Goal: Information Seeking & Learning: Check status

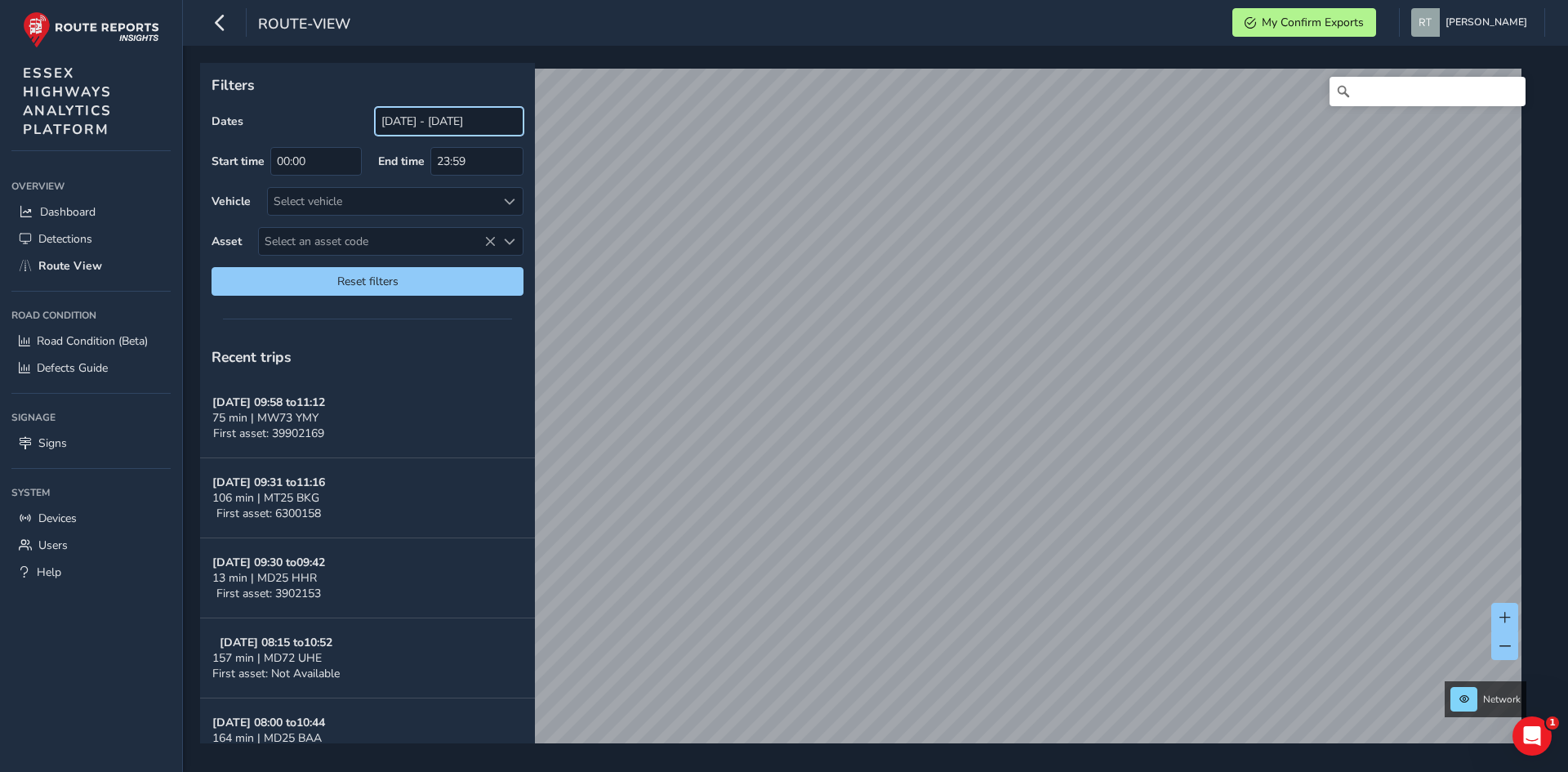
click at [440, 115] on input "[DATE] - [DATE]" at bounding box center [449, 121] width 149 height 29
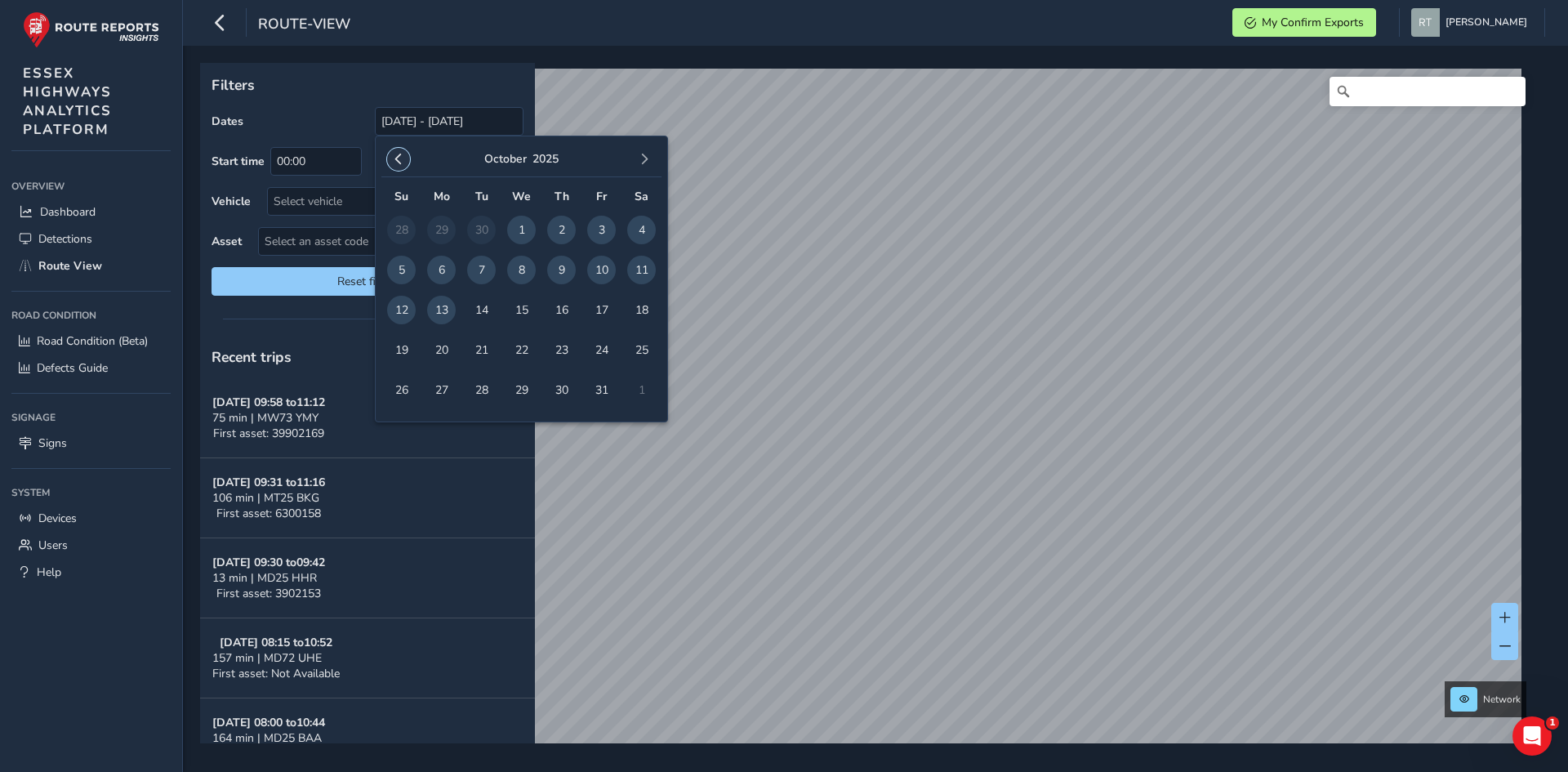
click at [398, 160] on span "button" at bounding box center [398, 159] width 12 height 12
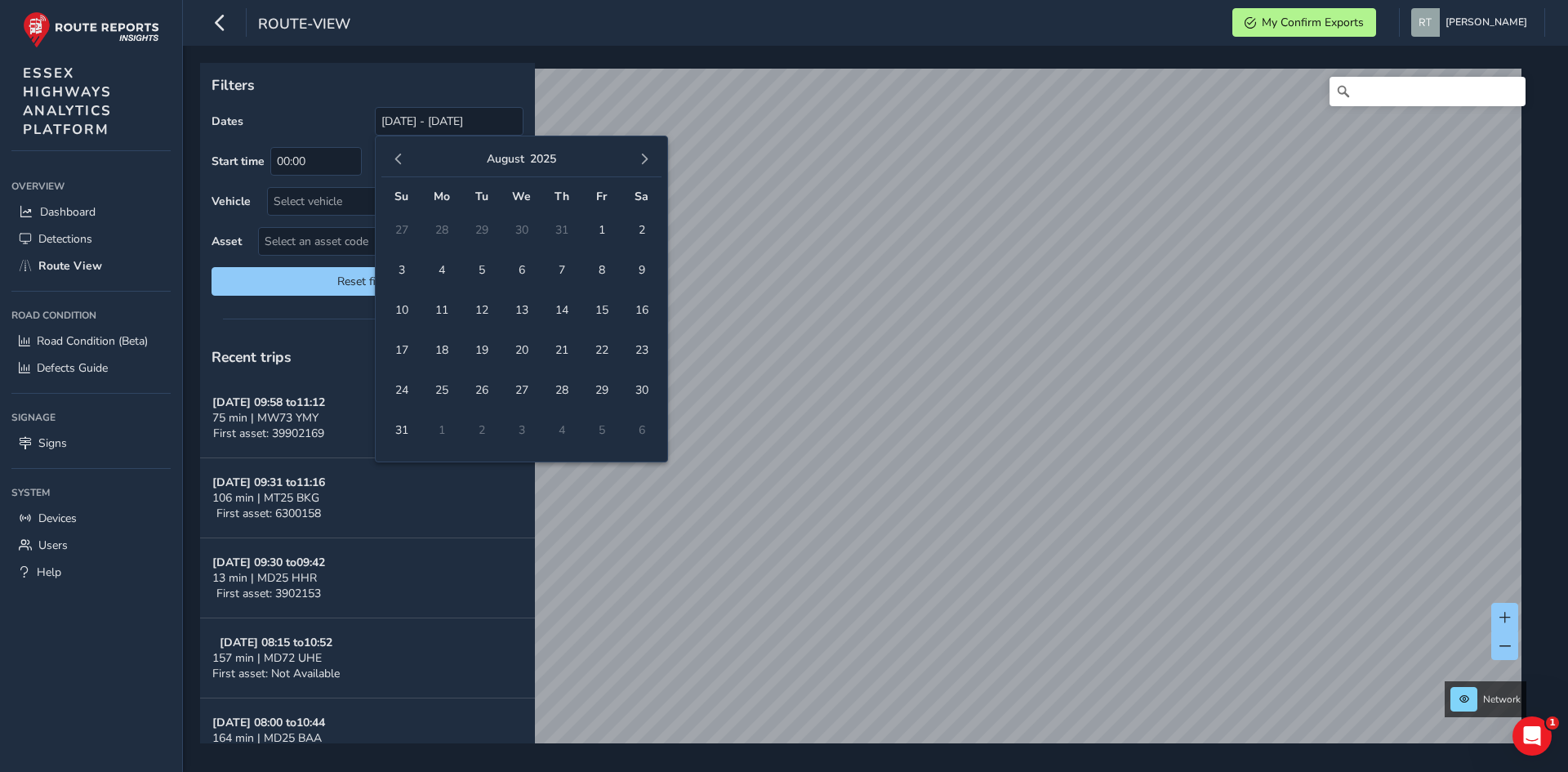
click at [398, 160] on span "button" at bounding box center [398, 159] width 12 height 12
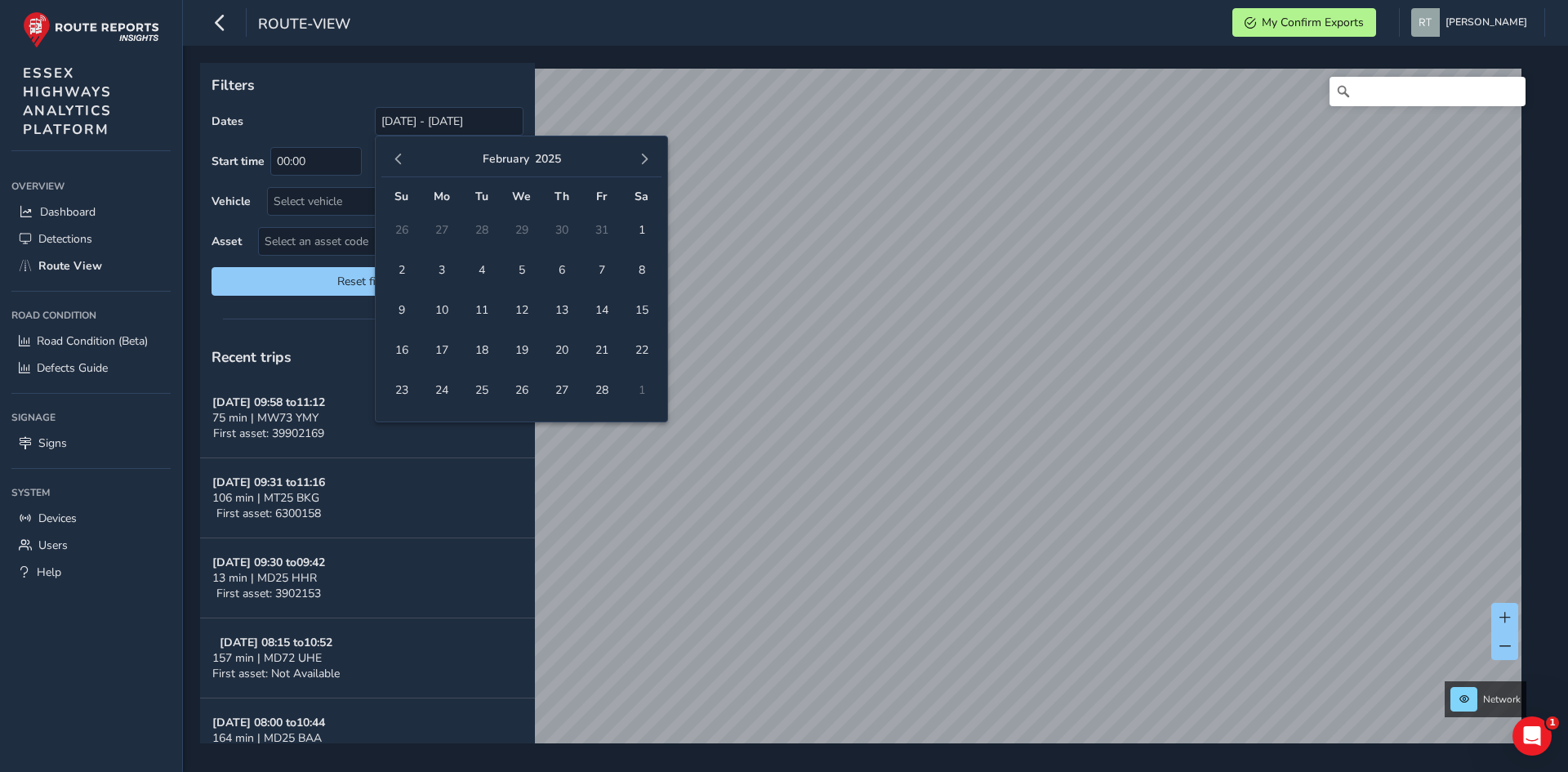
click at [398, 160] on span "button" at bounding box center [398, 159] width 12 height 12
click at [527, 234] on span "1" at bounding box center [521, 230] width 29 height 29
click at [645, 166] on button "button" at bounding box center [644, 160] width 23 height 23
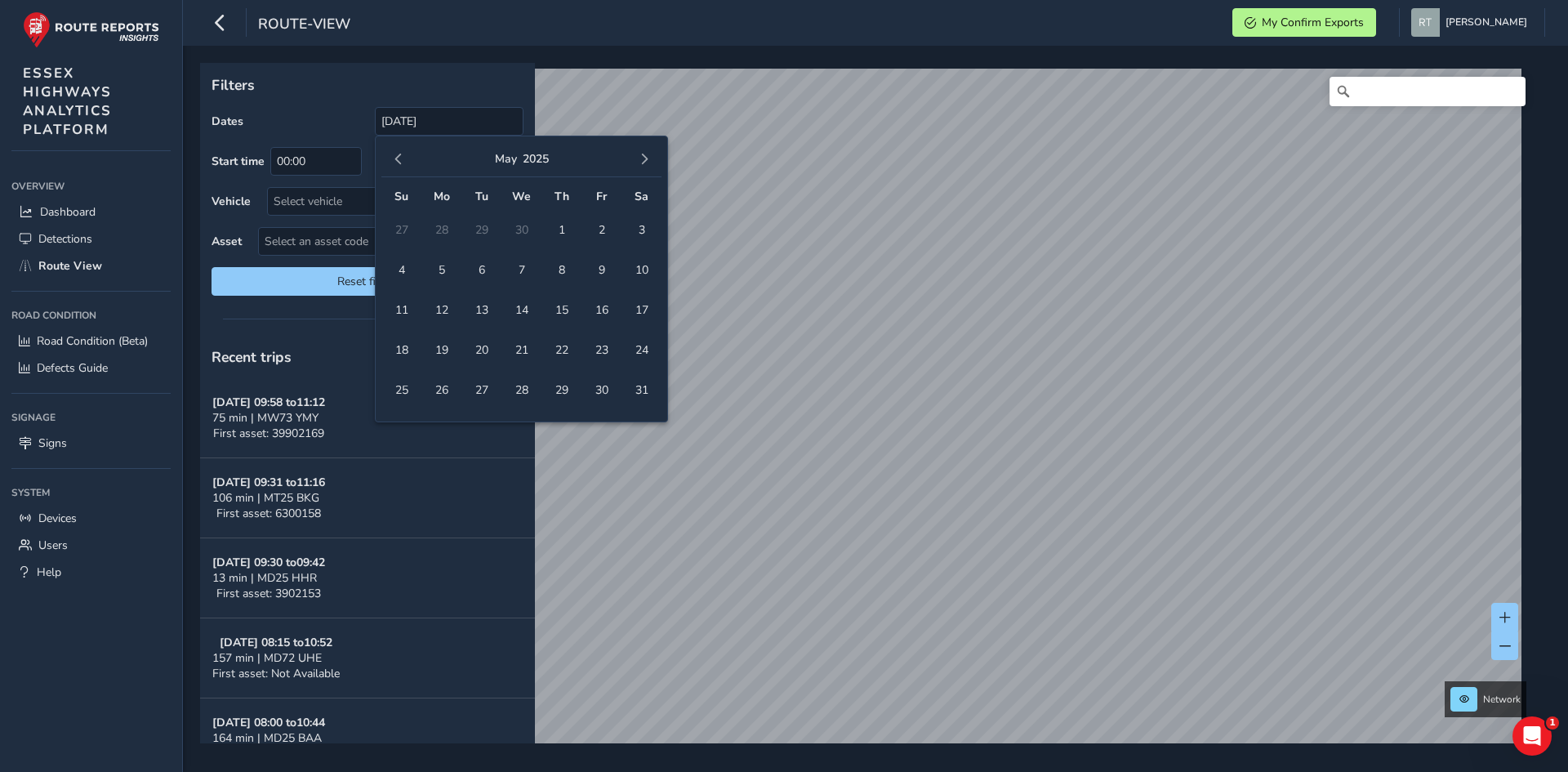
click at [645, 166] on button "button" at bounding box center [644, 160] width 23 height 23
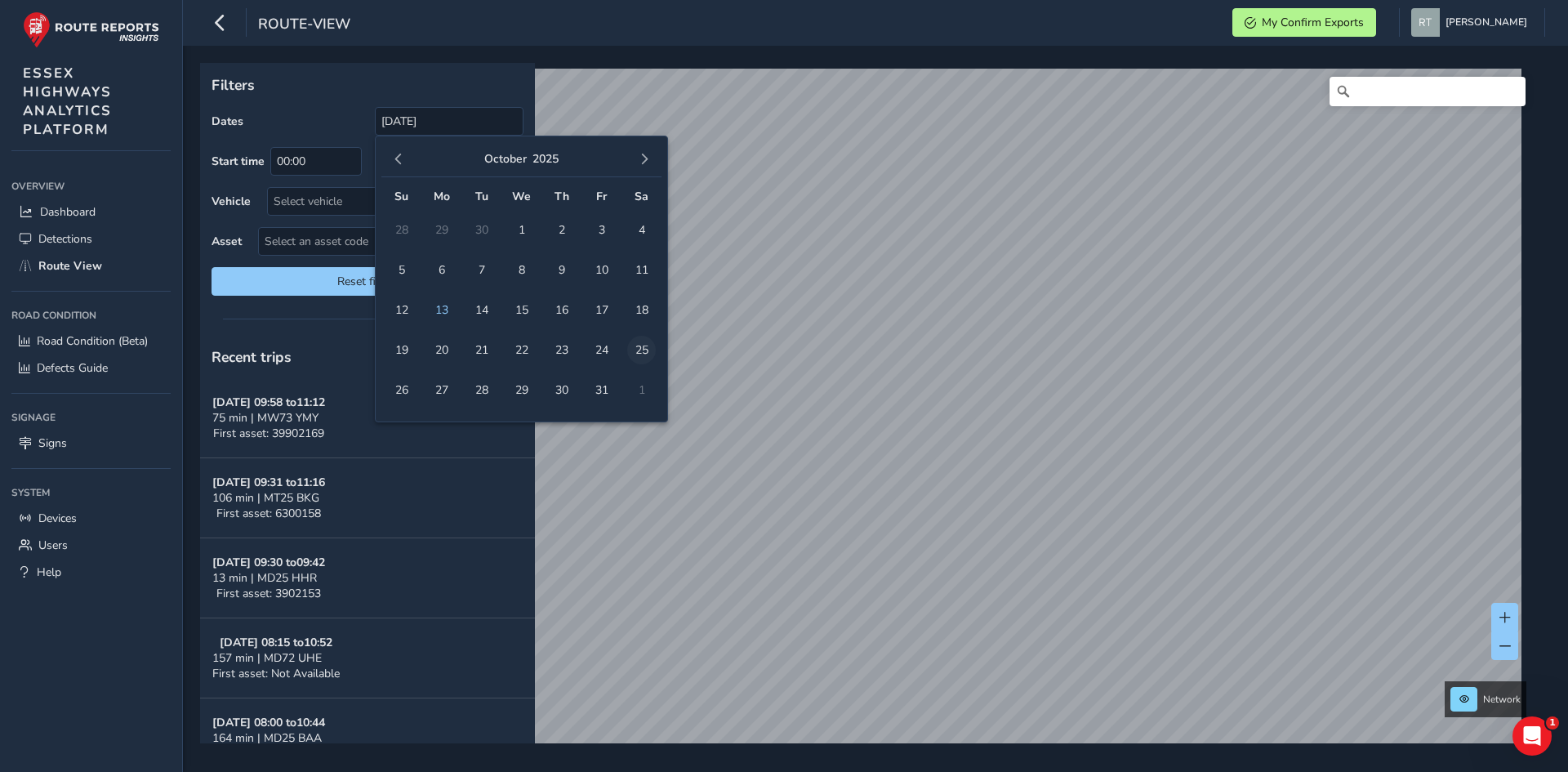
click at [641, 343] on span "25" at bounding box center [641, 350] width 29 height 29
type input "01/01/2025 - 25/10/2025"
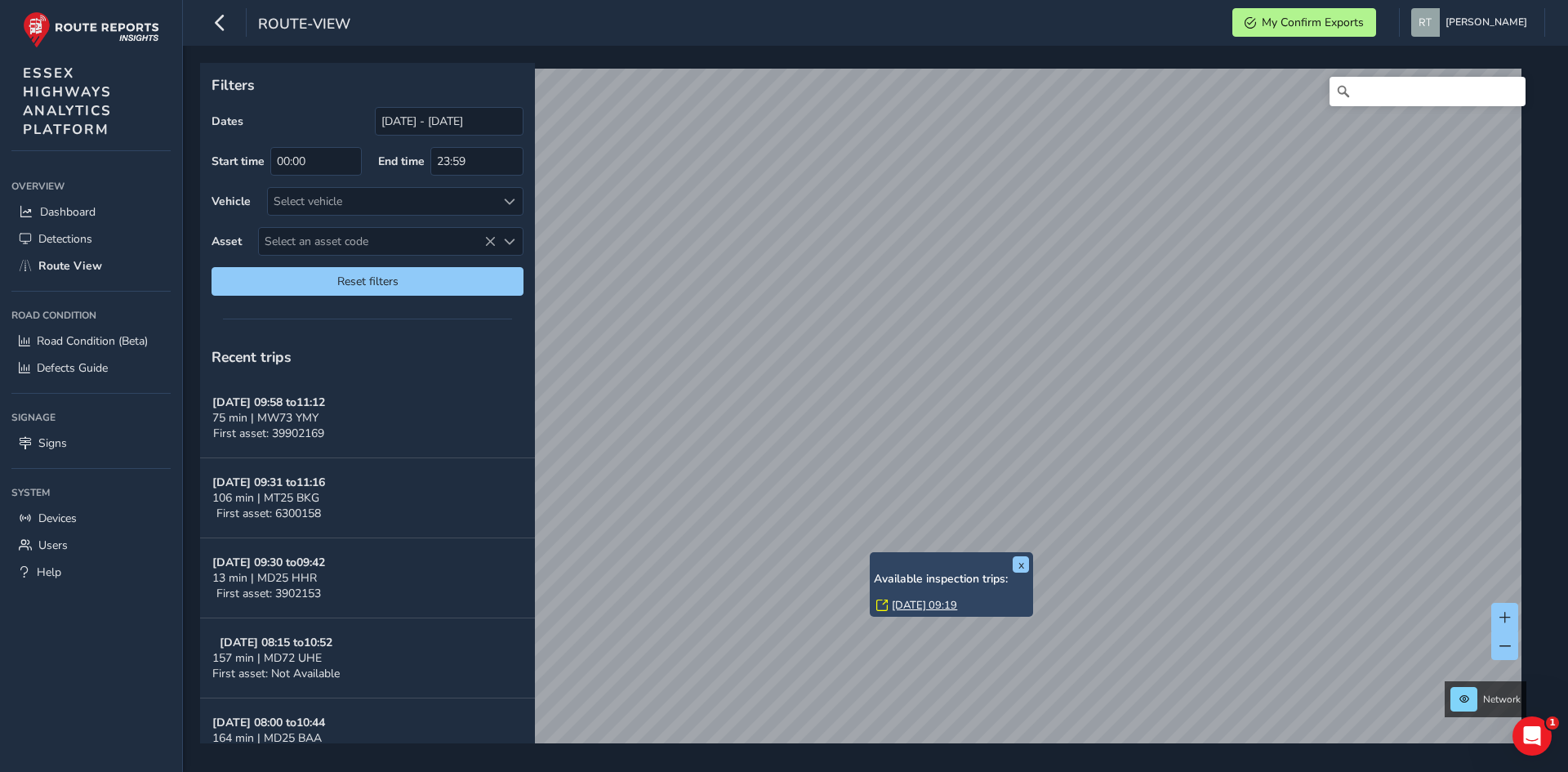
click at [906, 603] on link "Wed, 19 Mar, 09:19" at bounding box center [924, 605] width 65 height 14
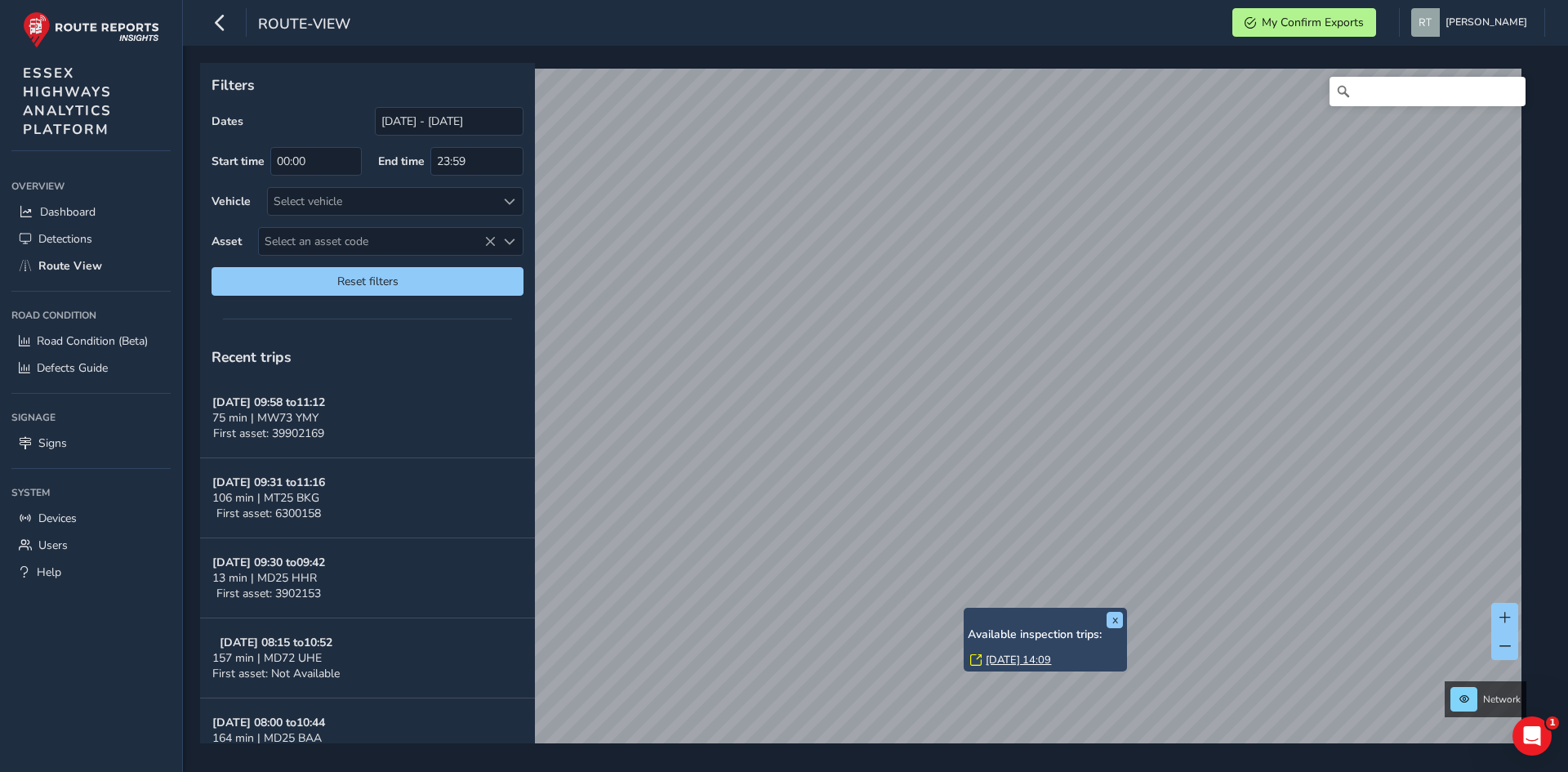
click at [1022, 663] on link "Thu, 25 Sep, 14:09" at bounding box center [1017, 660] width 65 height 14
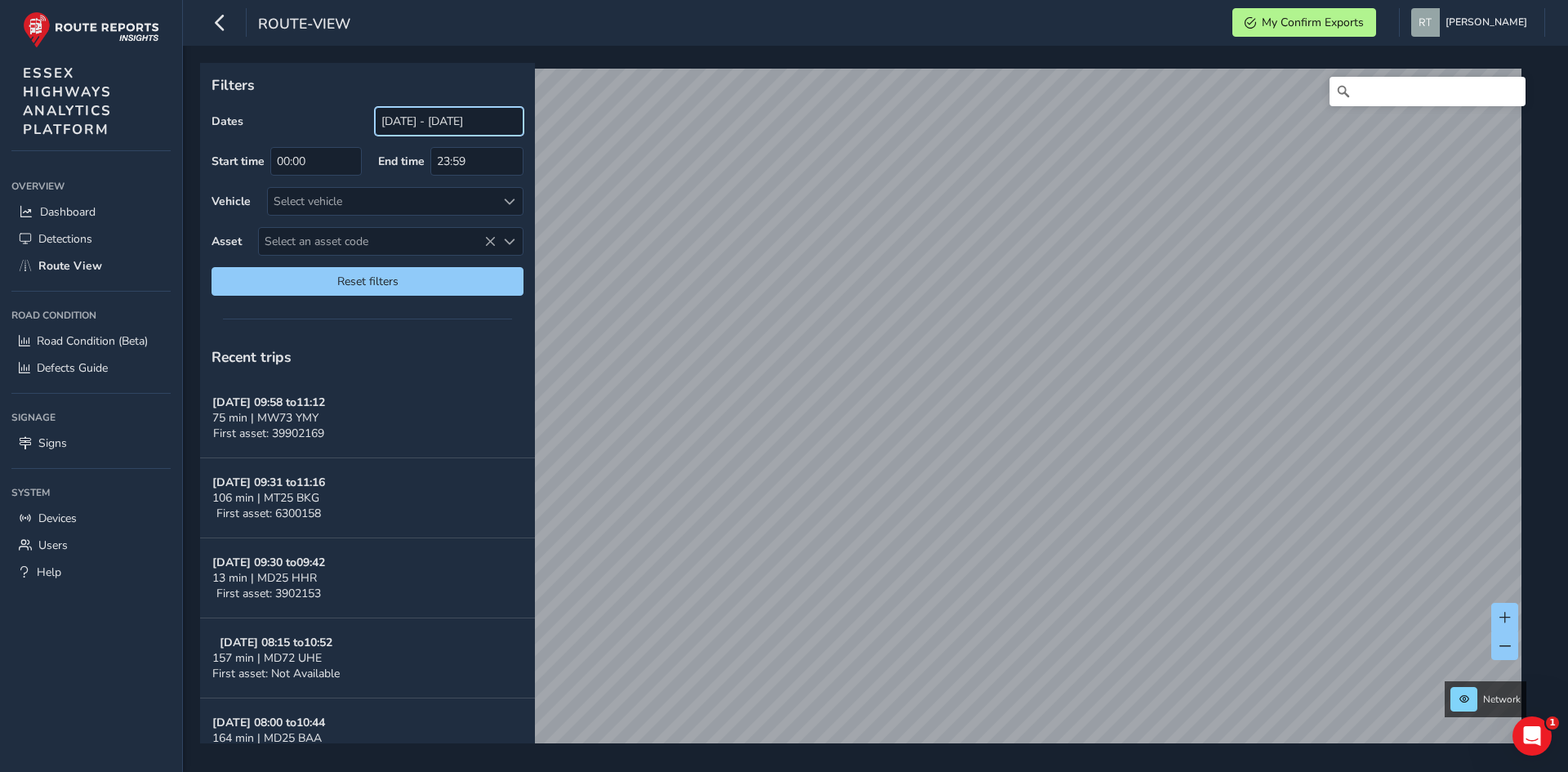
click at [413, 119] on input "[DATE] - [DATE]" at bounding box center [449, 121] width 149 height 29
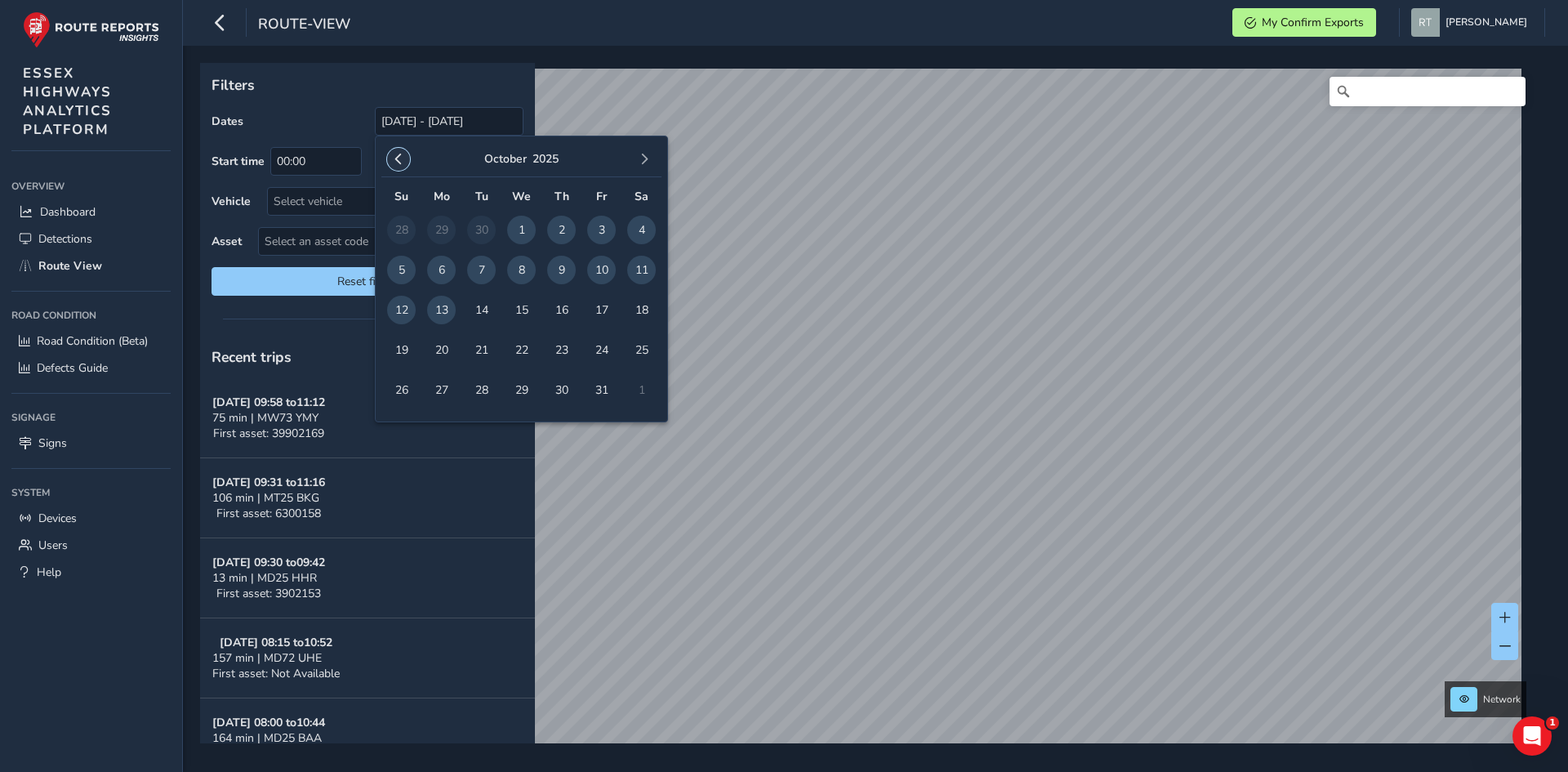
click at [394, 164] on span "button" at bounding box center [398, 159] width 12 height 12
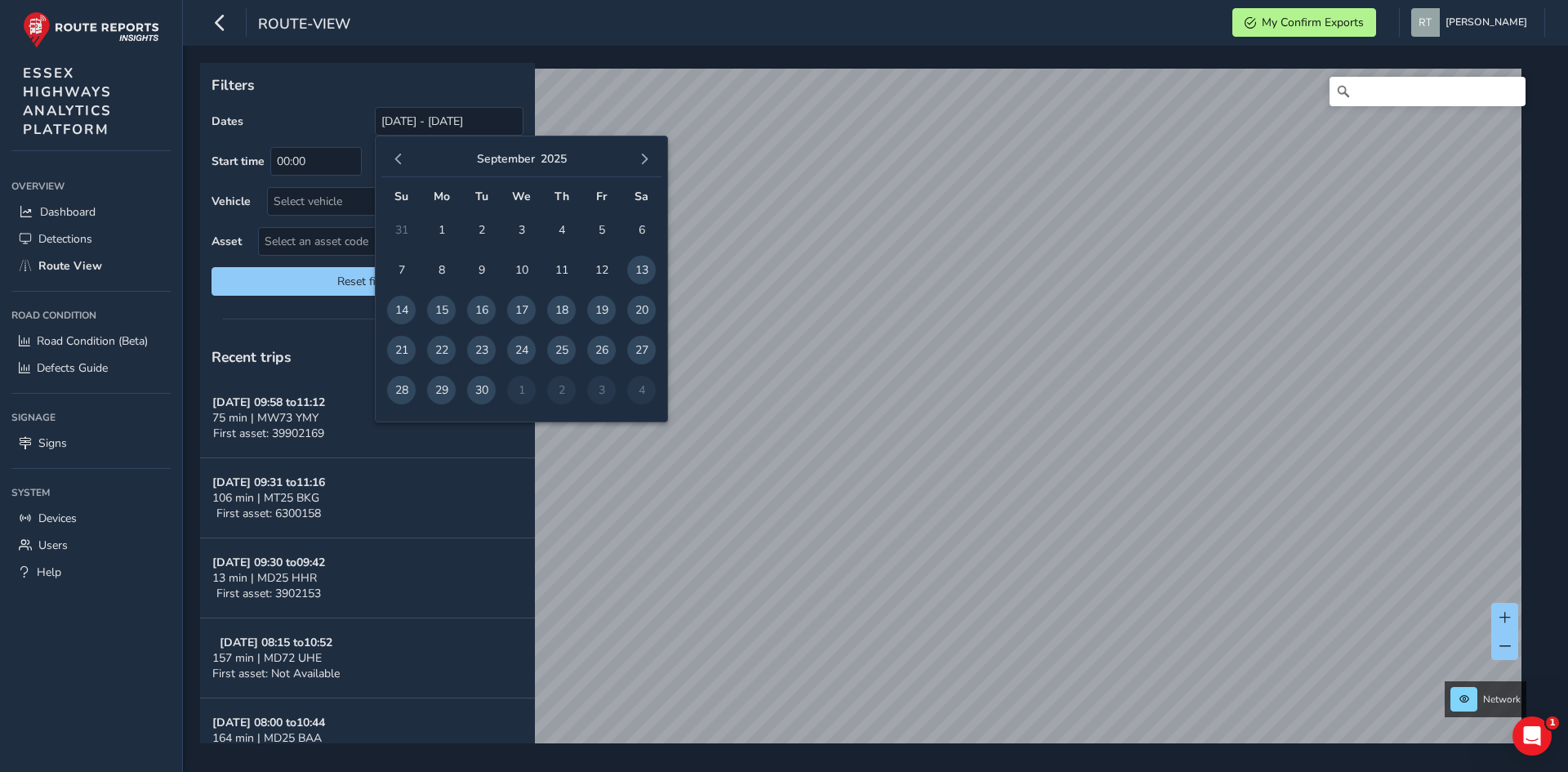
click at [394, 164] on span "button" at bounding box center [398, 159] width 12 height 12
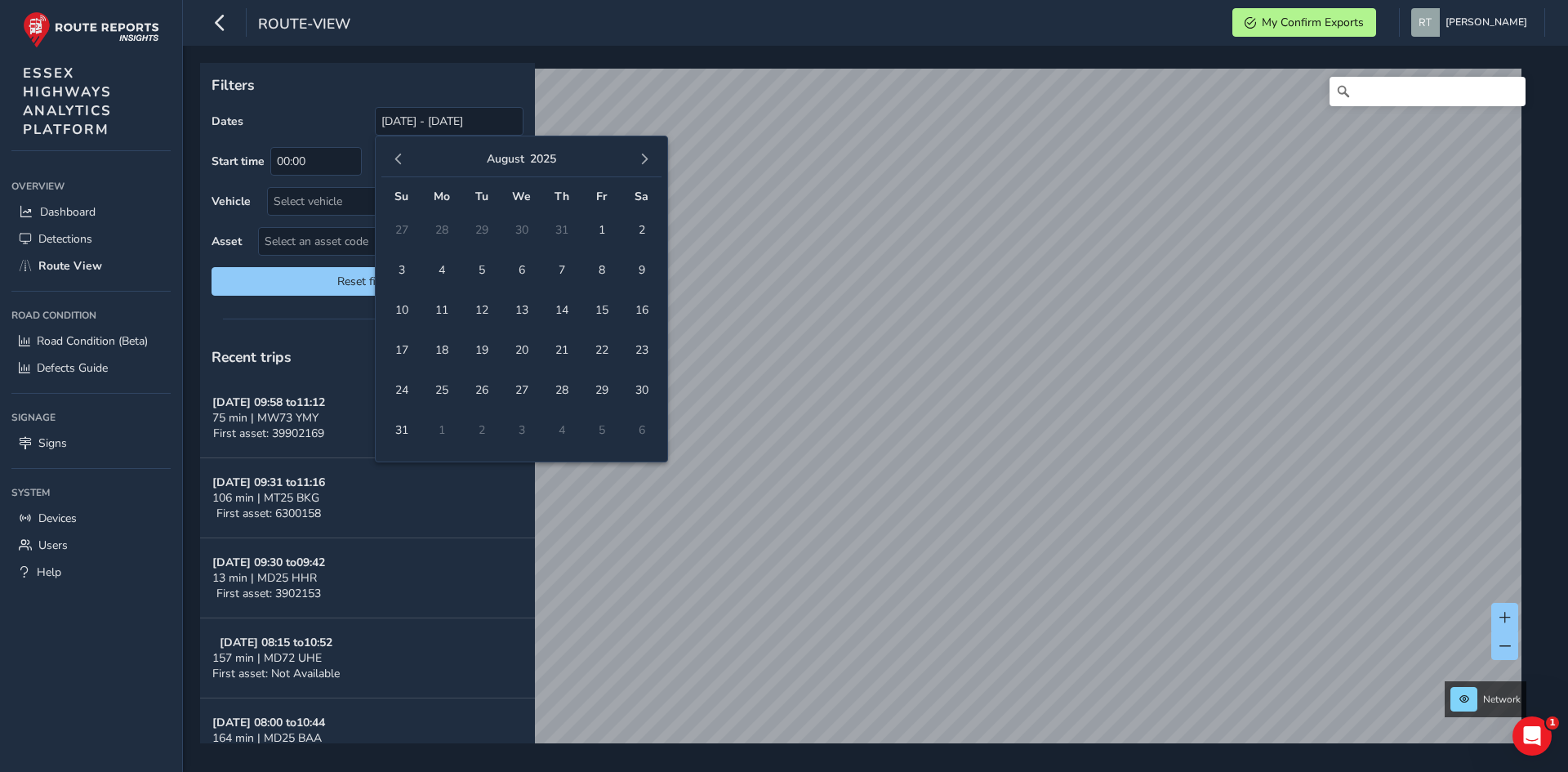
click at [394, 164] on span "button" at bounding box center [398, 159] width 12 height 12
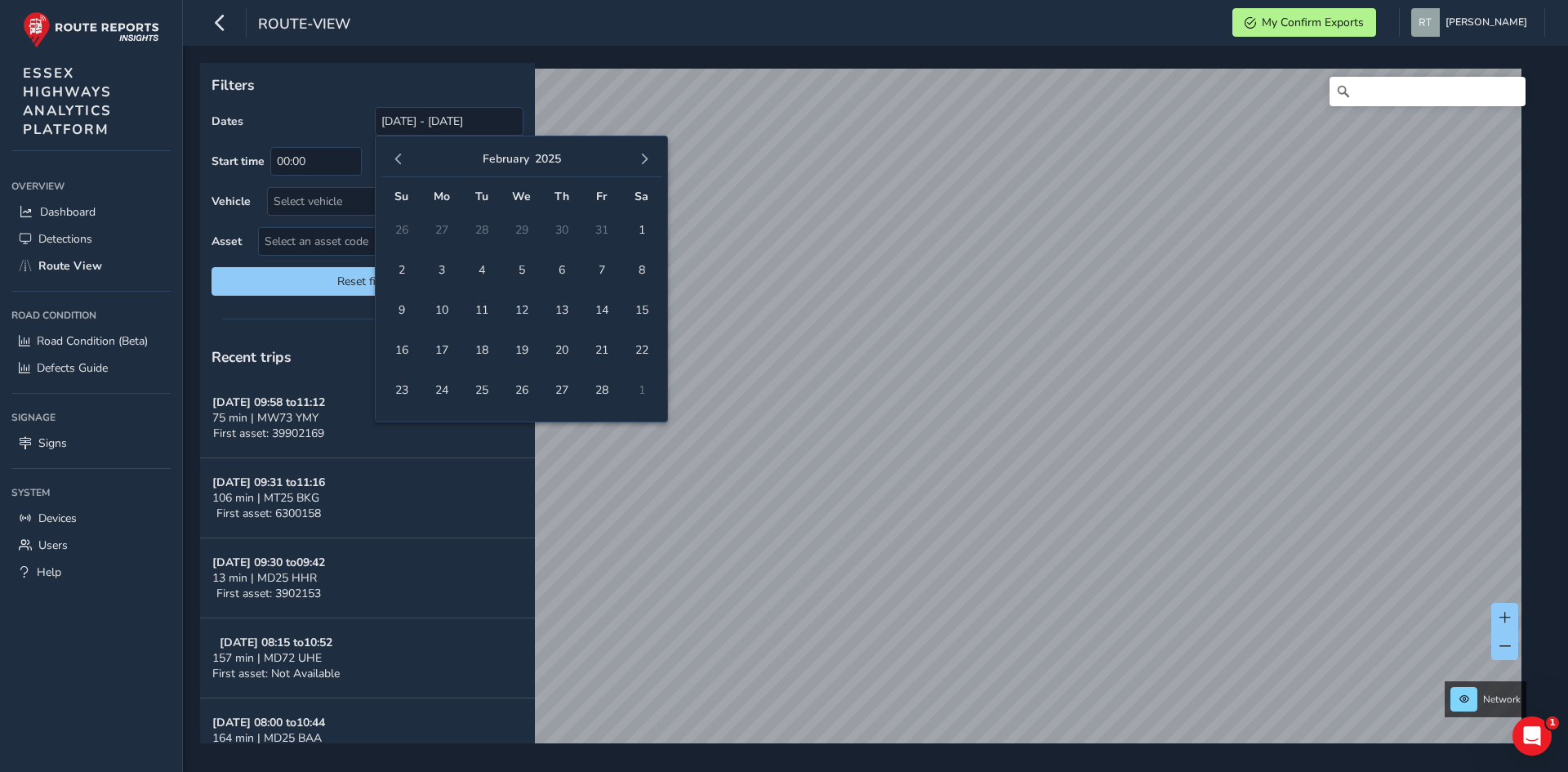
click at [394, 164] on span "button" at bounding box center [398, 159] width 12 height 12
click at [395, 164] on span "button" at bounding box center [398, 159] width 12 height 12
click at [519, 232] on span "4" at bounding box center [521, 230] width 29 height 29
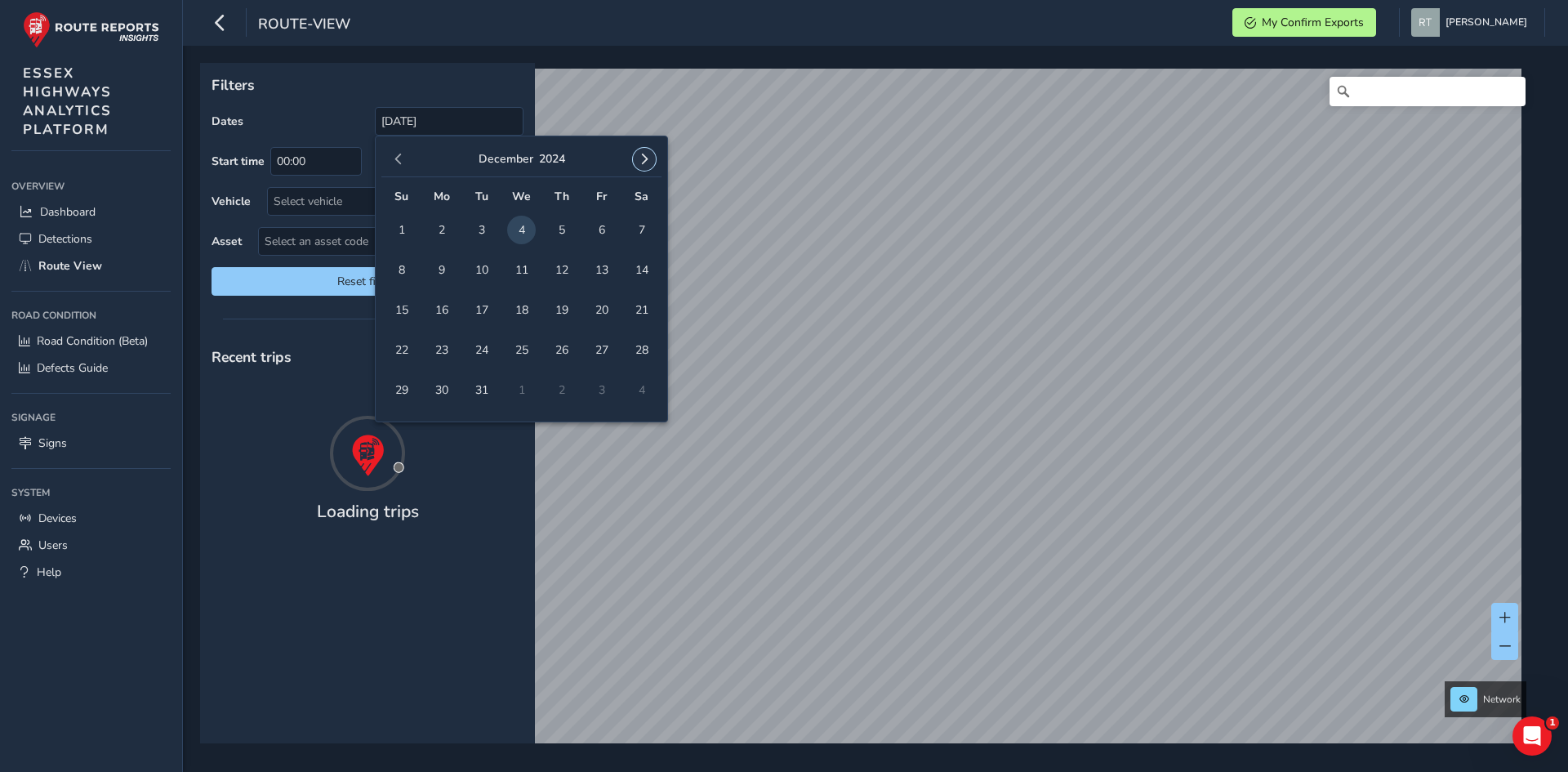
click at [647, 153] on span "button" at bounding box center [644, 159] width 12 height 12
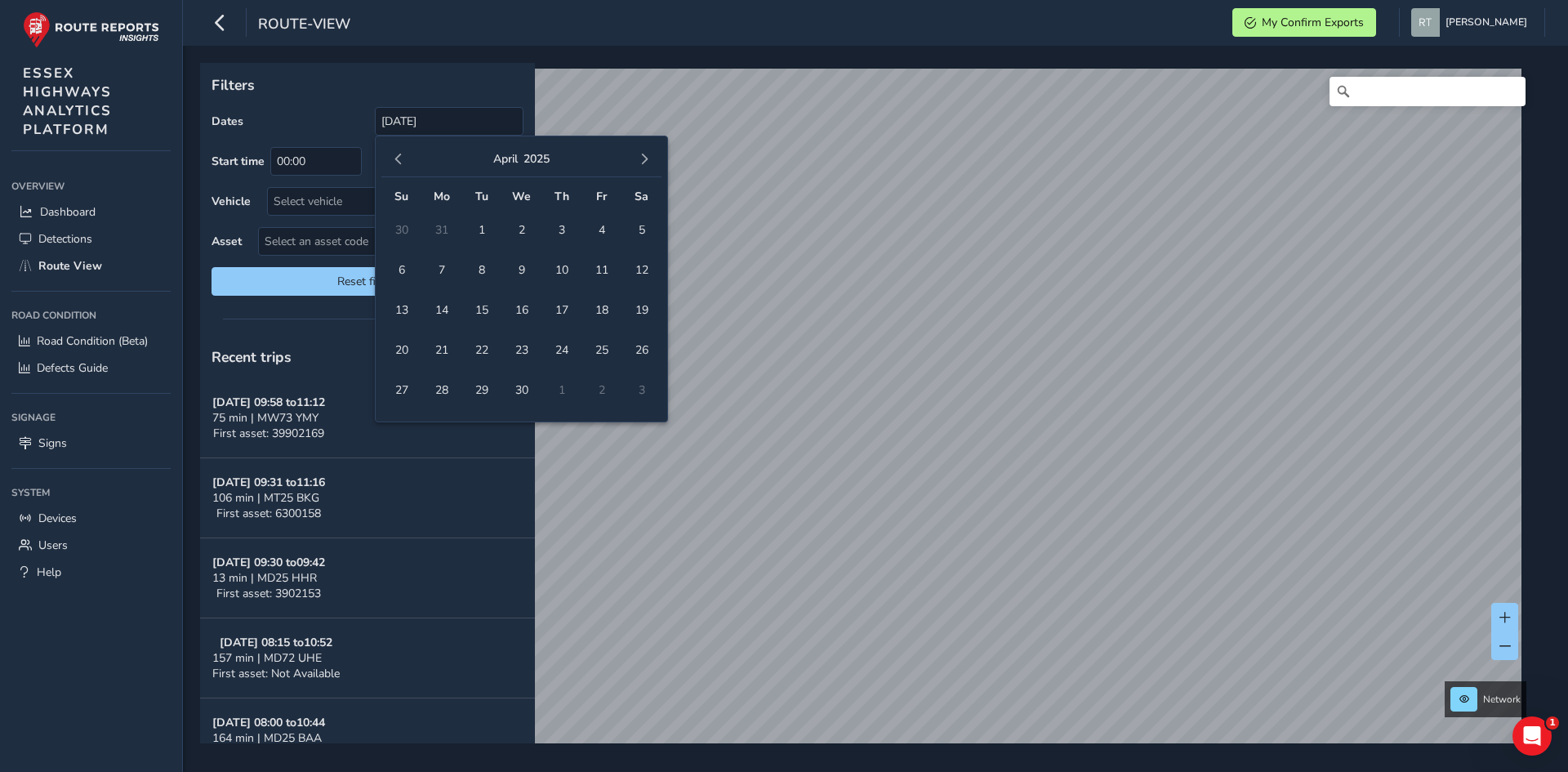
click at [647, 153] on span "button" at bounding box center [644, 159] width 12 height 12
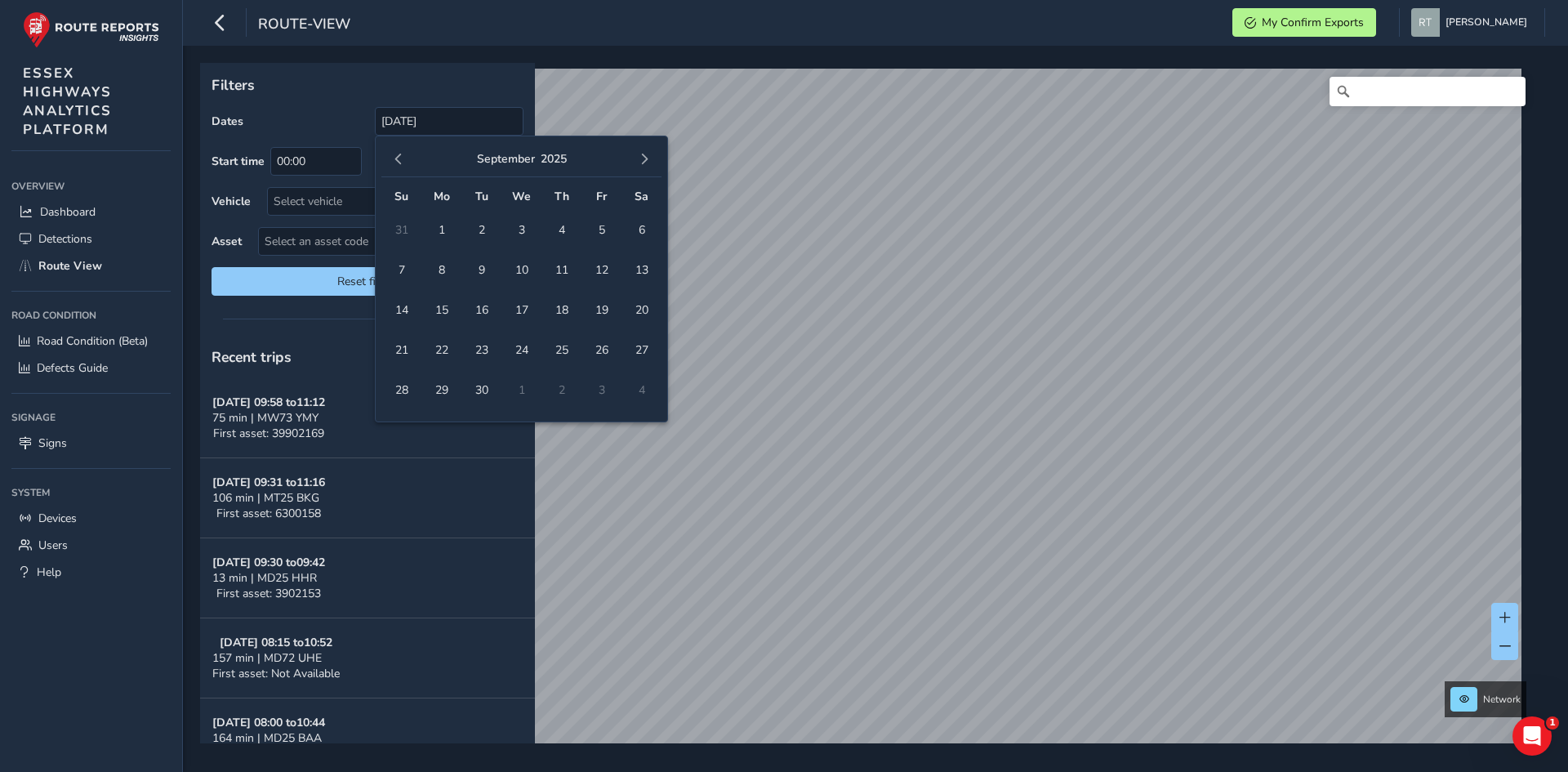
click at [647, 153] on span "button" at bounding box center [644, 159] width 12 height 12
click at [641, 352] on span "25" at bounding box center [641, 350] width 29 height 29
type input "04/12/2024 - 25/10/2025"
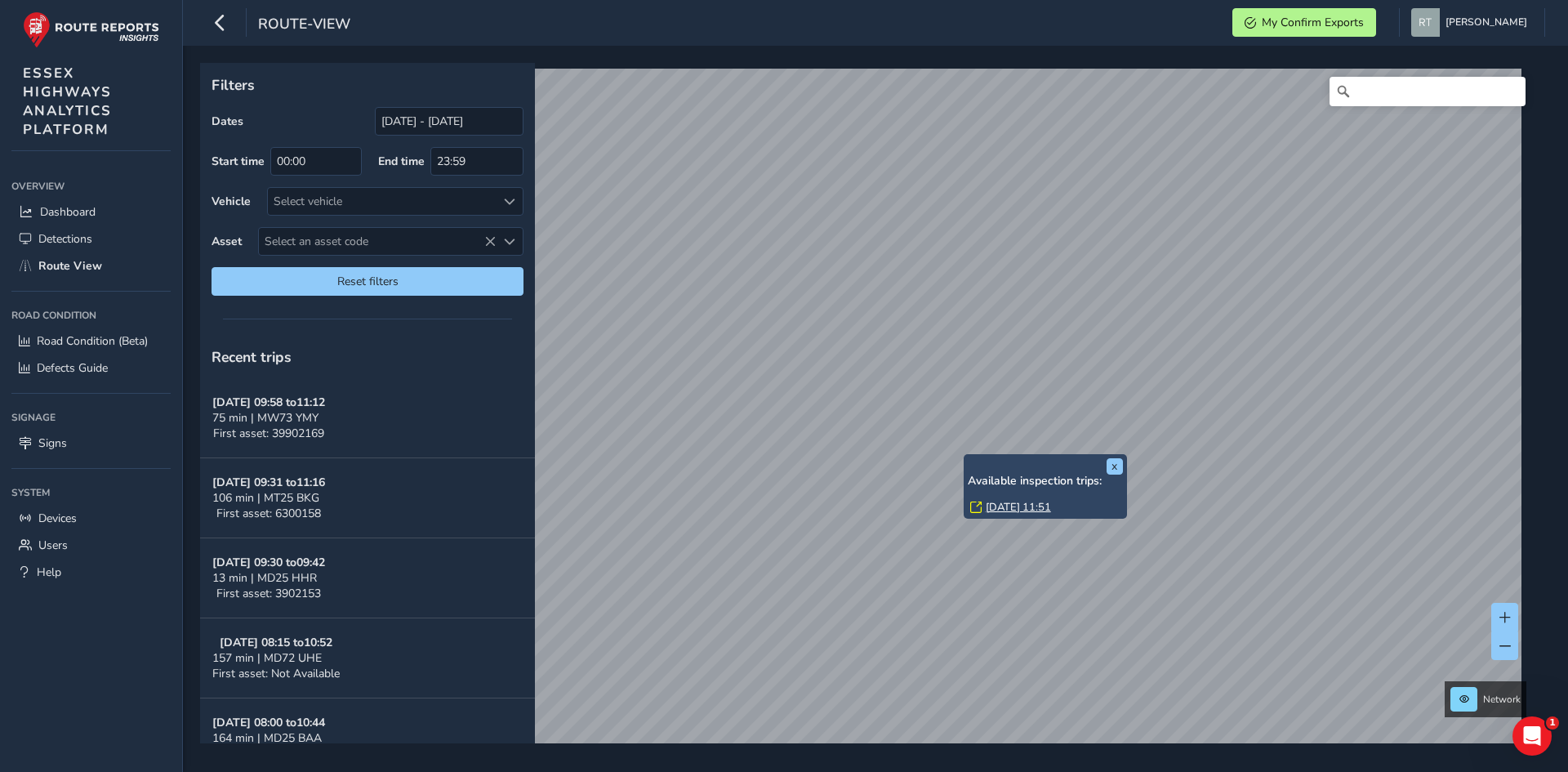
click at [1020, 505] on link "Tue, 19 Aug, 11:51" at bounding box center [1017, 507] width 65 height 14
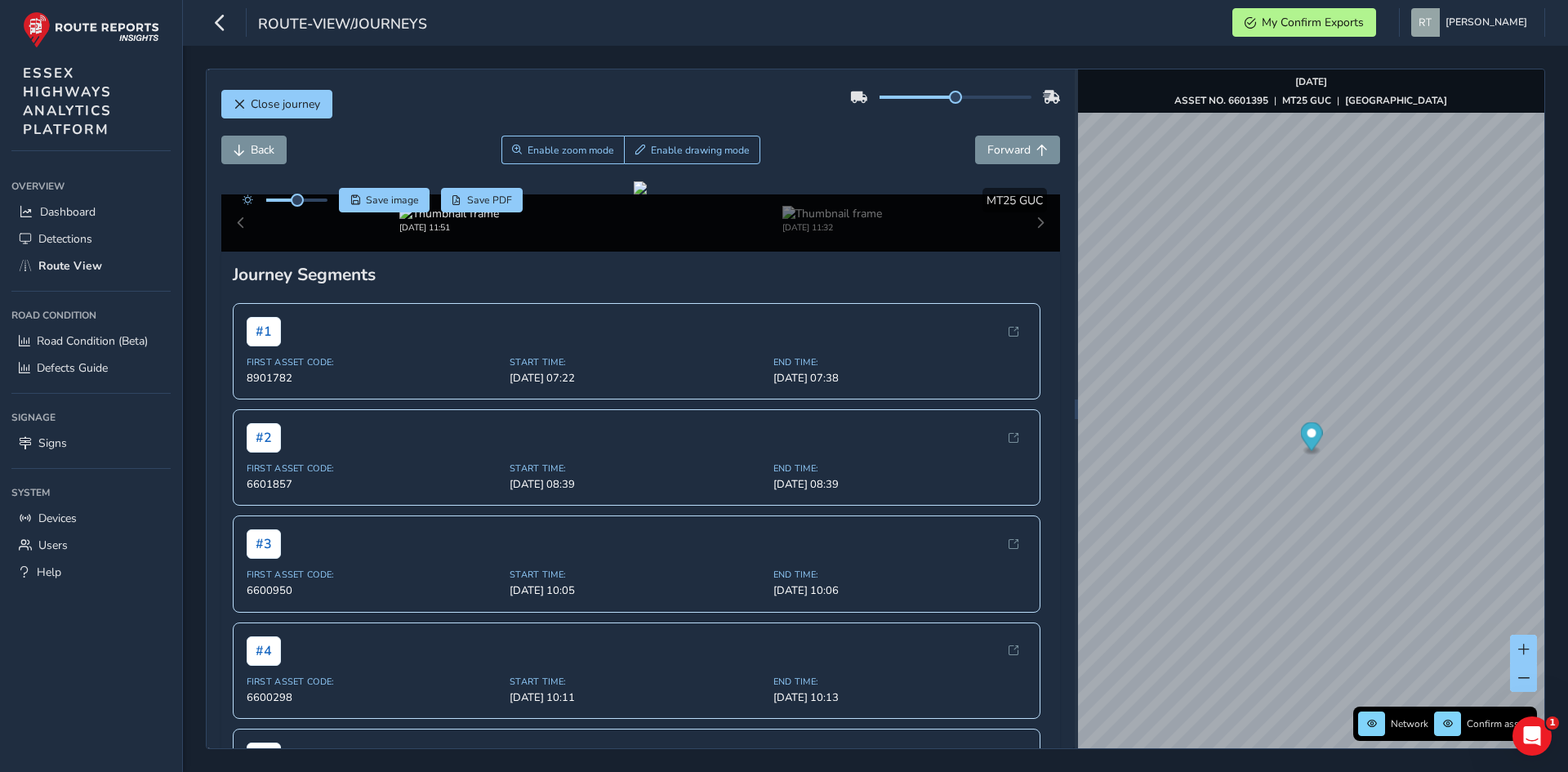
click at [1317, 431] on icon "Map marker" at bounding box center [1311, 437] width 22 height 29
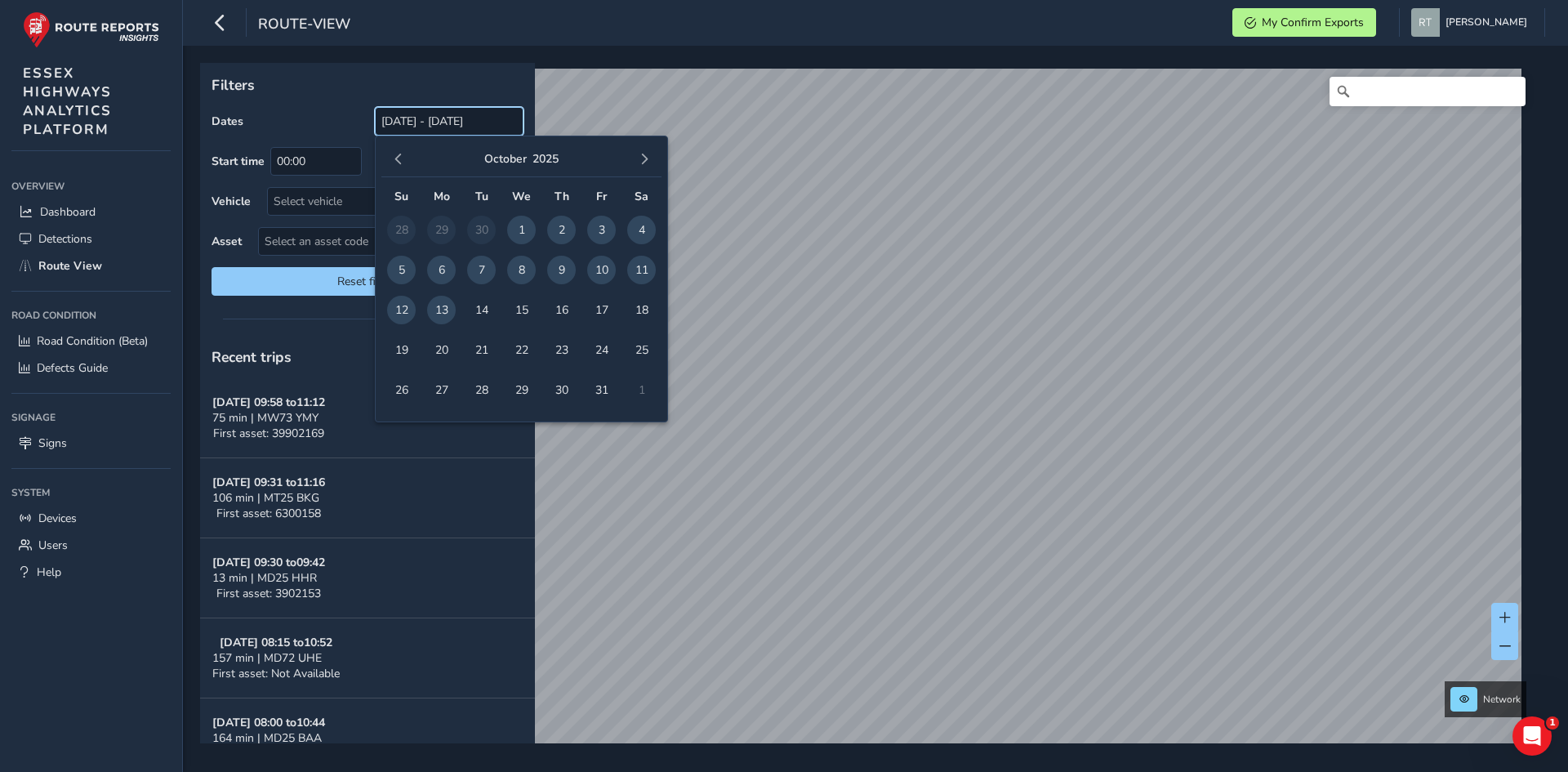
click at [432, 116] on input "[DATE] - [DATE]" at bounding box center [449, 121] width 149 height 29
click at [399, 162] on span "button" at bounding box center [398, 159] width 12 height 12
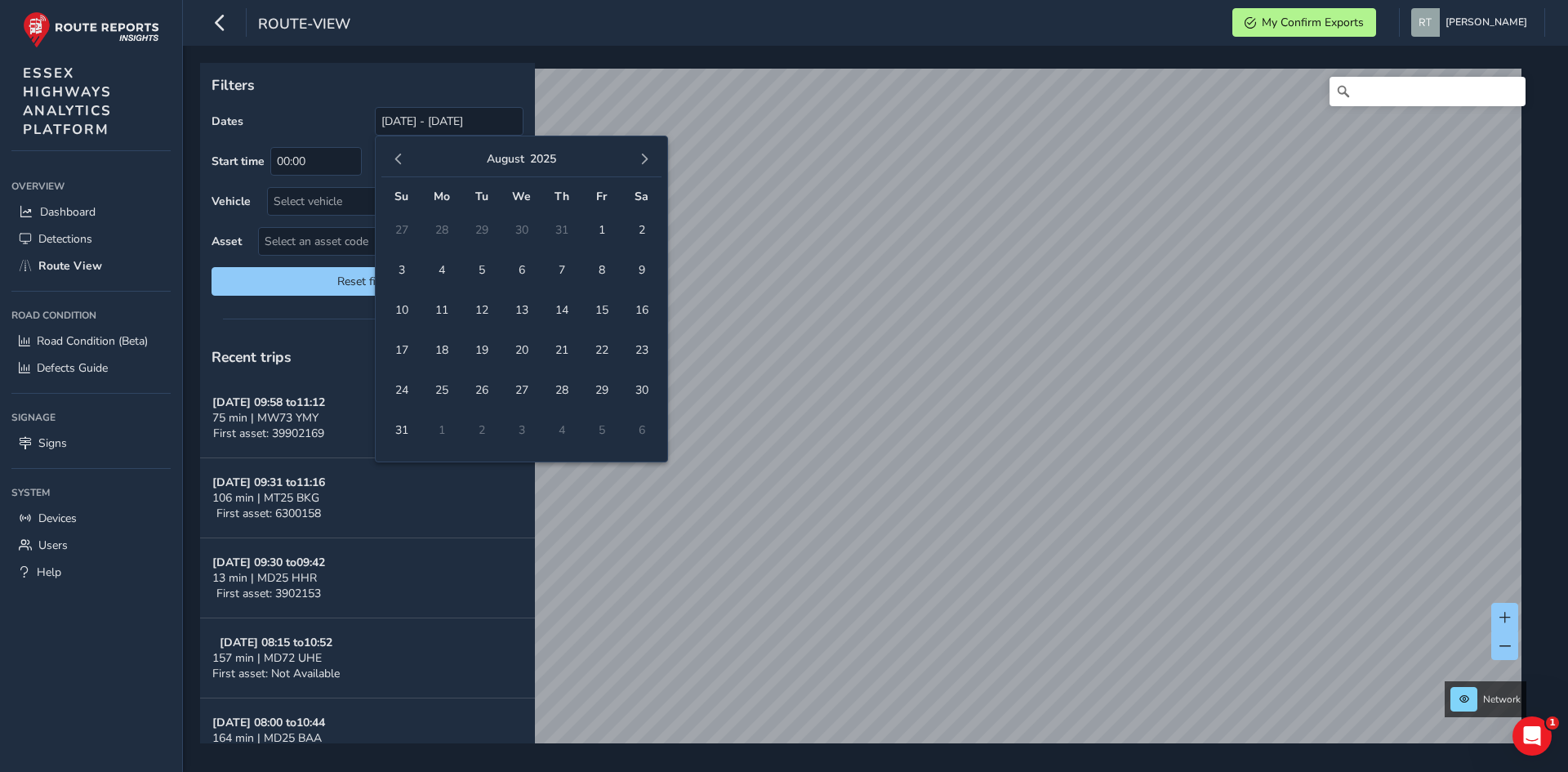
click at [399, 162] on span "button" at bounding box center [398, 159] width 12 height 12
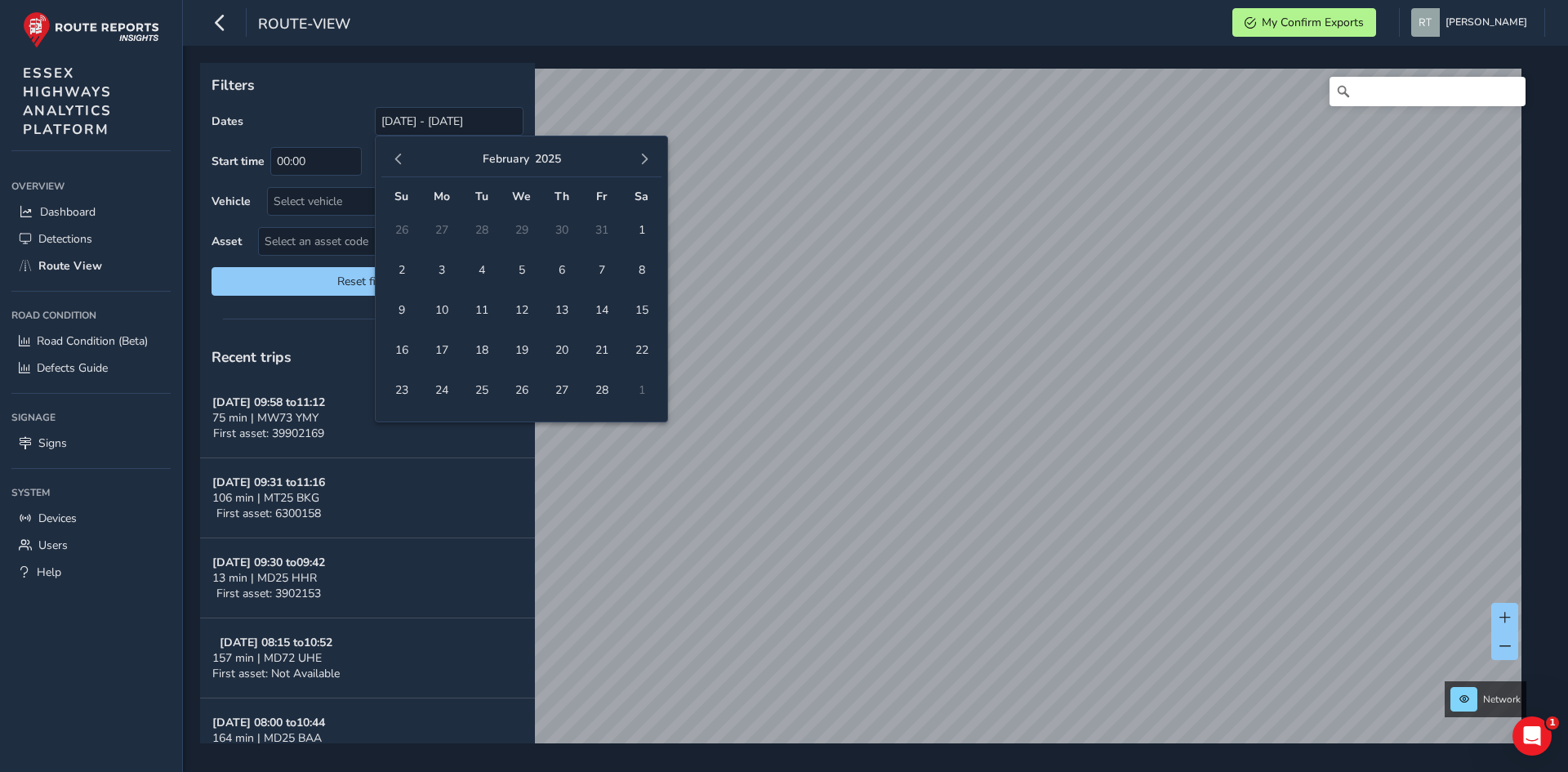
click at [399, 161] on span "button" at bounding box center [398, 159] width 12 height 12
click at [400, 161] on span "button" at bounding box center [398, 159] width 12 height 12
click at [488, 220] on span "1" at bounding box center [481, 230] width 29 height 29
click at [648, 161] on span "button" at bounding box center [644, 159] width 12 height 12
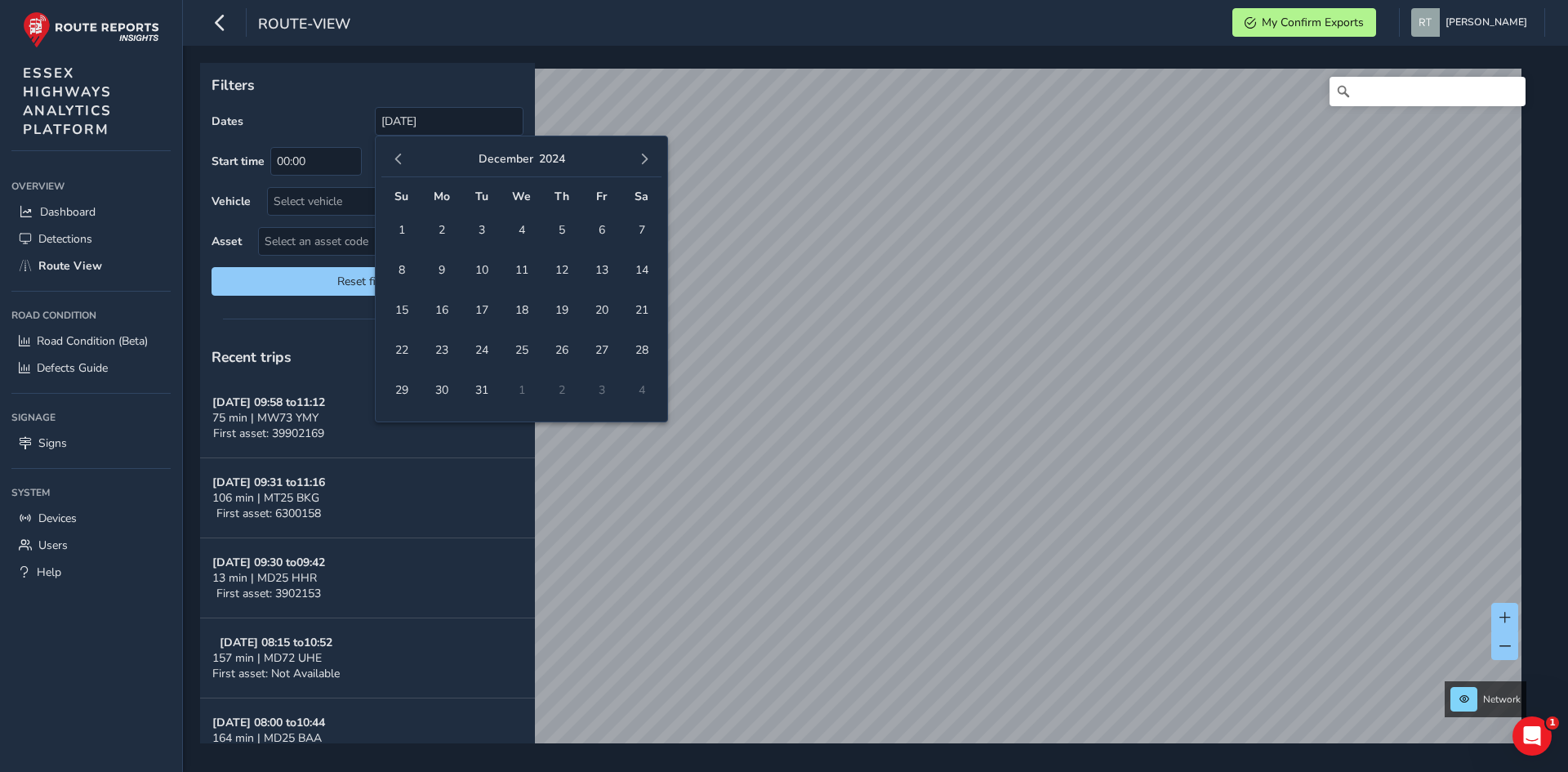
click at [648, 161] on span "button" at bounding box center [644, 159] width 12 height 12
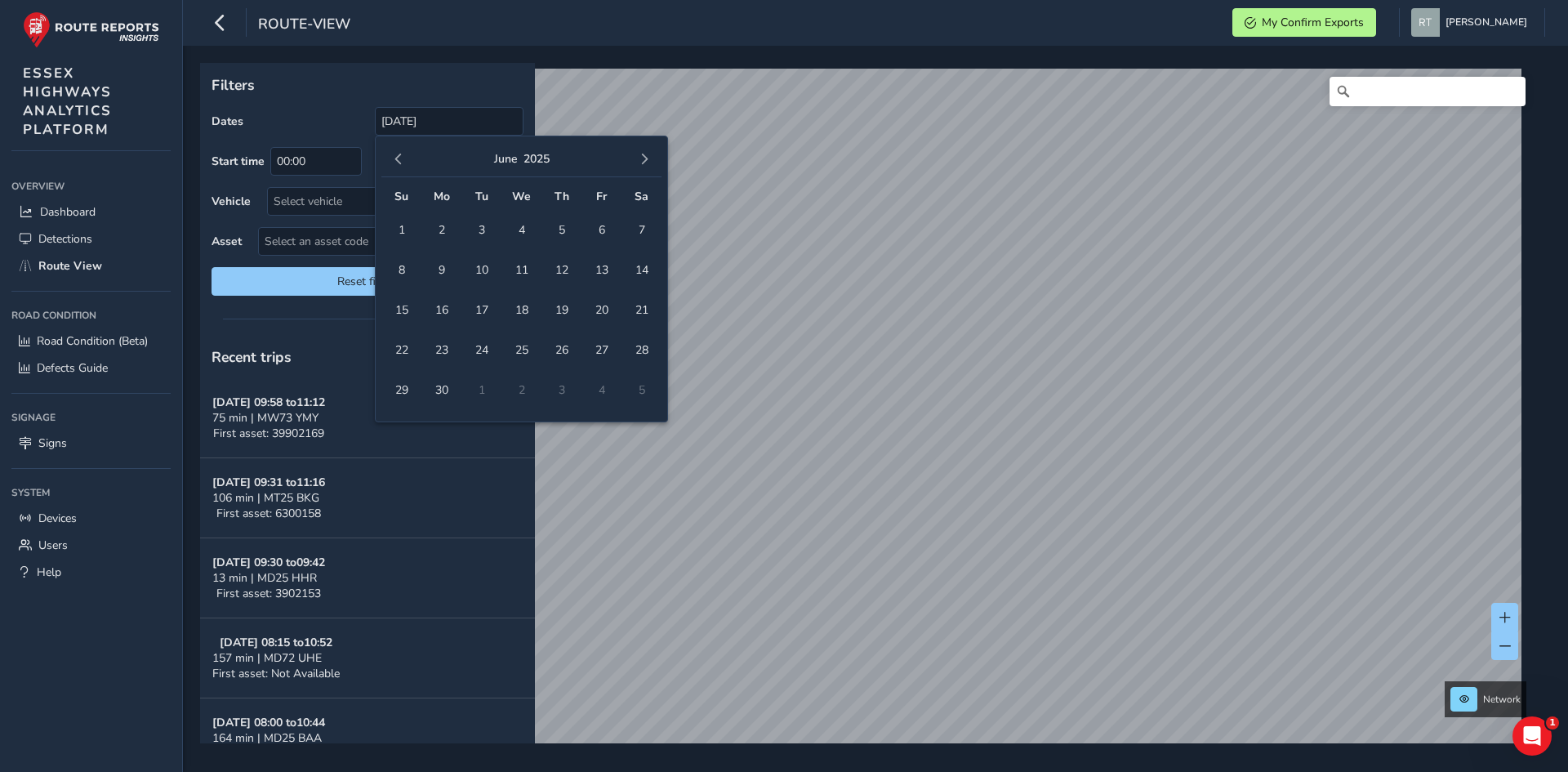
click at [648, 161] on span "button" at bounding box center [644, 159] width 12 height 12
click at [645, 348] on span "25" at bounding box center [641, 350] width 29 height 29
type input "01/10/2024 - 25/10/2025"
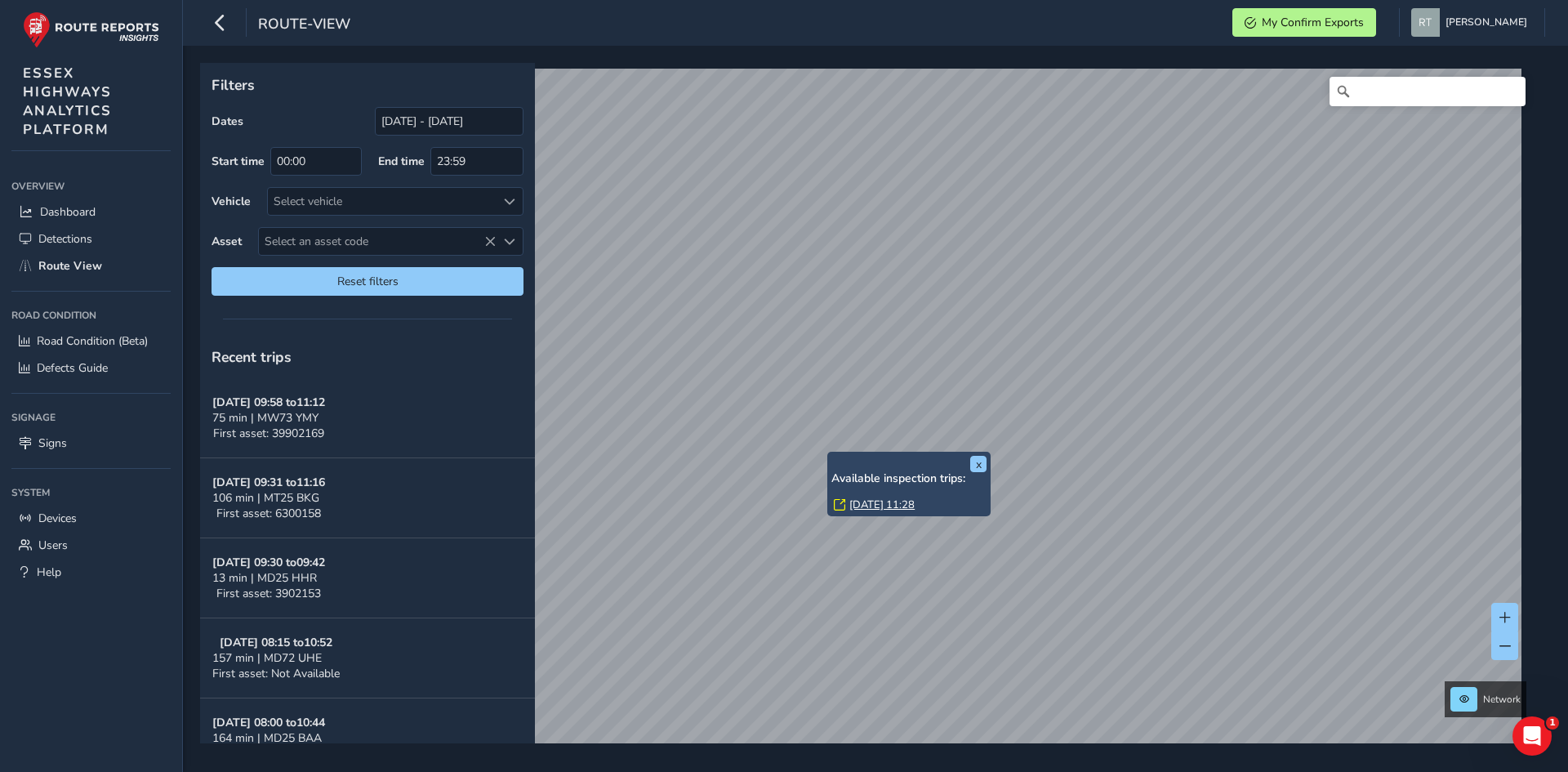
click at [867, 505] on link "Fri, 14 Mar, 11:28" at bounding box center [881, 505] width 65 height 14
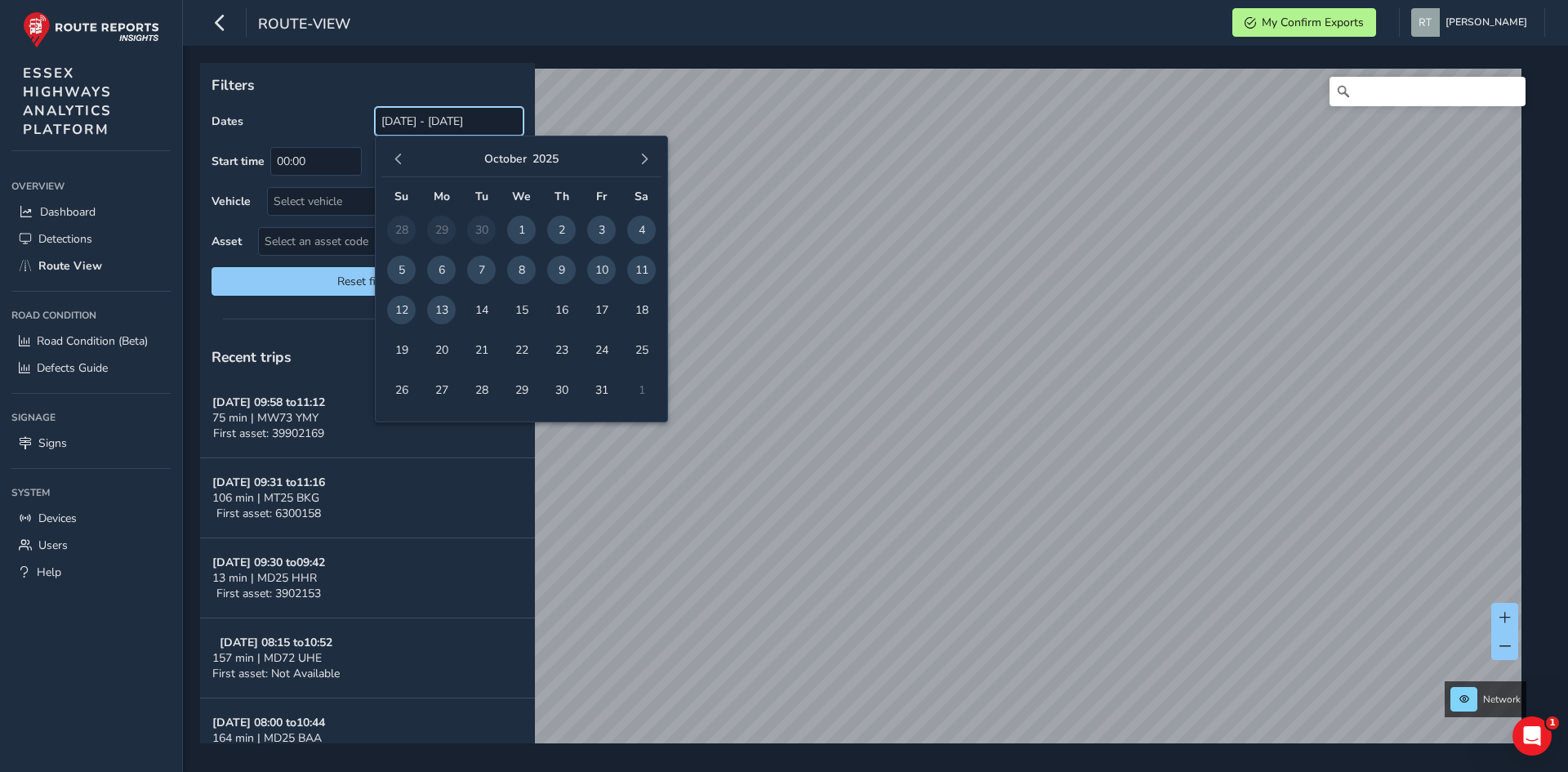
click at [398, 127] on input "[DATE] - [DATE]" at bounding box center [449, 121] width 149 height 29
click at [402, 162] on span "button" at bounding box center [398, 159] width 12 height 12
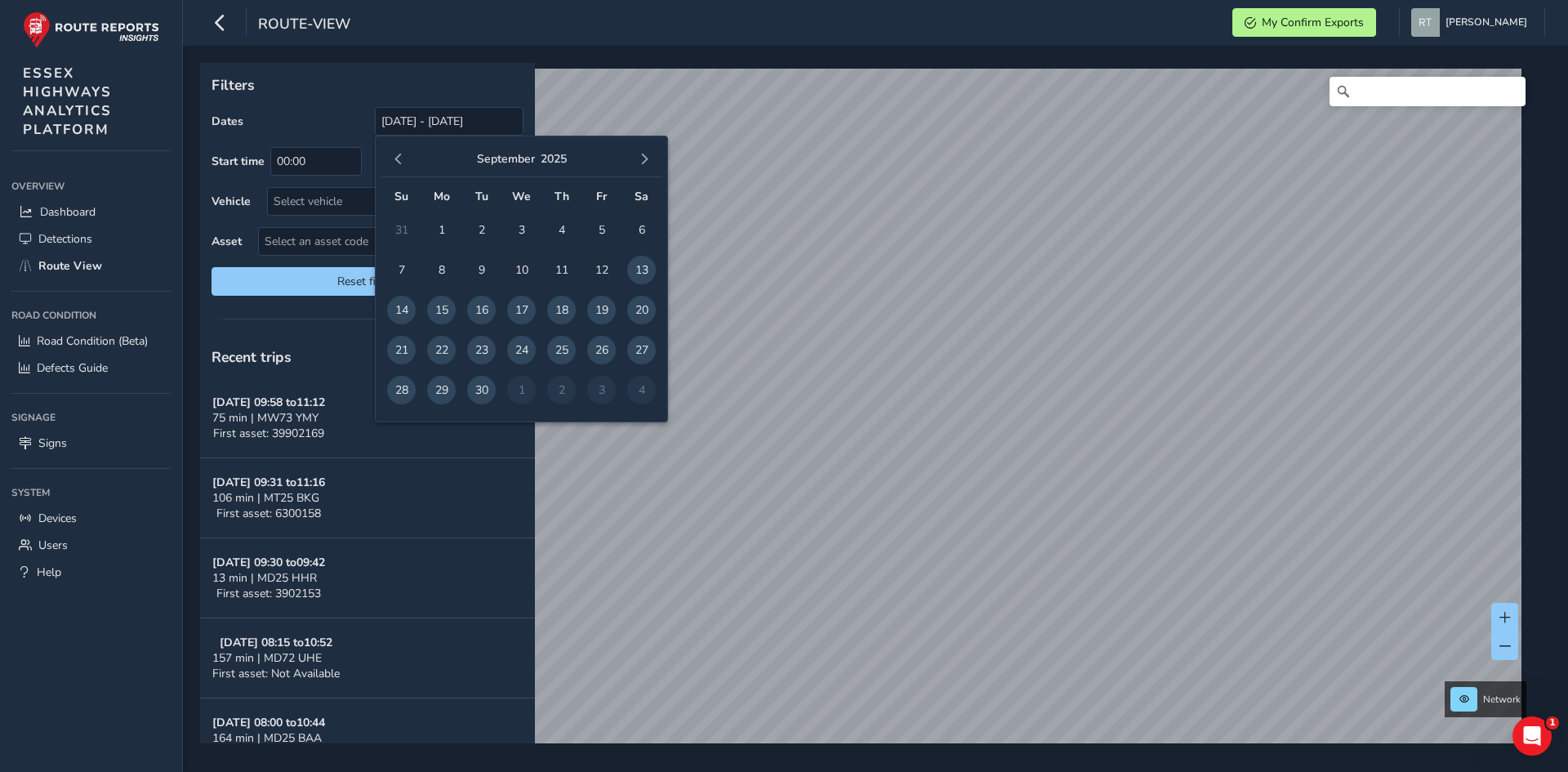
click at [402, 162] on span "button" at bounding box center [398, 159] width 12 height 12
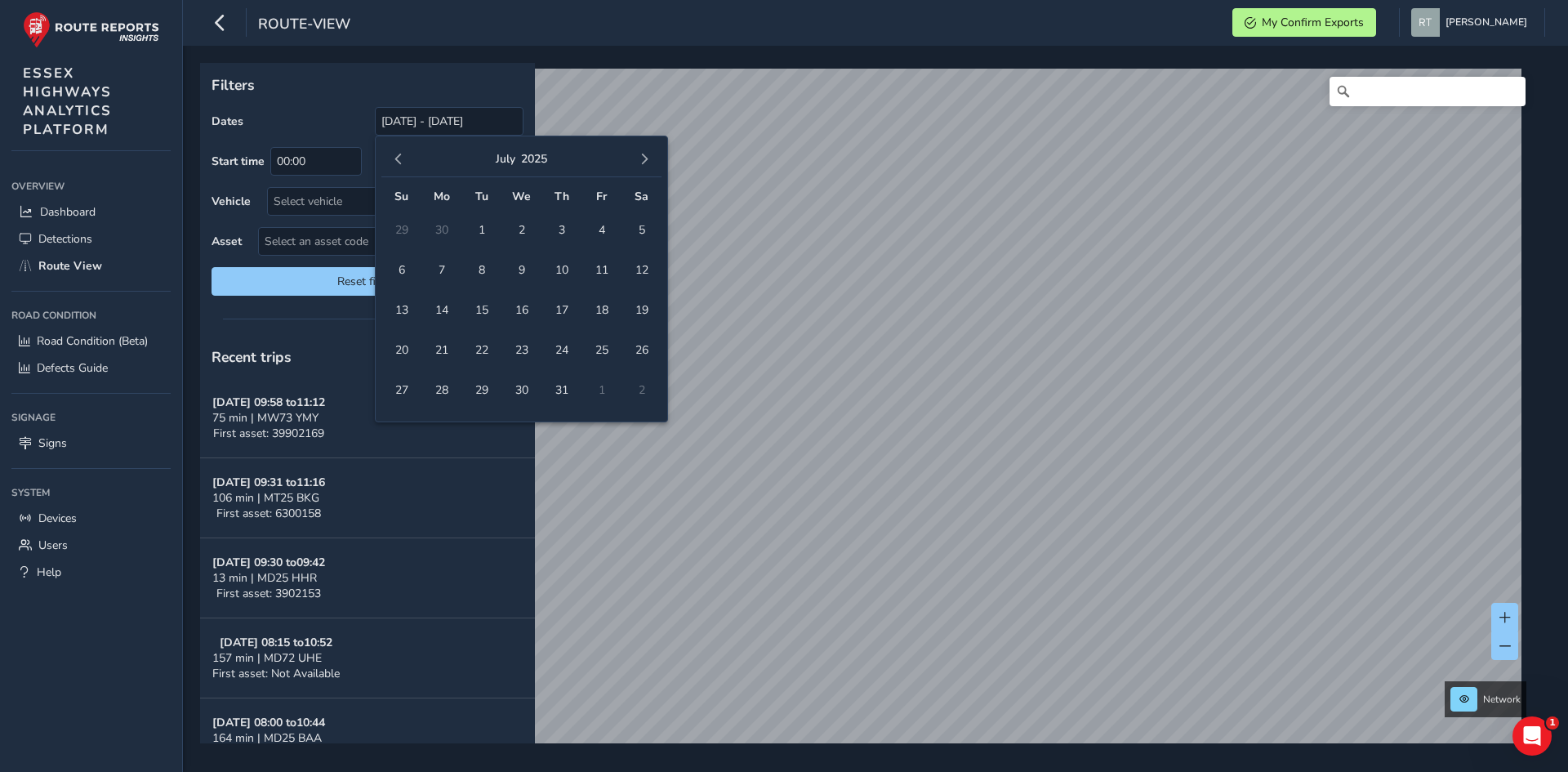
click at [402, 162] on span "button" at bounding box center [398, 159] width 12 height 12
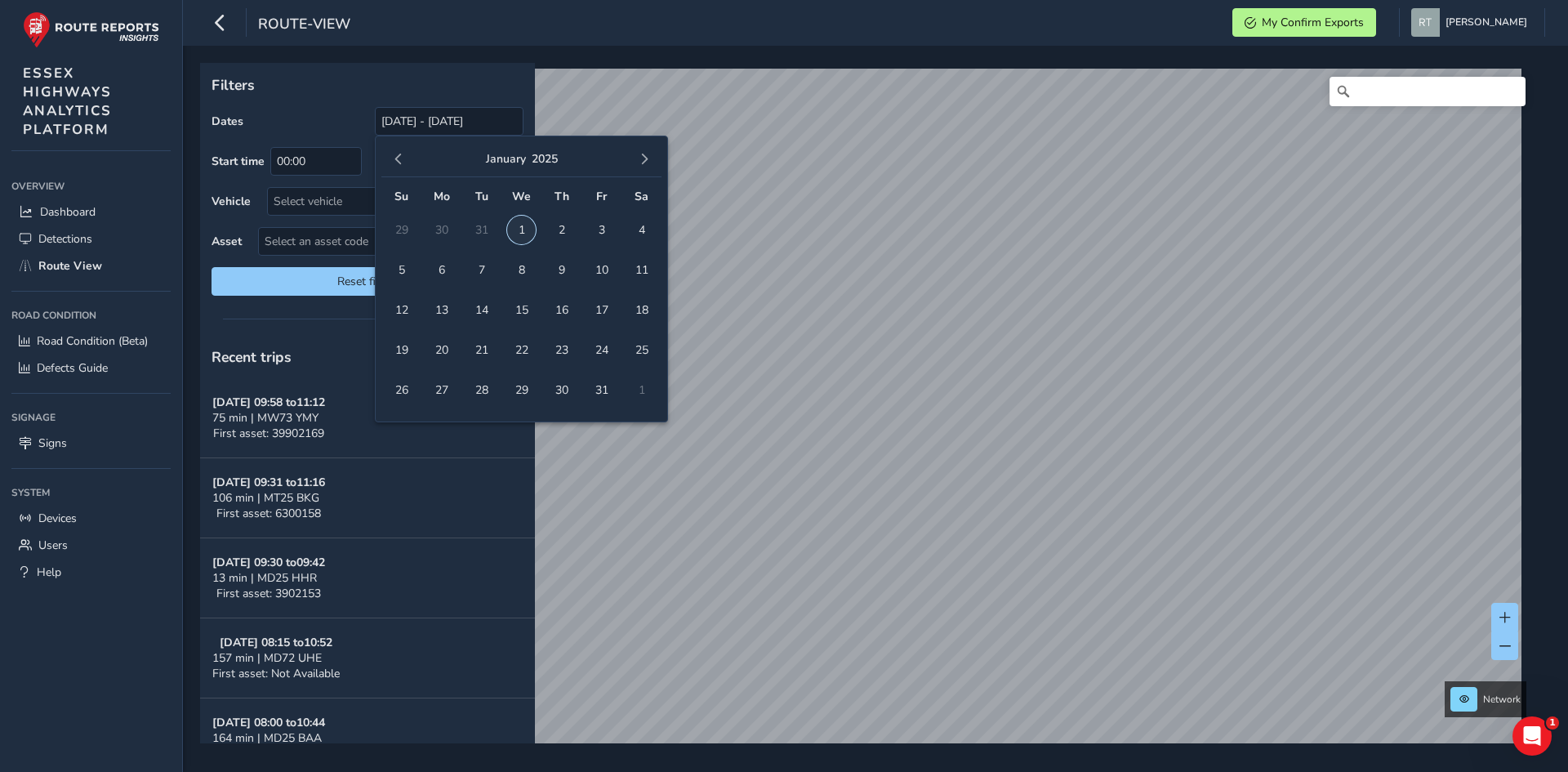
click at [521, 234] on span "1" at bounding box center [521, 230] width 29 height 29
click at [649, 160] on span "button" at bounding box center [644, 159] width 12 height 12
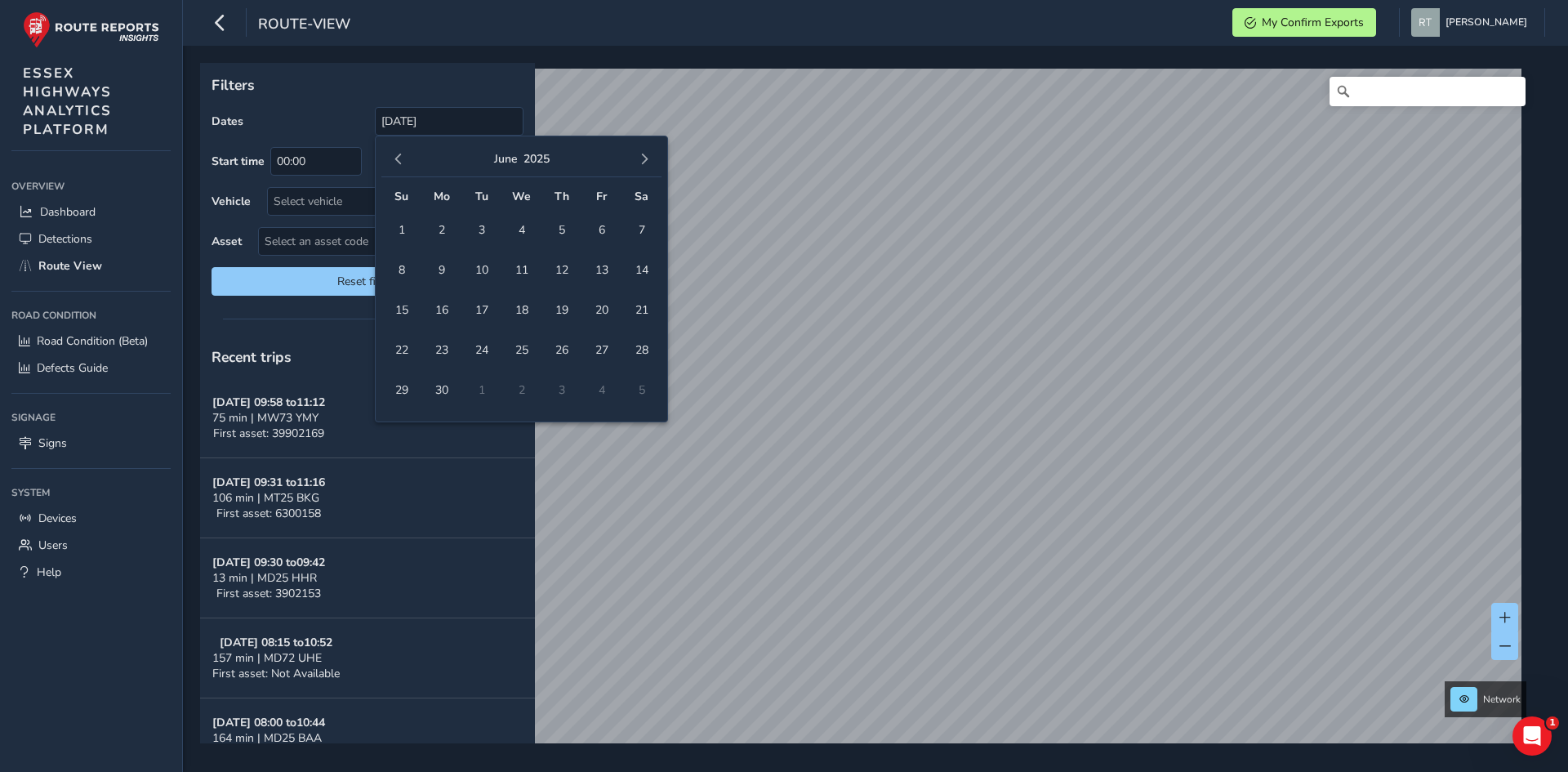
click at [649, 160] on span "button" at bounding box center [644, 159] width 12 height 12
click at [405, 161] on button "button" at bounding box center [398, 160] width 23 height 23
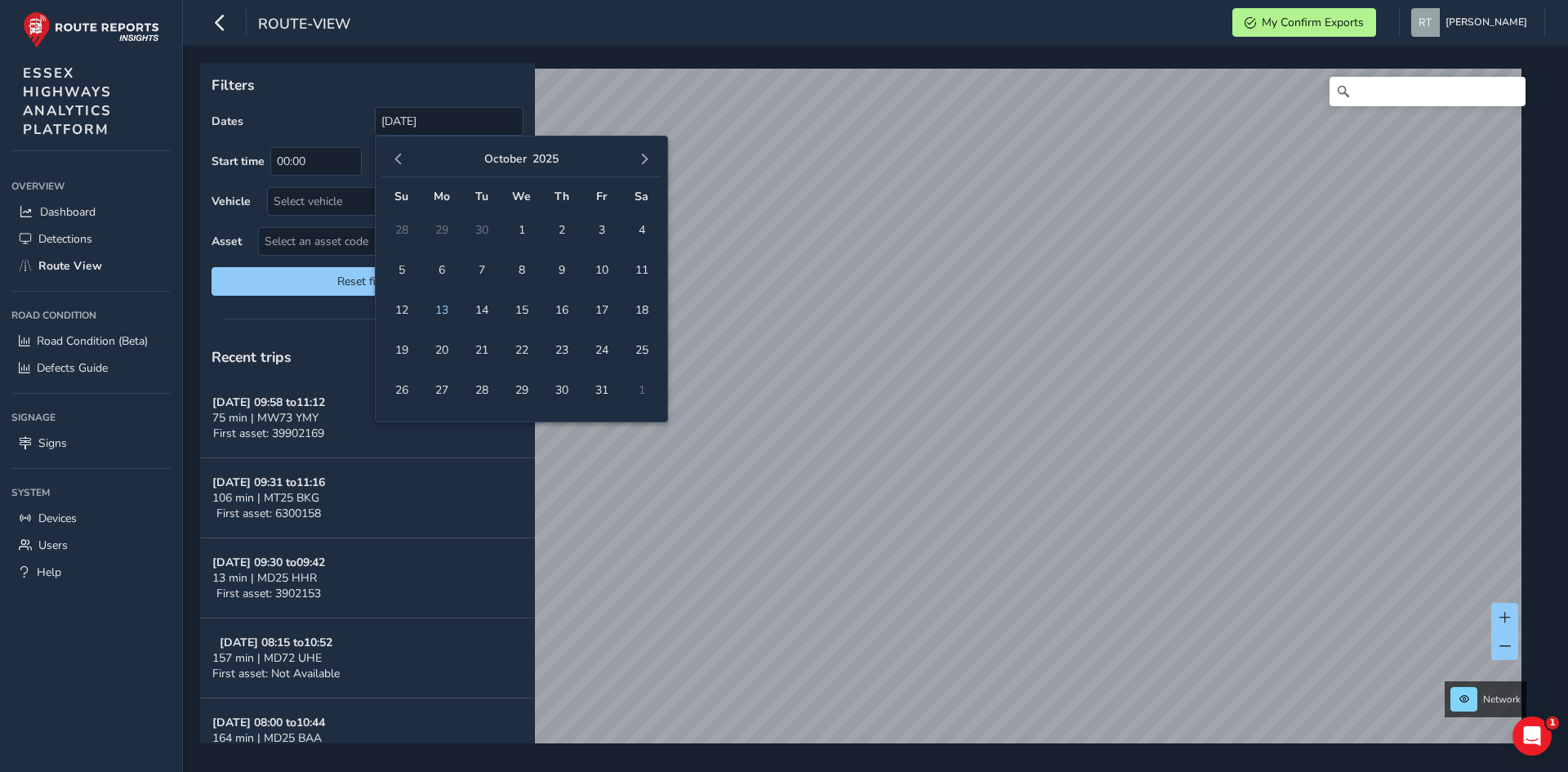
drag, startPoint x: 524, startPoint y: 230, endPoint x: 538, endPoint y: 234, distance: 14.6
click at [527, 231] on span "1" at bounding box center [521, 230] width 29 height 29
type input "[DATE] - [DATE]"
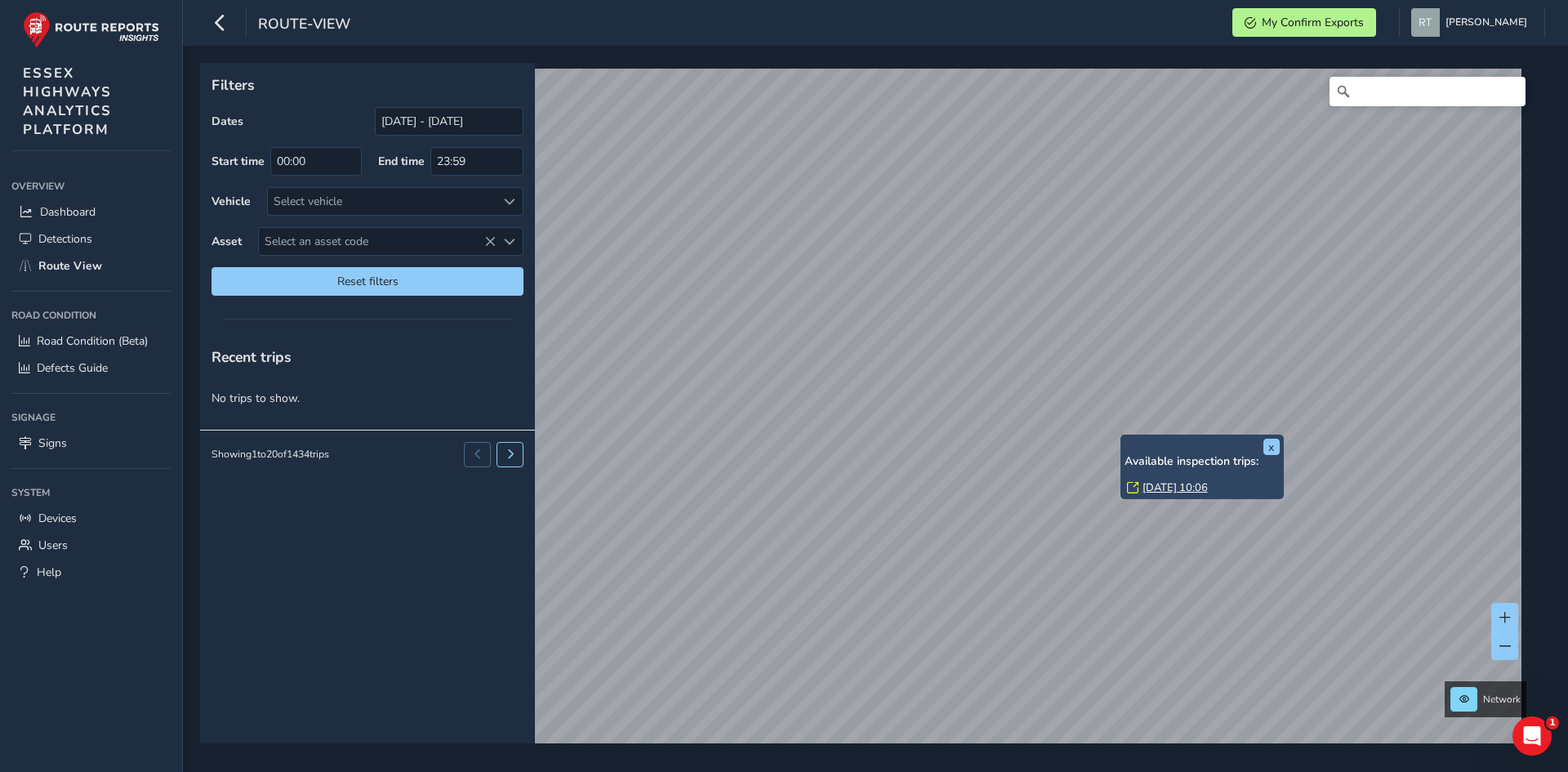
click at [1158, 484] on link "[DATE] 10:06" at bounding box center [1174, 488] width 65 height 14
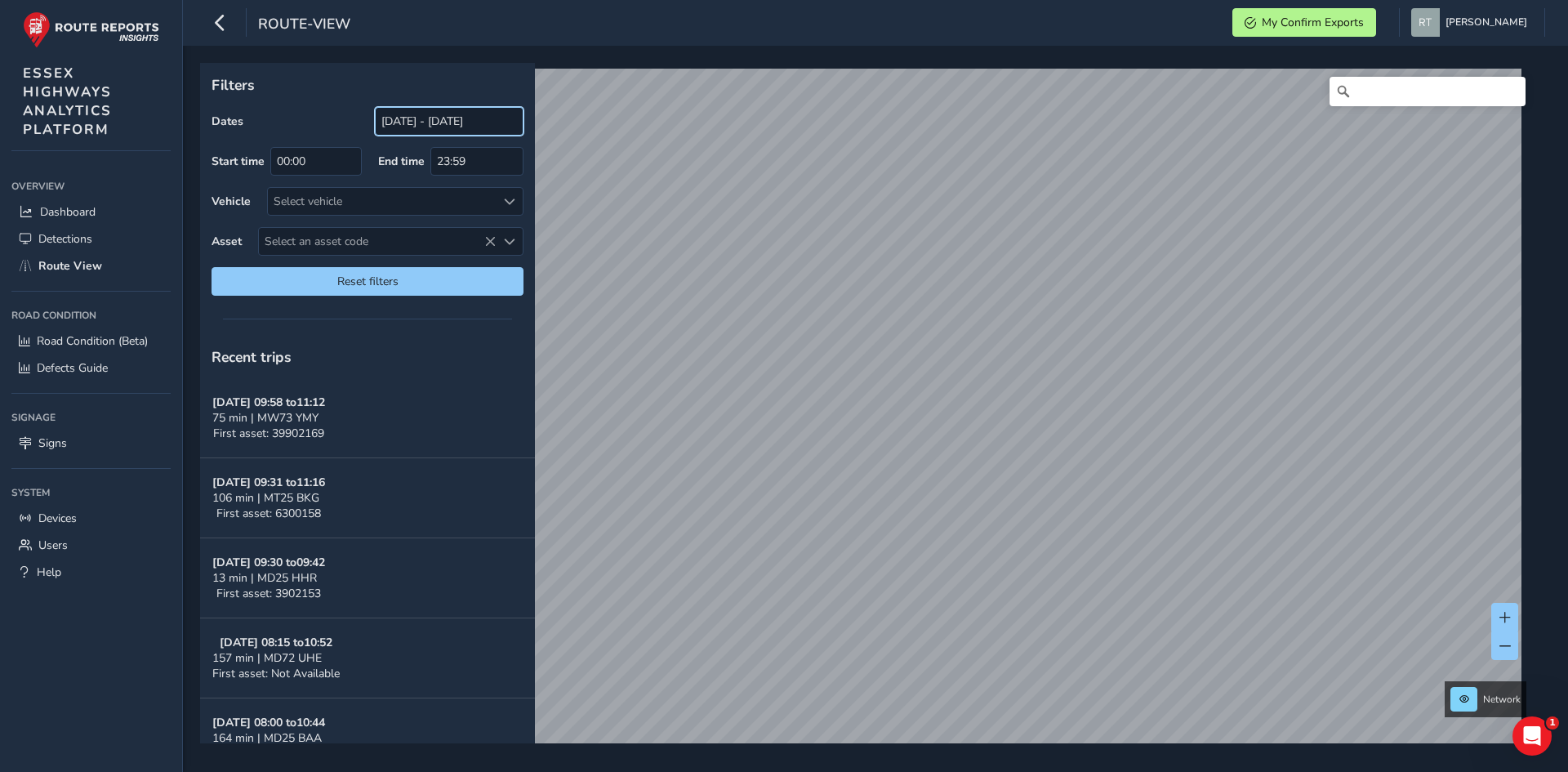
click at [404, 125] on input "[DATE] - [DATE]" at bounding box center [449, 121] width 149 height 29
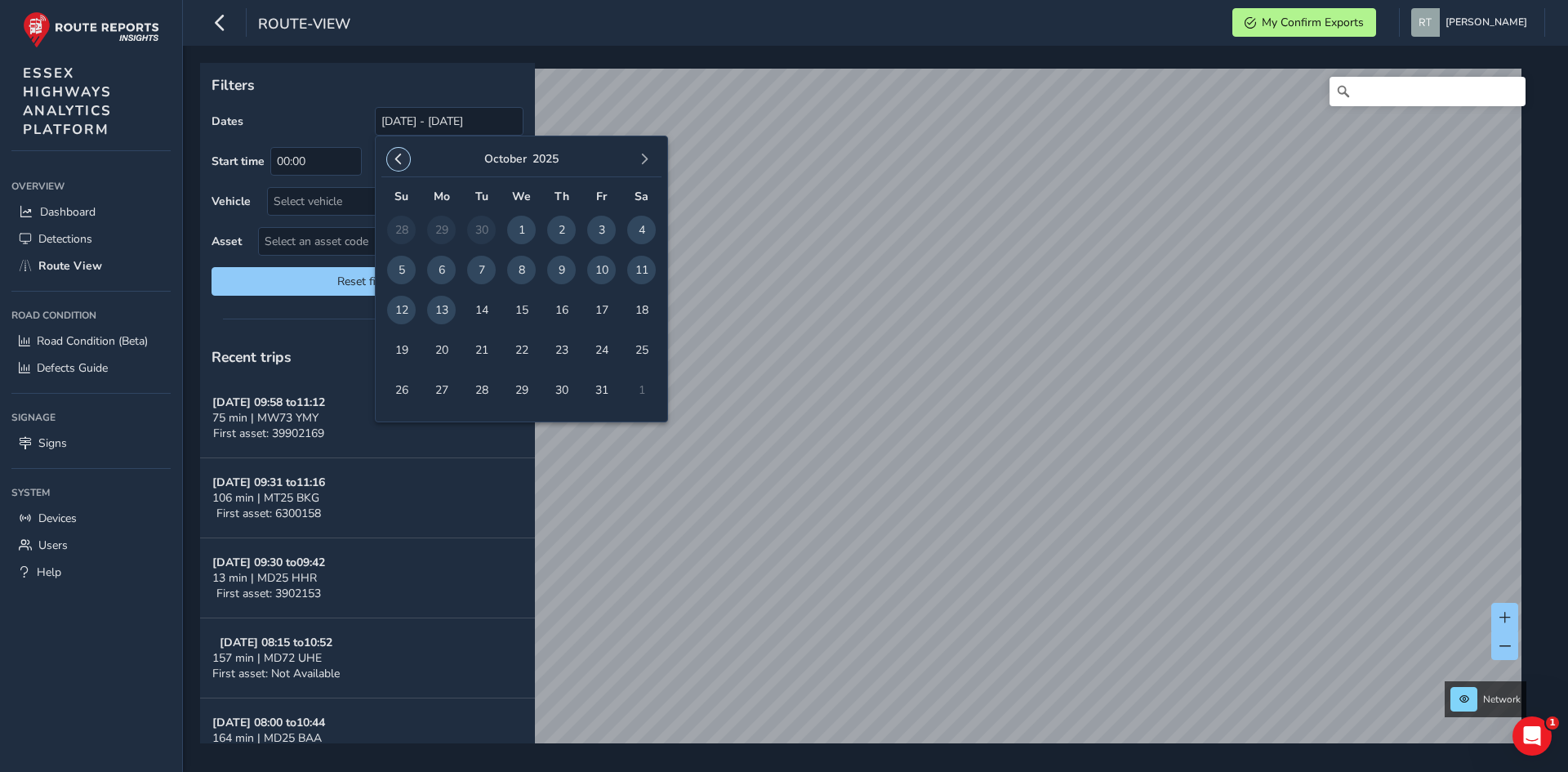
click at [404, 158] on button "button" at bounding box center [398, 160] width 23 height 23
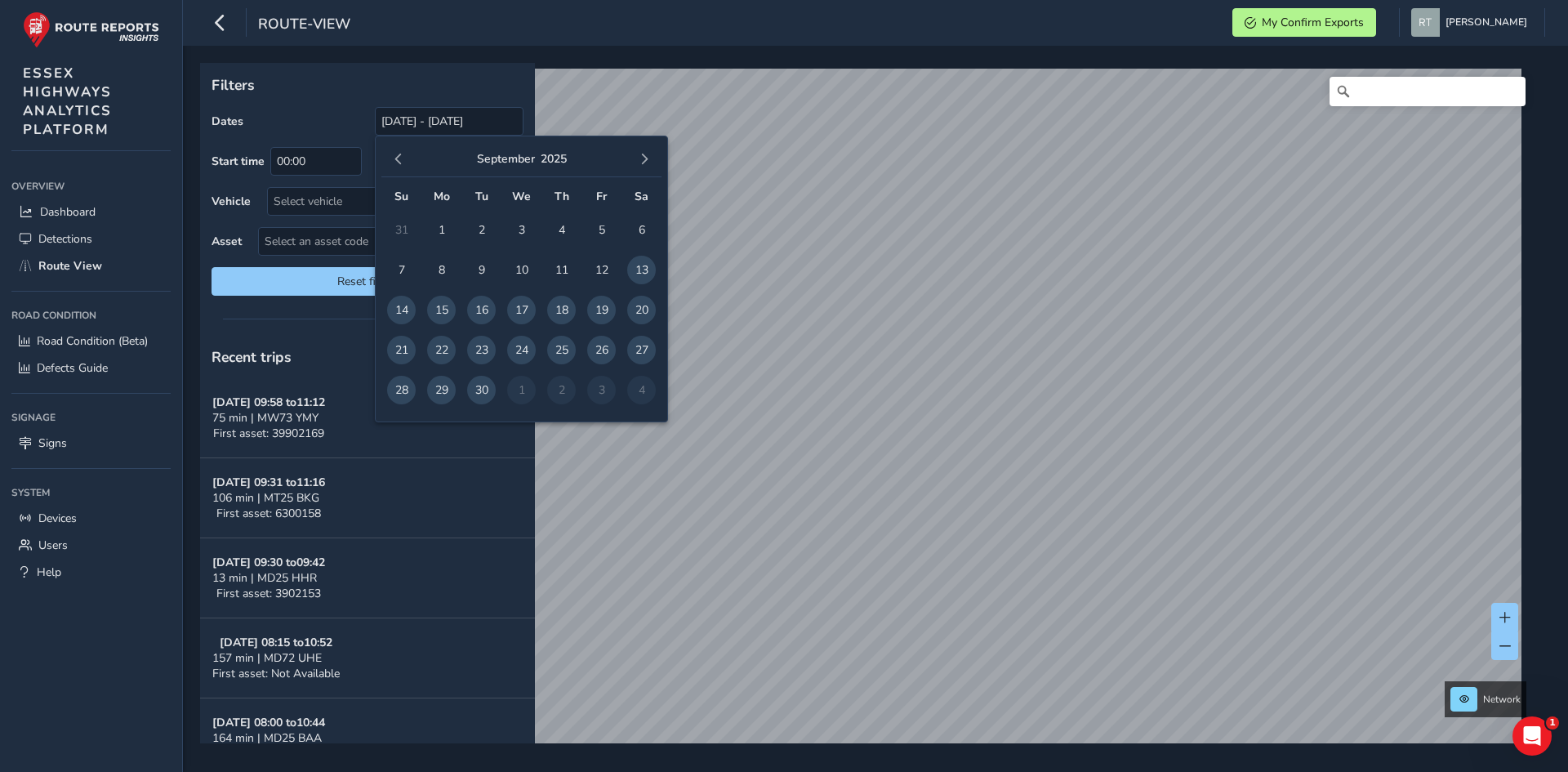
click at [404, 158] on button "button" at bounding box center [398, 160] width 23 height 23
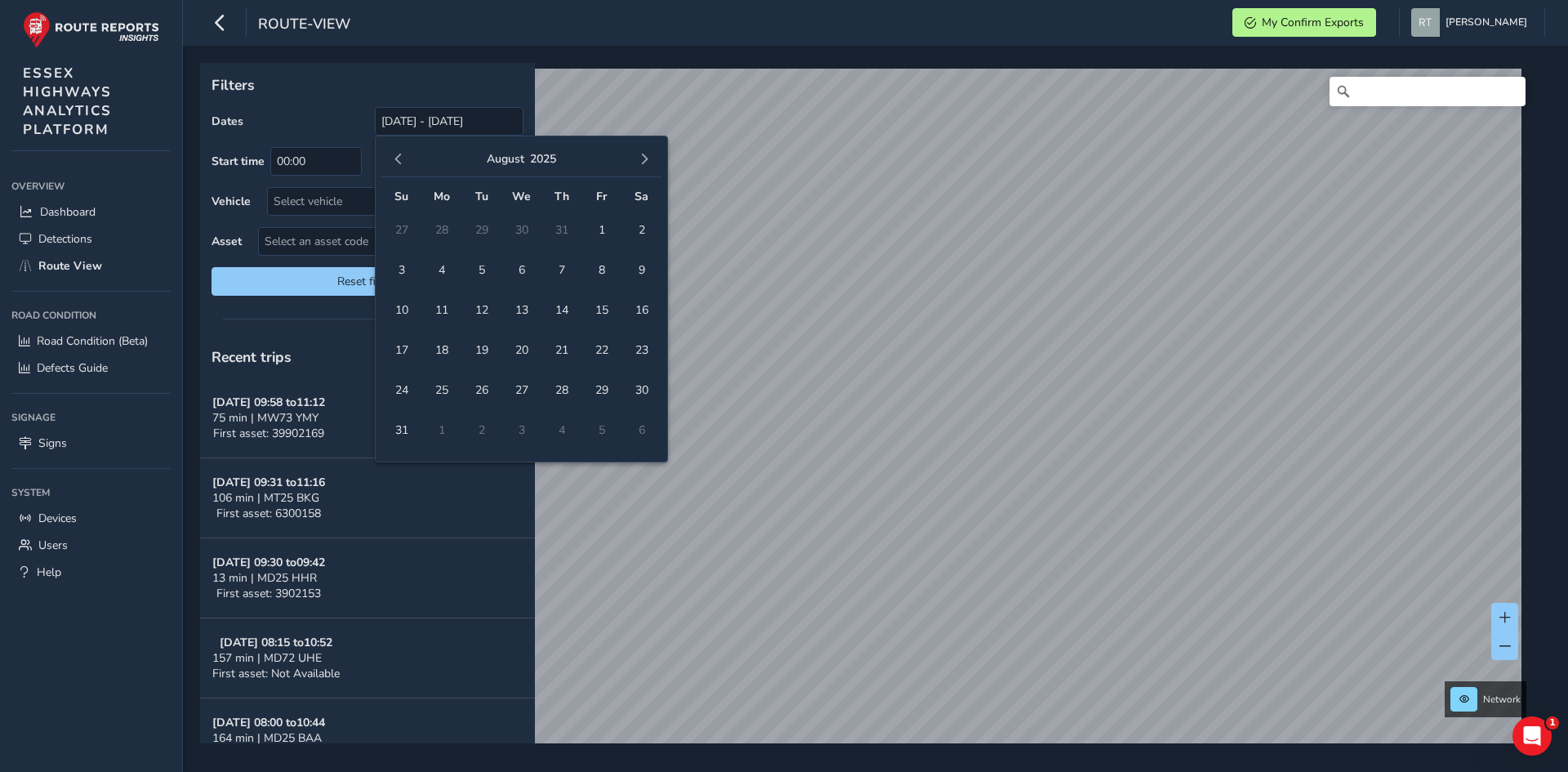
click at [404, 158] on button "button" at bounding box center [398, 160] width 23 height 23
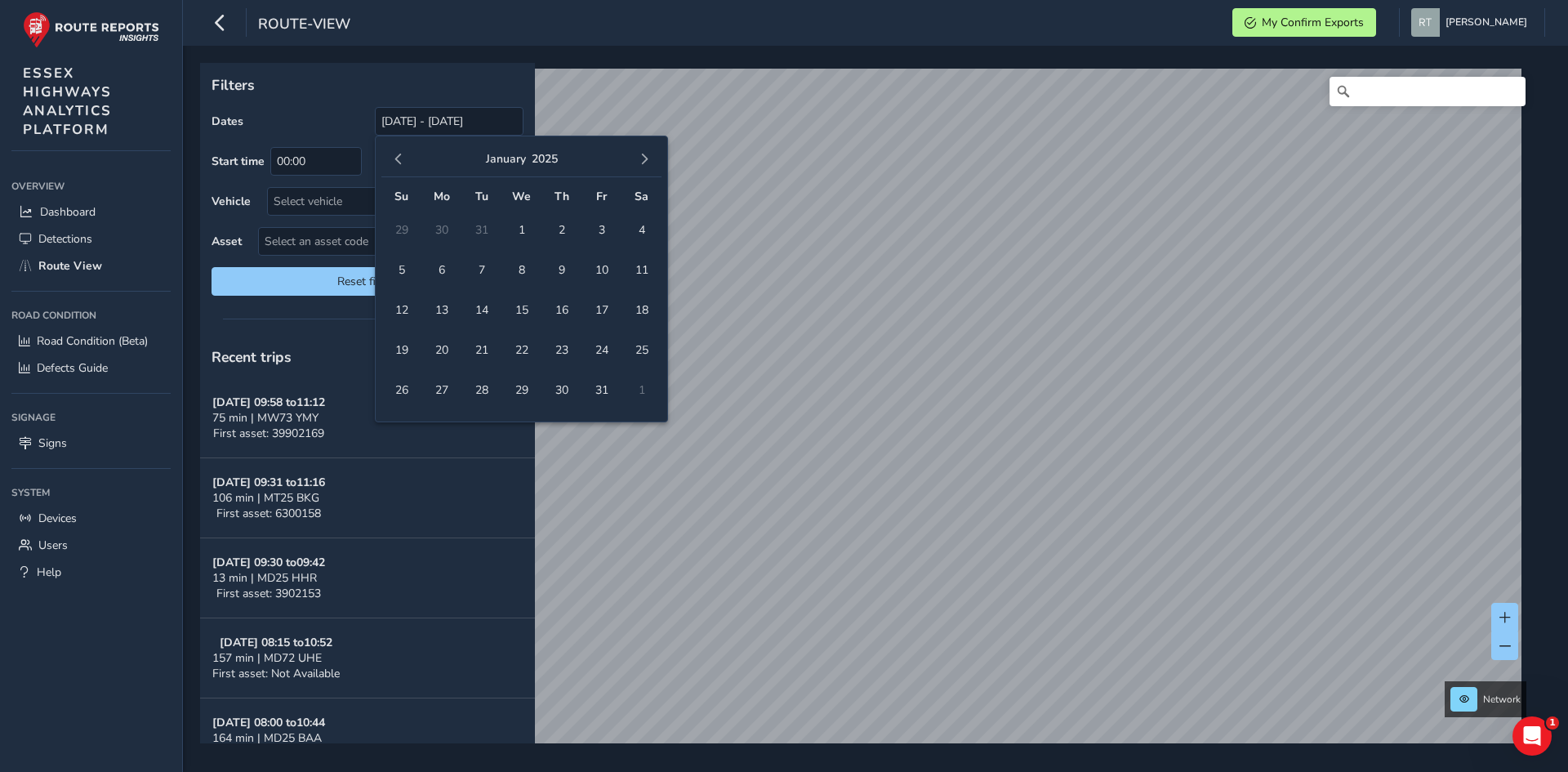
click at [404, 158] on button "button" at bounding box center [398, 160] width 23 height 23
click at [594, 229] on span "1" at bounding box center [601, 230] width 29 height 29
click at [643, 161] on span "button" at bounding box center [644, 159] width 12 height 12
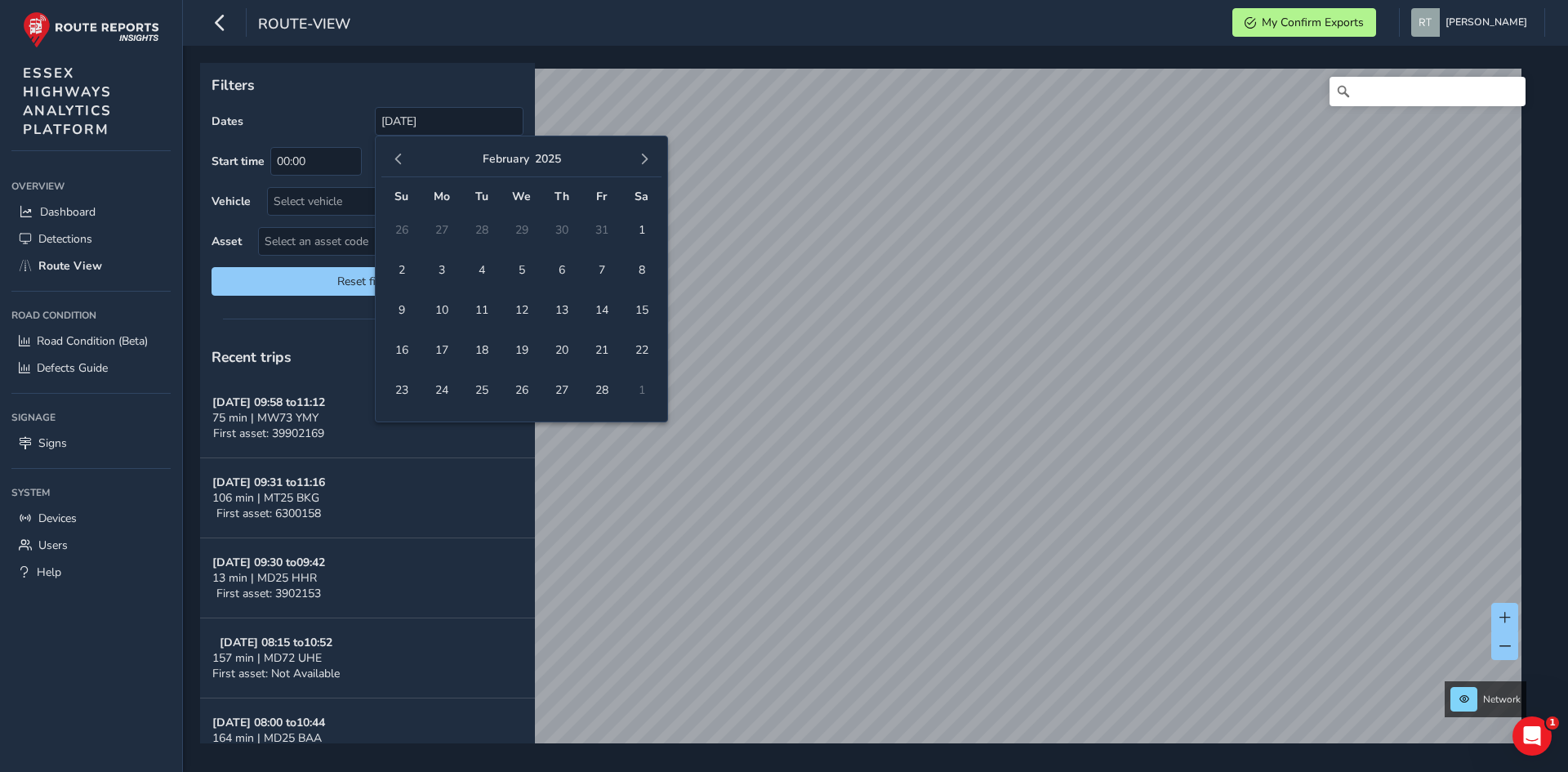
click at [643, 161] on span "button" at bounding box center [644, 159] width 12 height 12
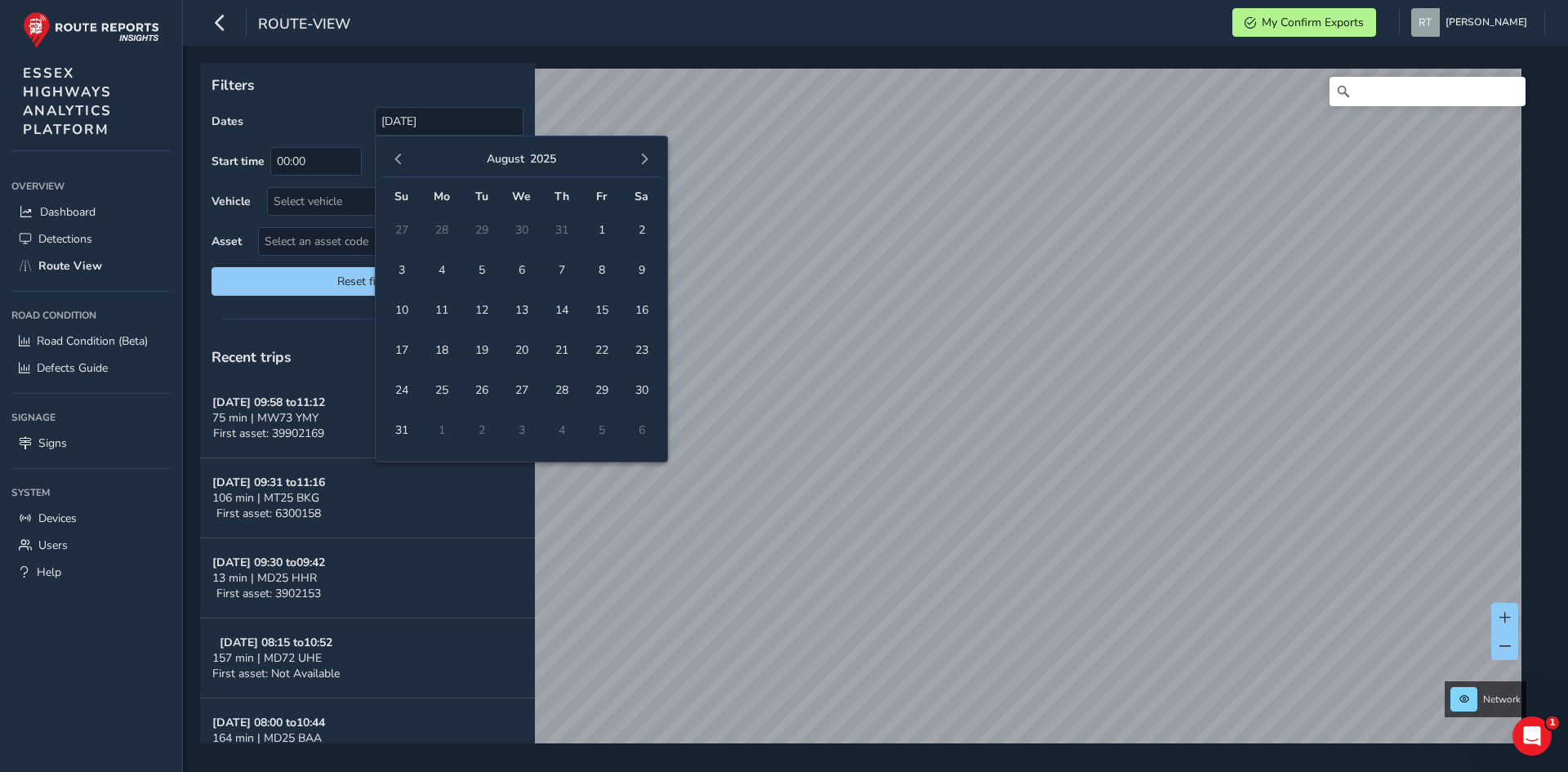
click at [643, 161] on span "button" at bounding box center [644, 159] width 12 height 12
click at [647, 345] on span "25" at bounding box center [641, 350] width 29 height 29
type input "01/11/2024 - 25/10/2025"
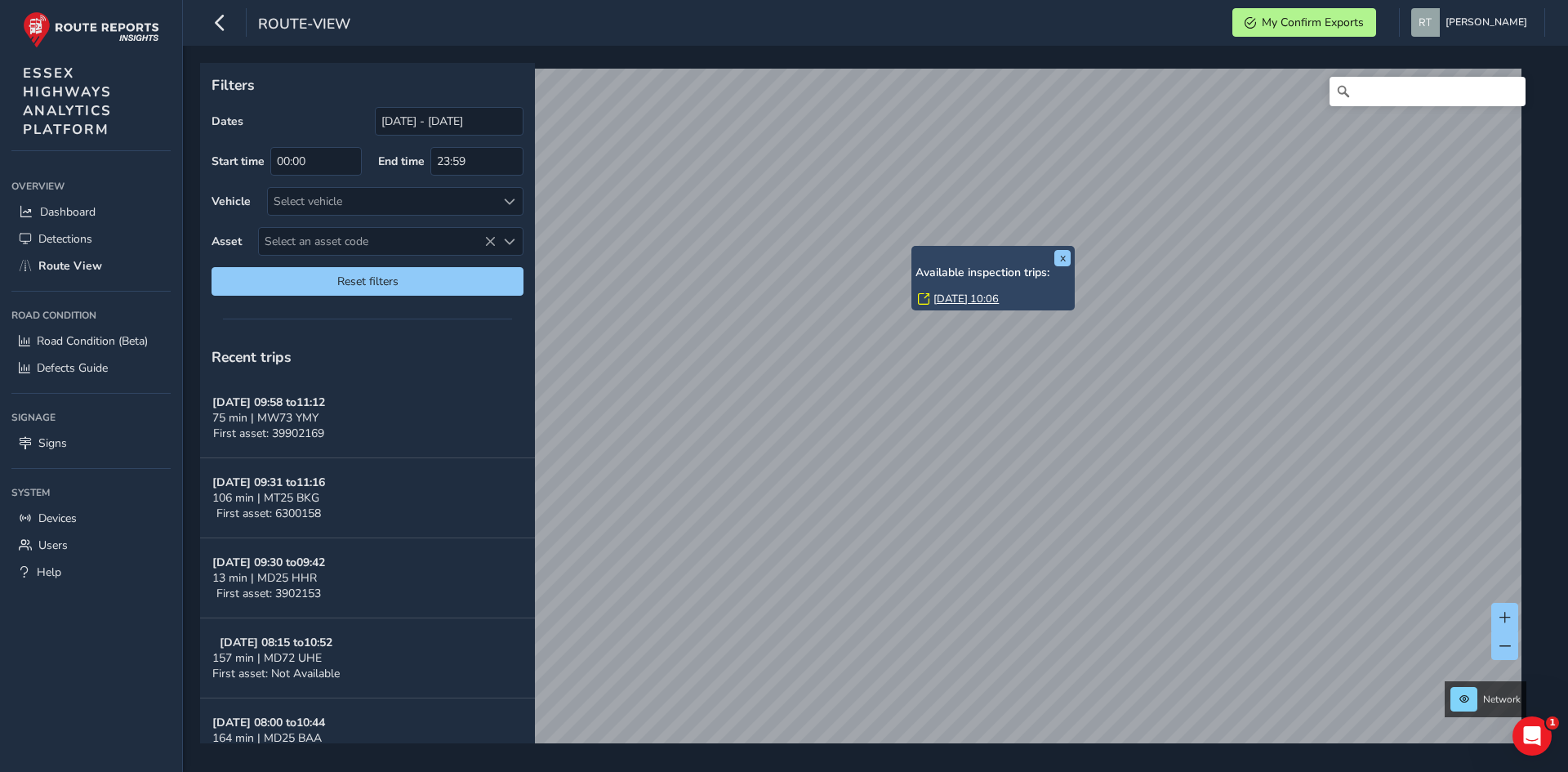
click at [840, 297] on link "Tue, 19 Aug, 10:06" at bounding box center [966, 299] width 65 height 14
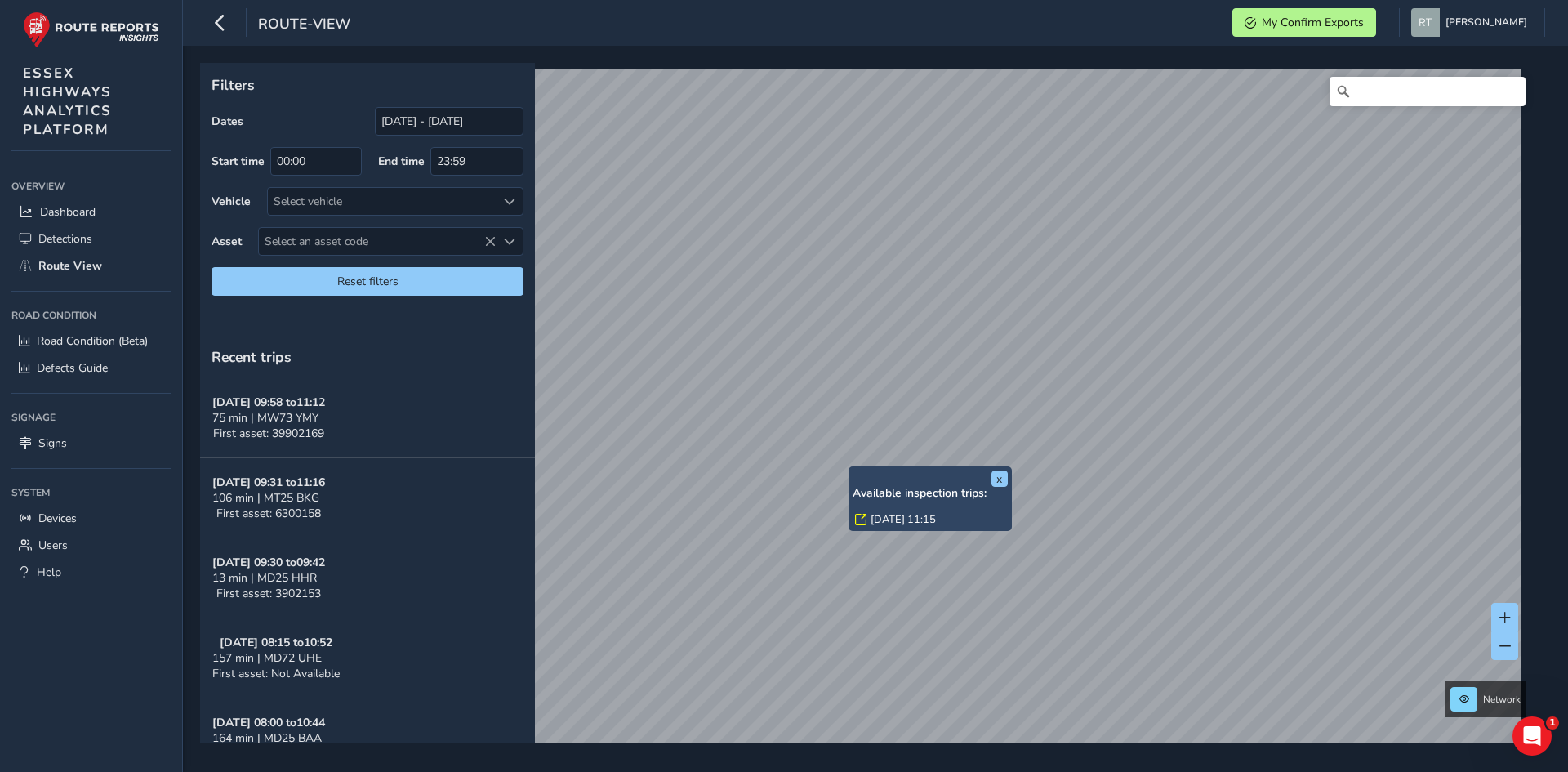
click at [896, 524] on link "[DATE] 11:15" at bounding box center [902, 520] width 65 height 14
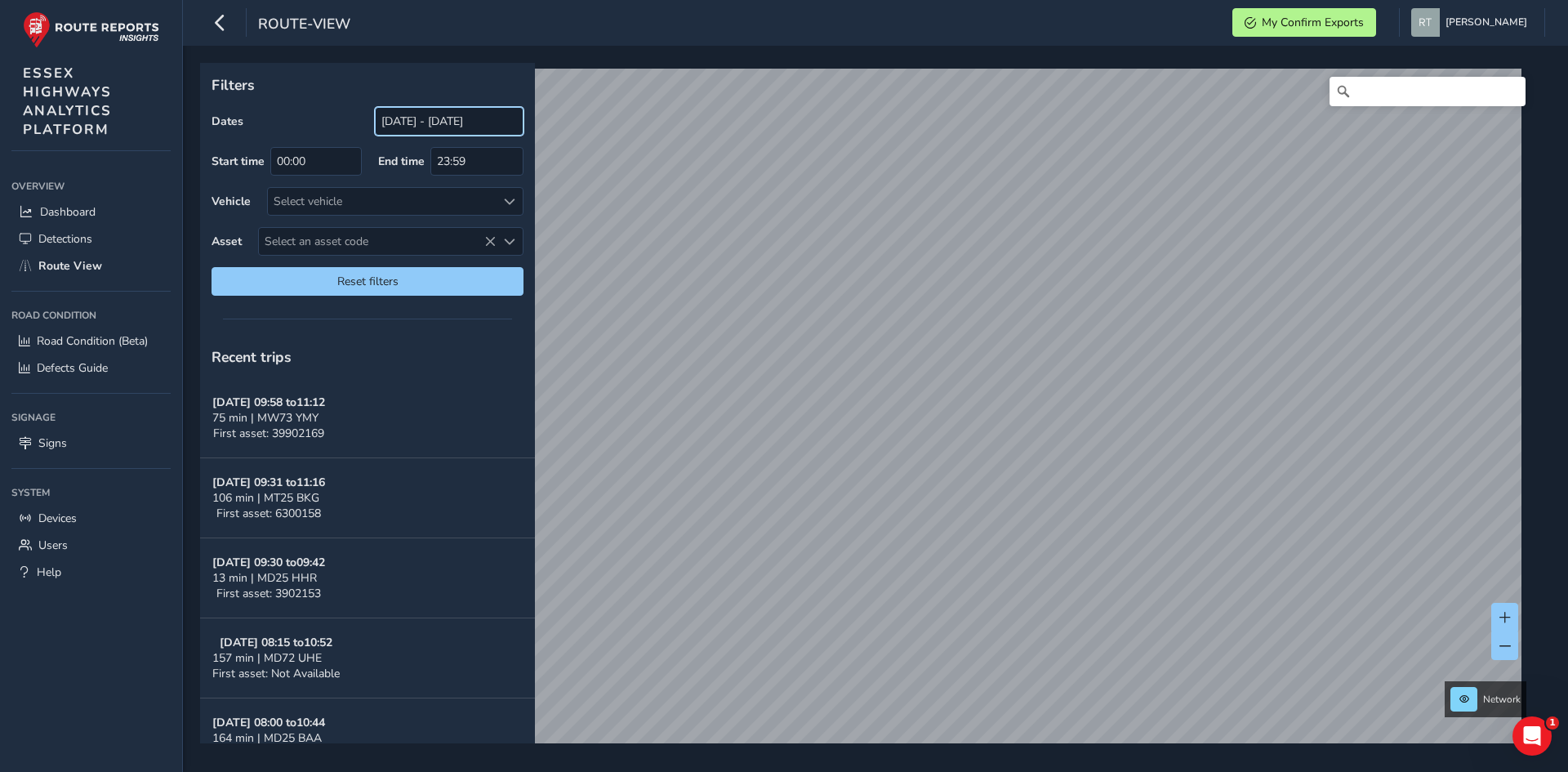
click at [410, 127] on input "[DATE] - [DATE]" at bounding box center [449, 121] width 149 height 29
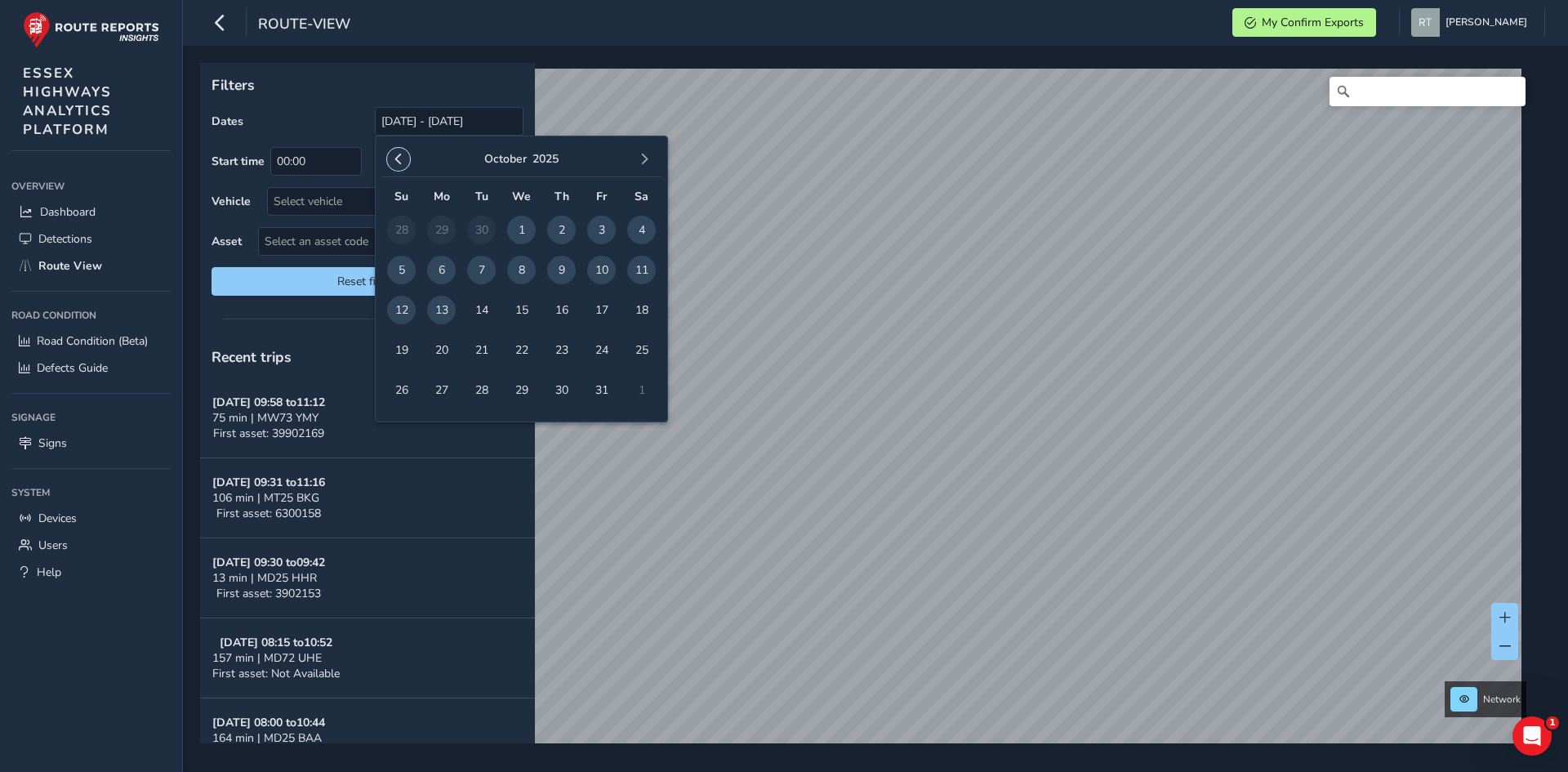
click at [403, 158] on button "button" at bounding box center [398, 160] width 23 height 23
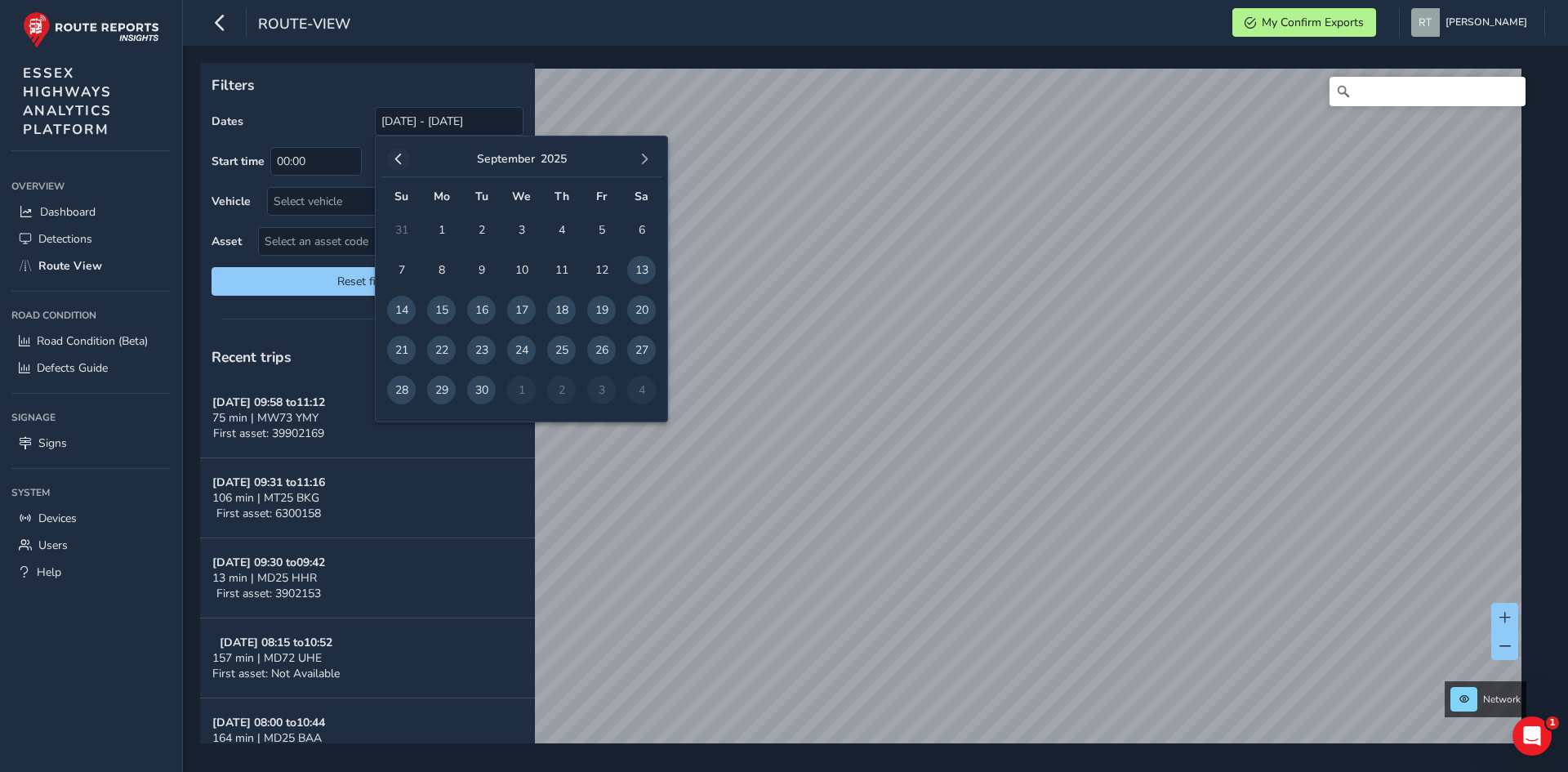
click at [404, 158] on button "button" at bounding box center [398, 160] width 23 height 23
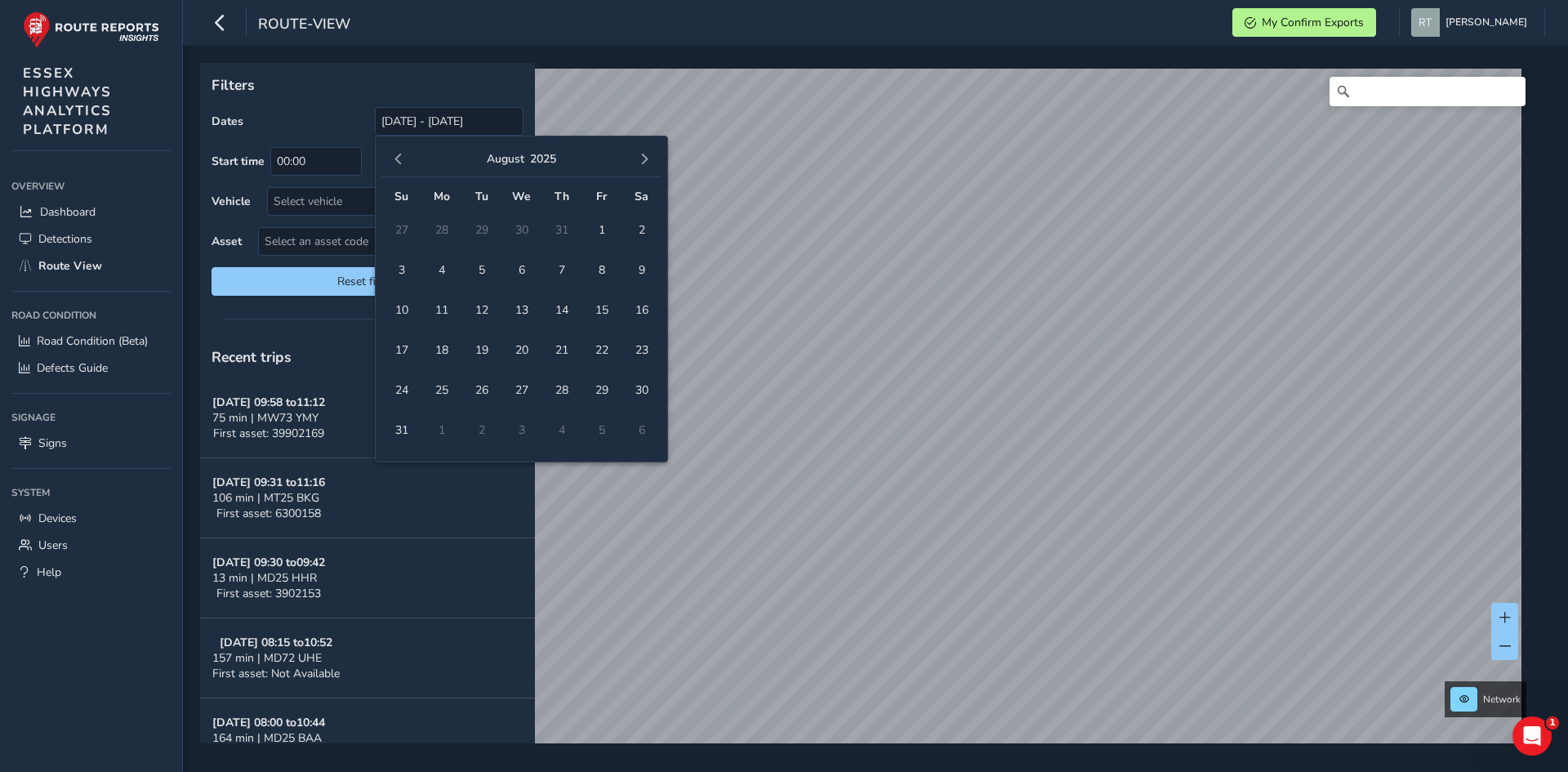
click at [405, 158] on button "button" at bounding box center [398, 160] width 23 height 23
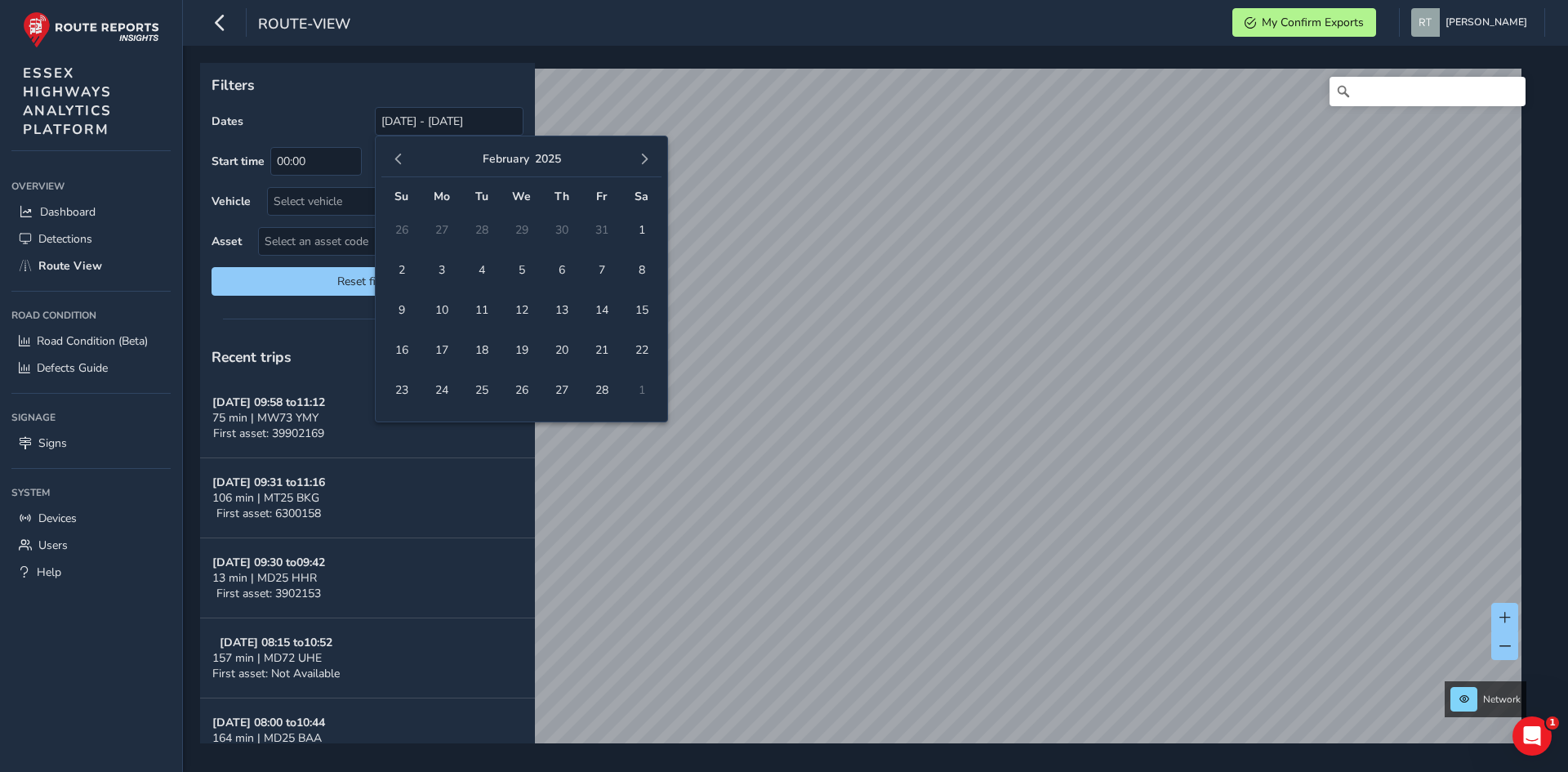
click at [405, 158] on button "button" at bounding box center [398, 160] width 23 height 23
click at [491, 233] on span "1" at bounding box center [481, 230] width 29 height 29
click at [647, 167] on button "button" at bounding box center [644, 160] width 23 height 23
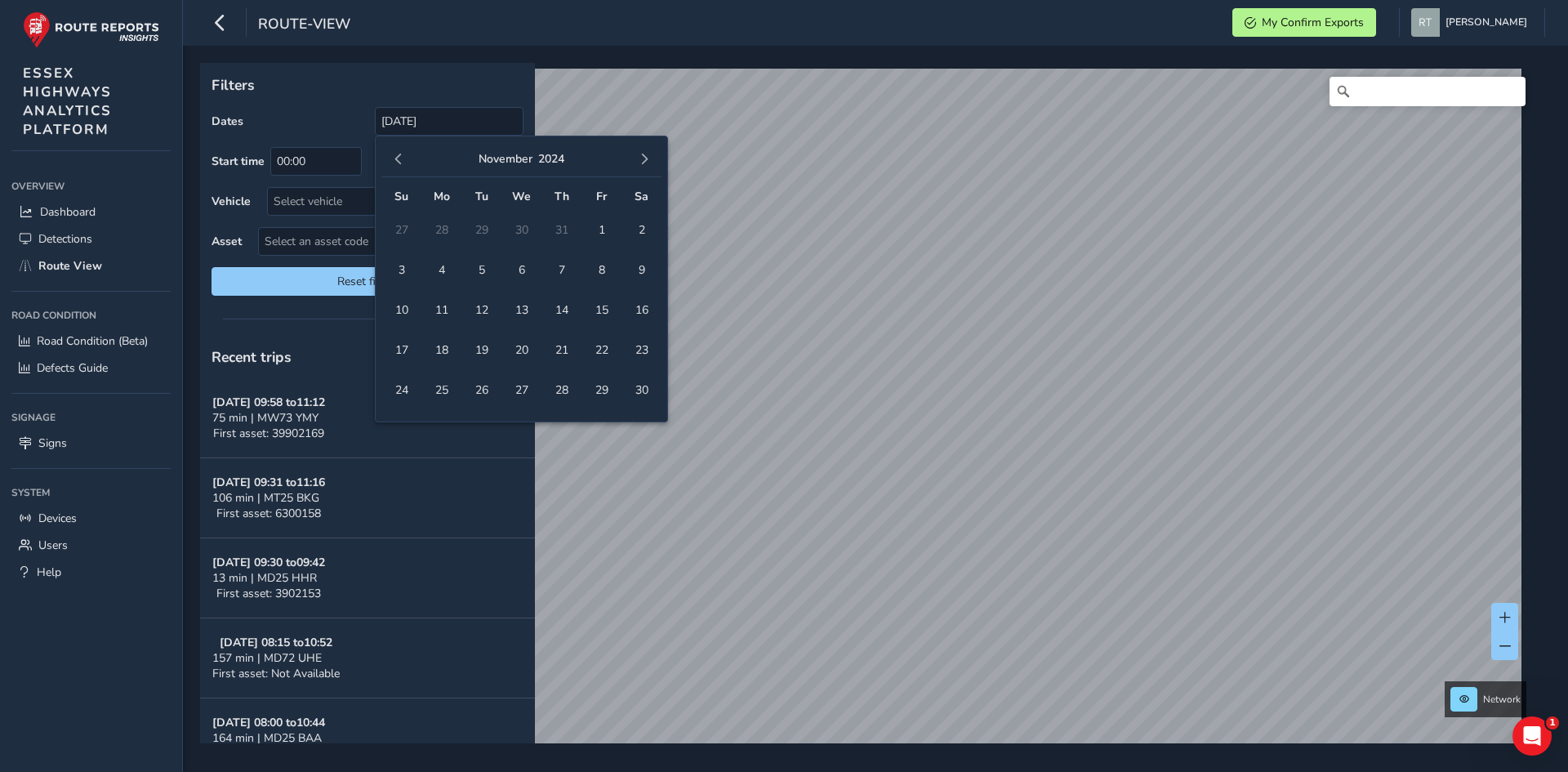
click at [647, 167] on button "button" at bounding box center [644, 160] width 23 height 23
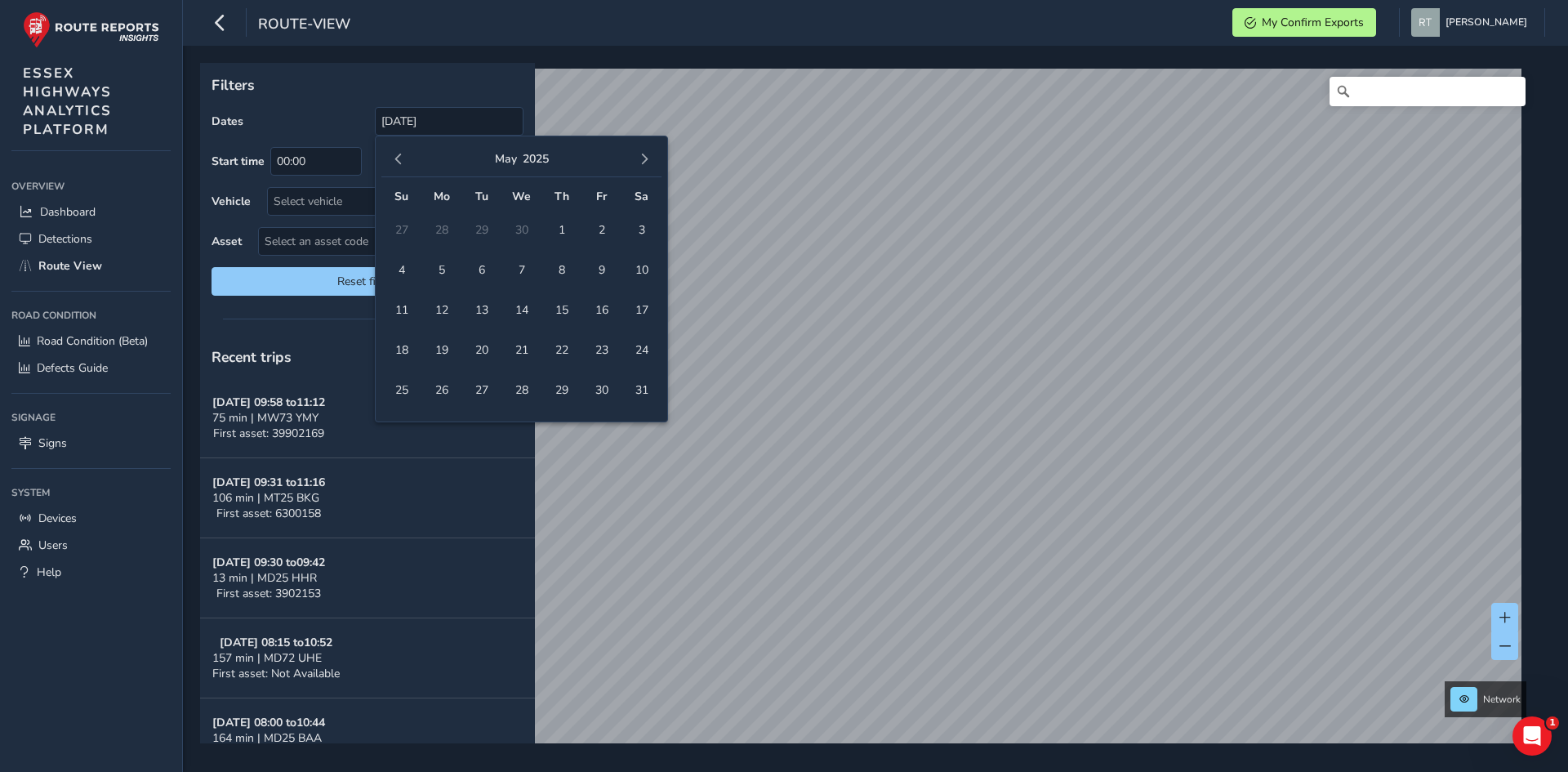
click at [647, 167] on button "button" at bounding box center [644, 160] width 23 height 23
click at [642, 355] on span "25" at bounding box center [641, 350] width 29 height 29
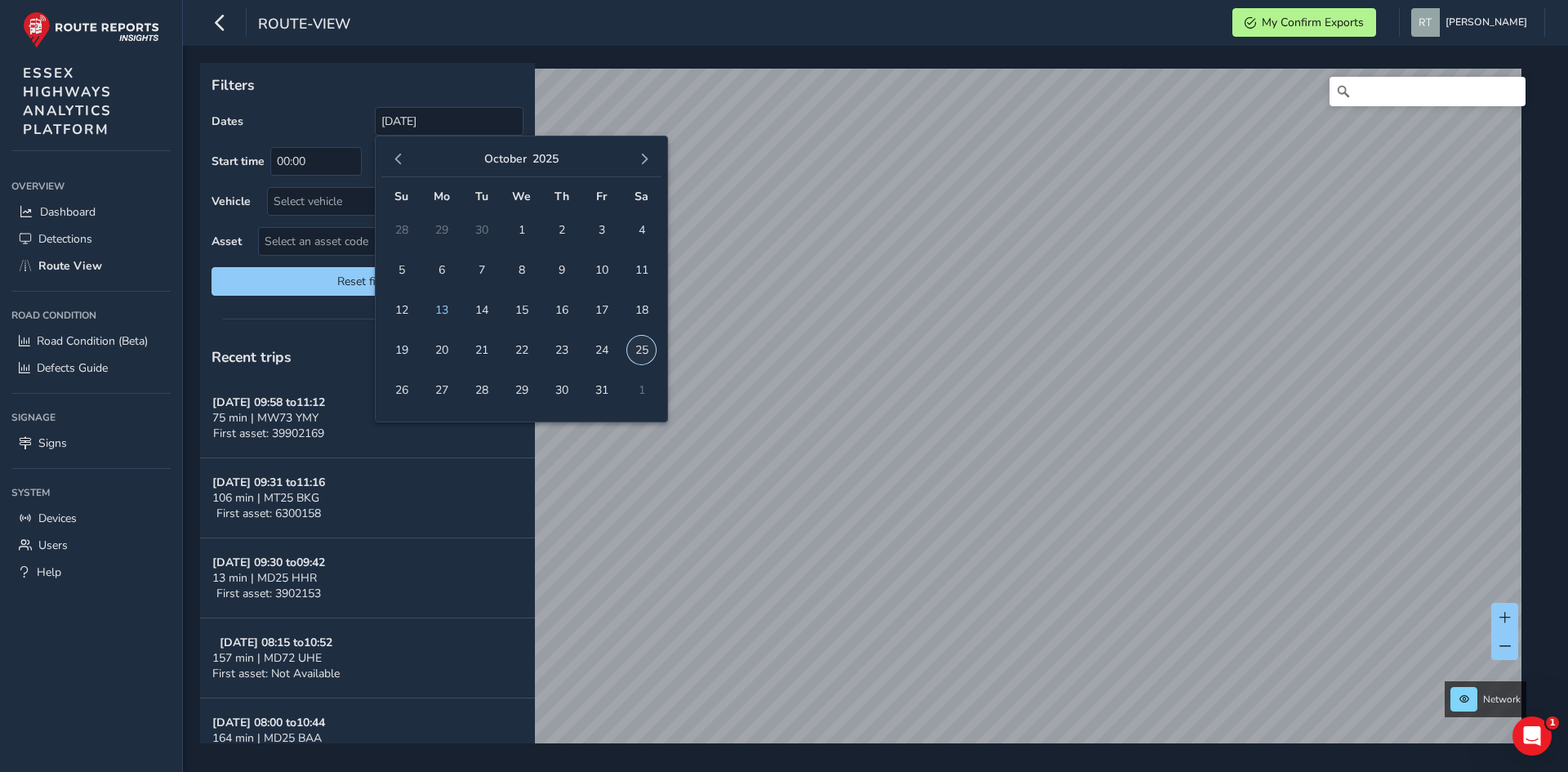
type input "01/10/2024 - 25/10/2025"
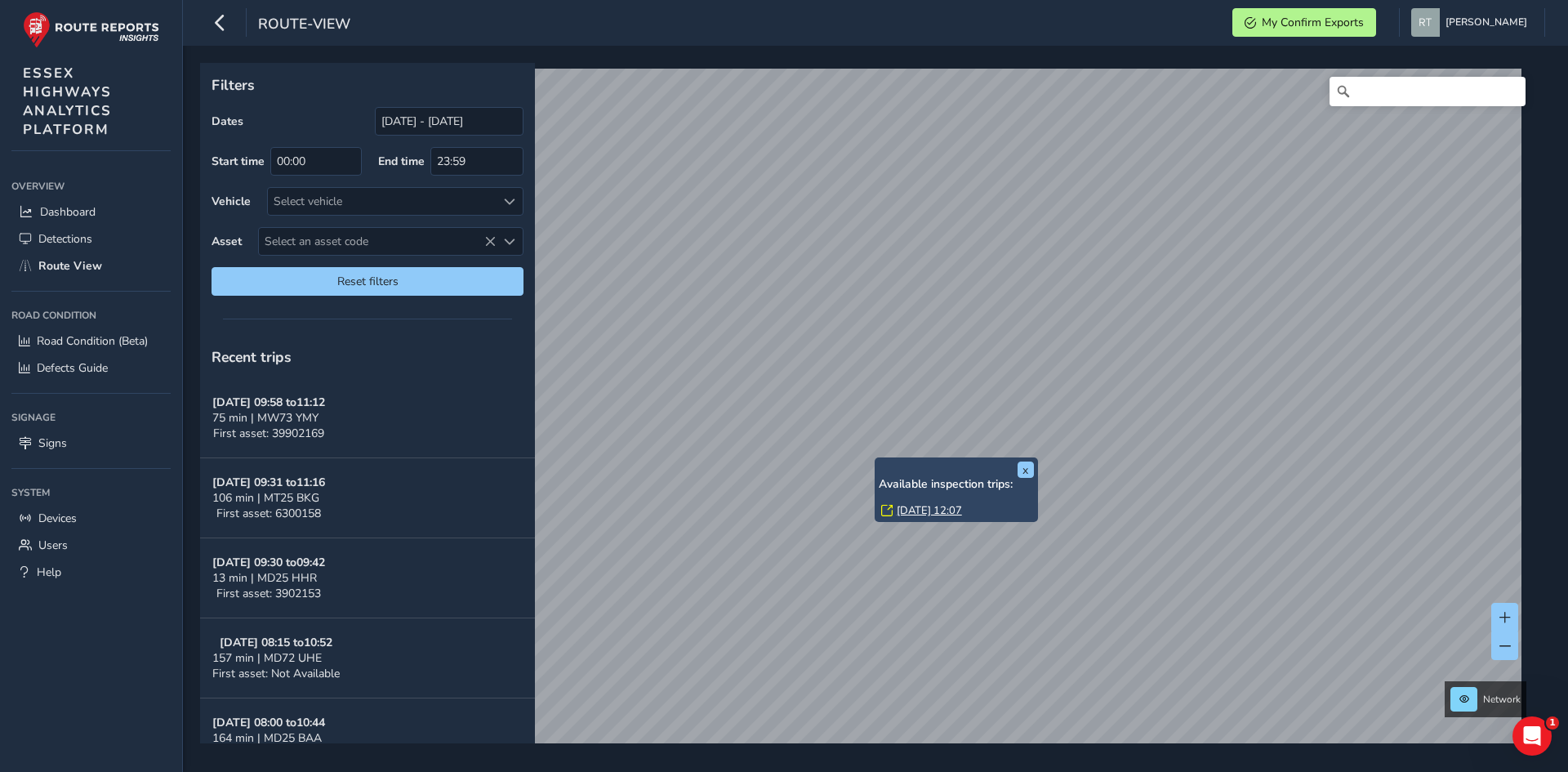
click at [917, 508] on link "[DATE] 12:07" at bounding box center [928, 511] width 65 height 14
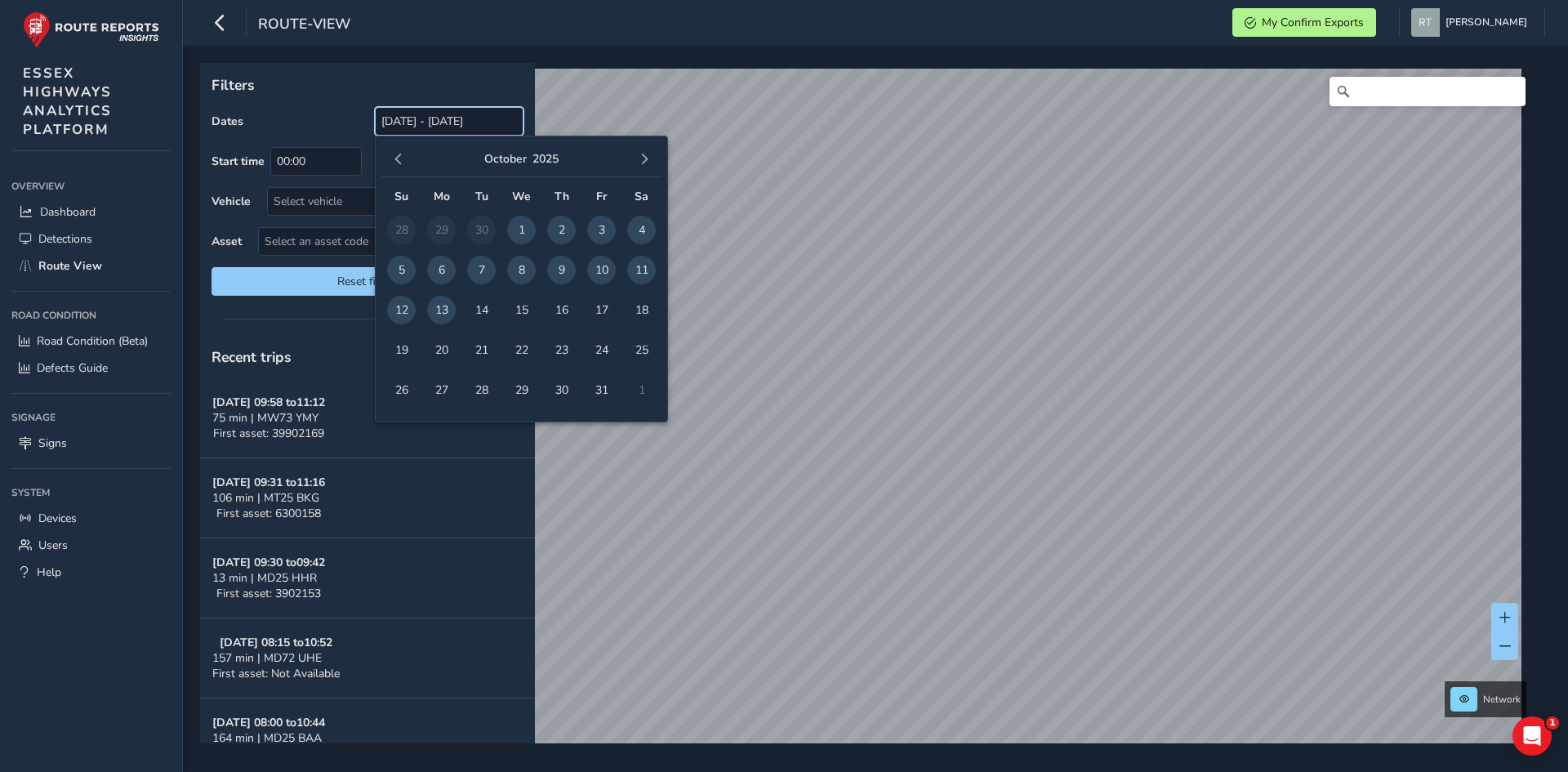
click at [437, 127] on input "[DATE] - [DATE]" at bounding box center [449, 121] width 149 height 29
click at [399, 162] on span "button" at bounding box center [398, 159] width 12 height 12
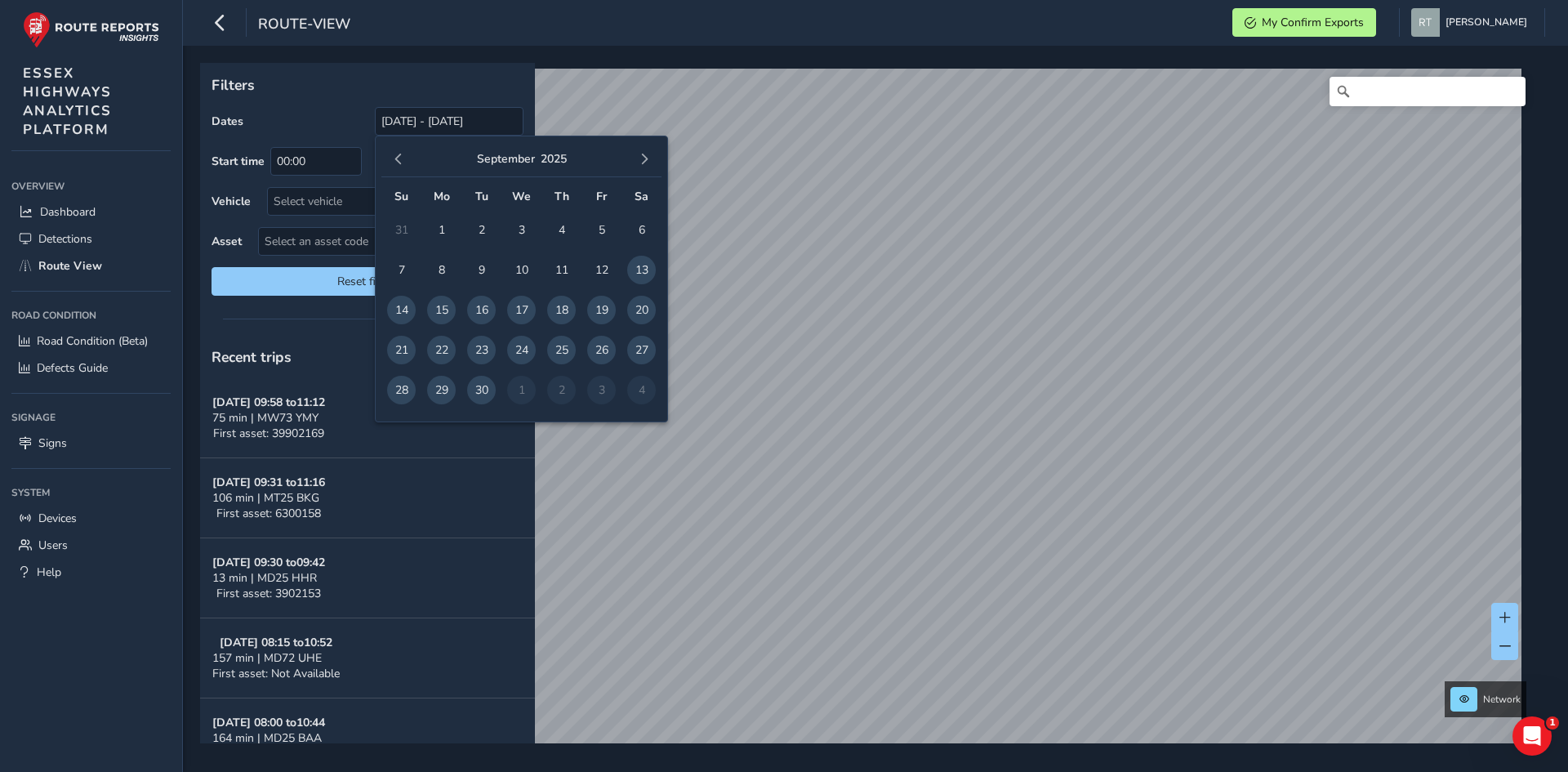
click at [399, 162] on span "button" at bounding box center [398, 159] width 12 height 12
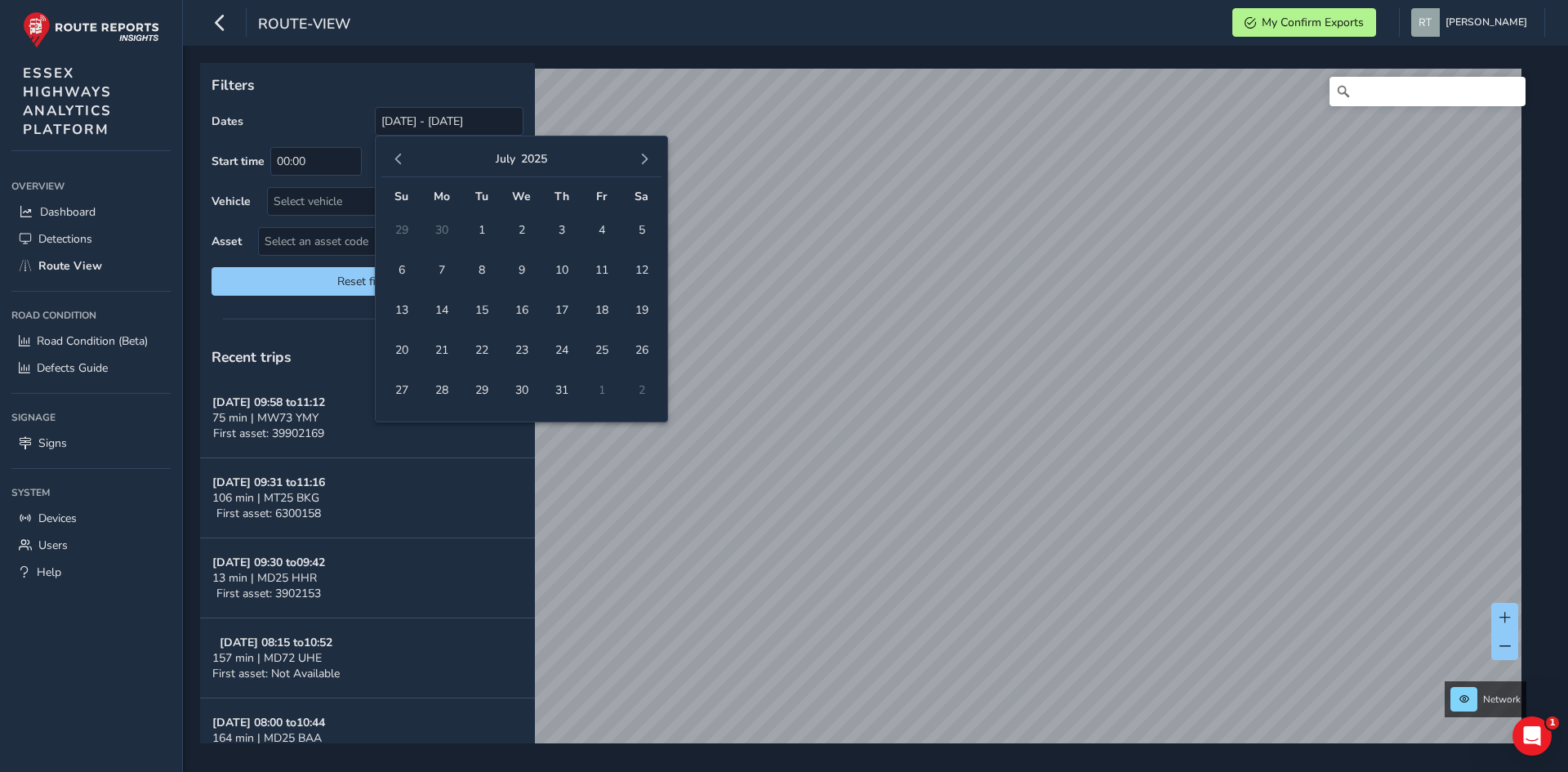
click at [399, 162] on span "button" at bounding box center [398, 159] width 12 height 12
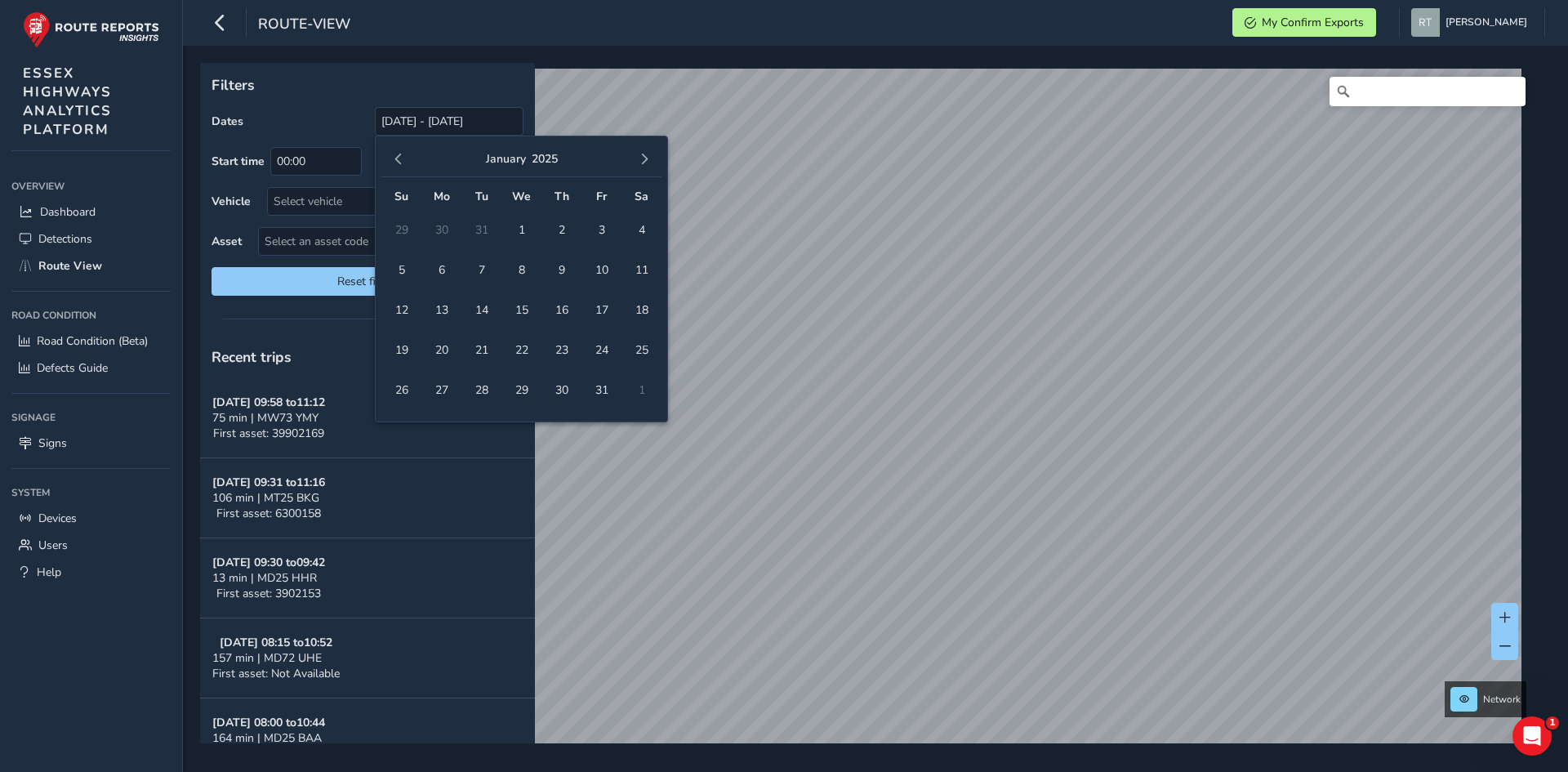
click at [399, 162] on span "button" at bounding box center [398, 159] width 12 height 12
click at [641, 161] on span "button" at bounding box center [644, 159] width 12 height 12
click at [518, 233] on span "1" at bounding box center [521, 230] width 29 height 29
click at [649, 159] on span "button" at bounding box center [644, 159] width 12 height 12
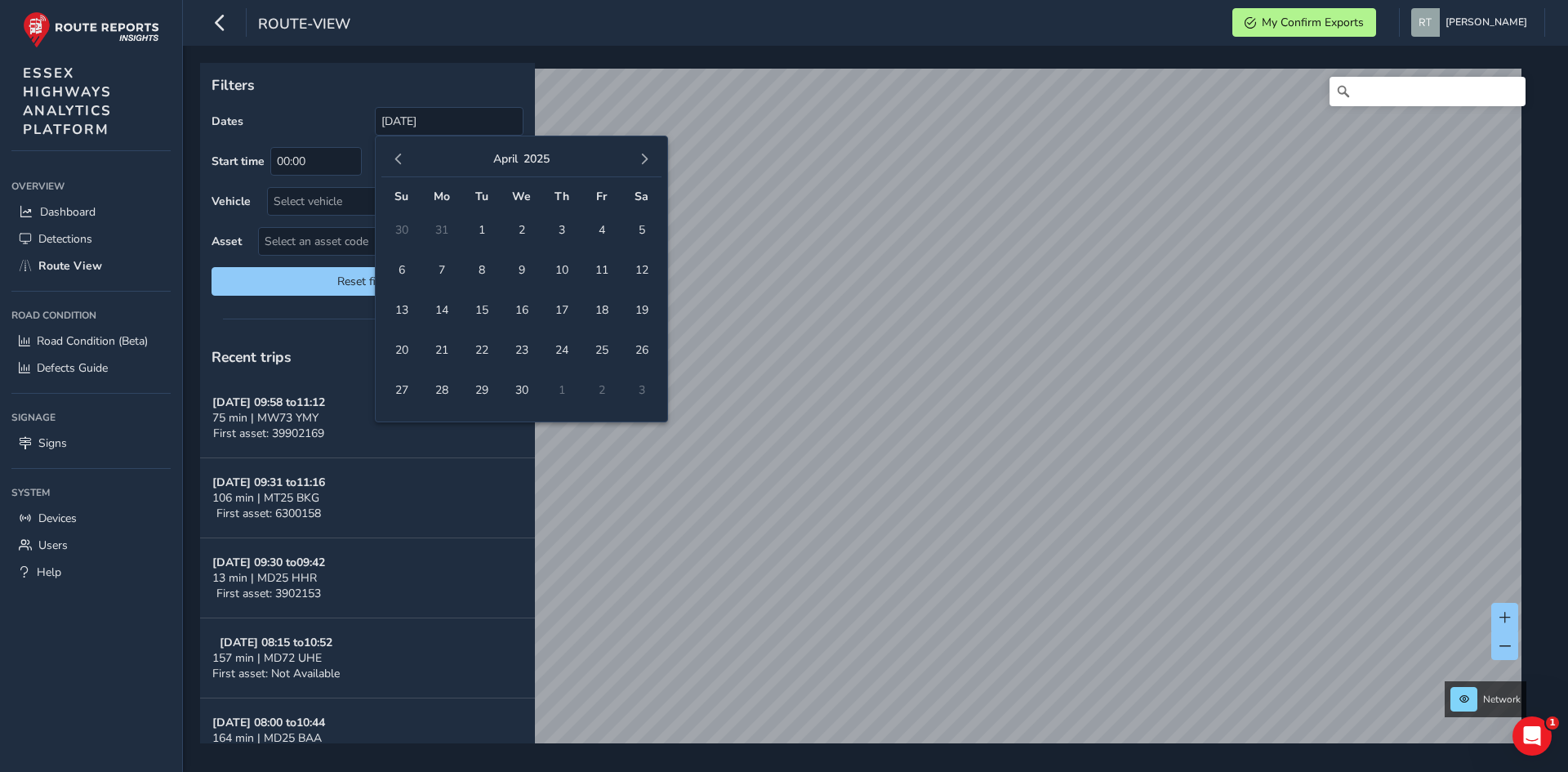
click at [649, 159] on span "button" at bounding box center [644, 159] width 12 height 12
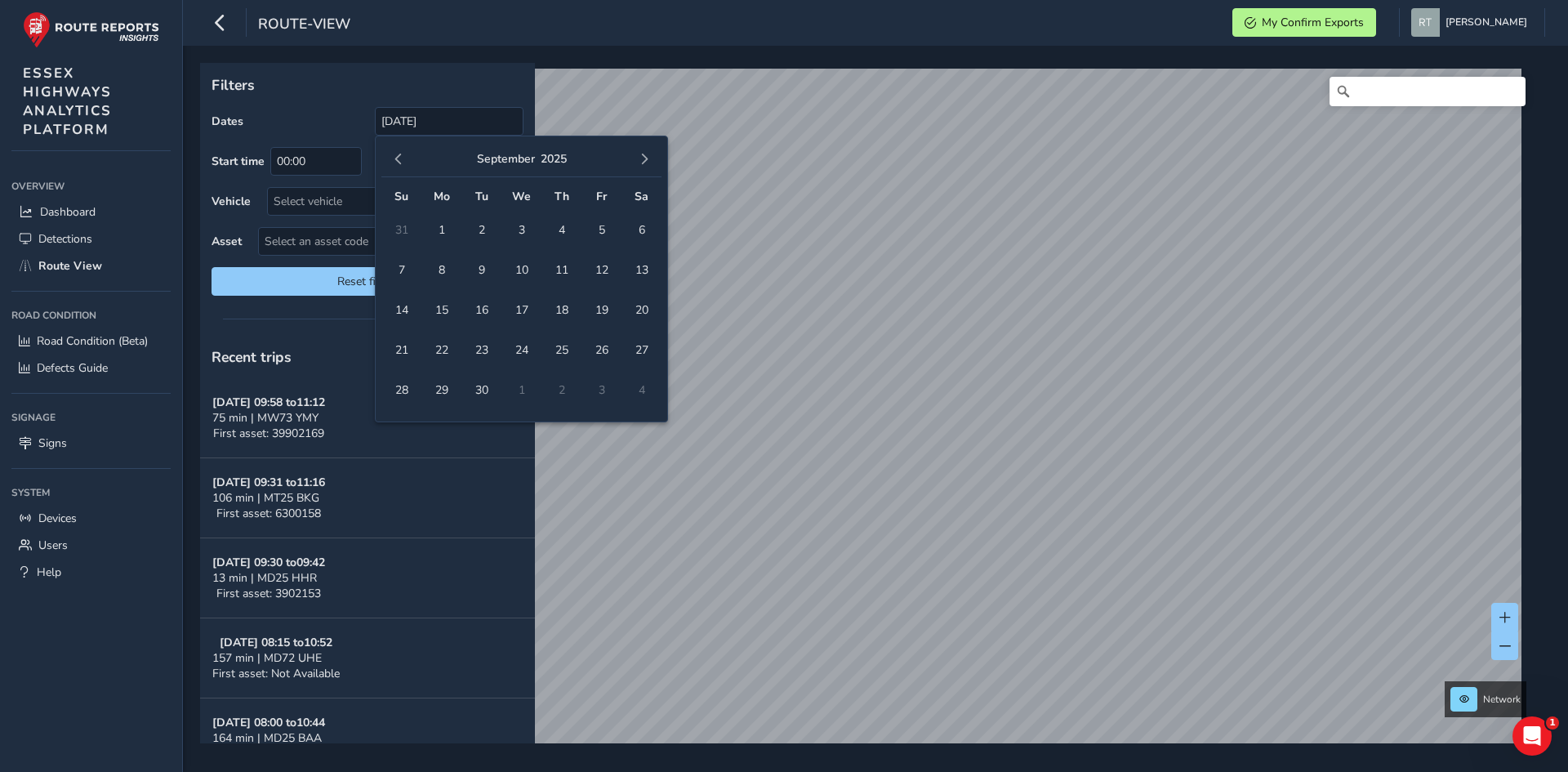
click at [649, 159] on span "button" at bounding box center [644, 159] width 12 height 12
click at [648, 348] on span "25" at bounding box center [641, 350] width 29 height 29
type input "01/01/2025 - 25/10/2025"
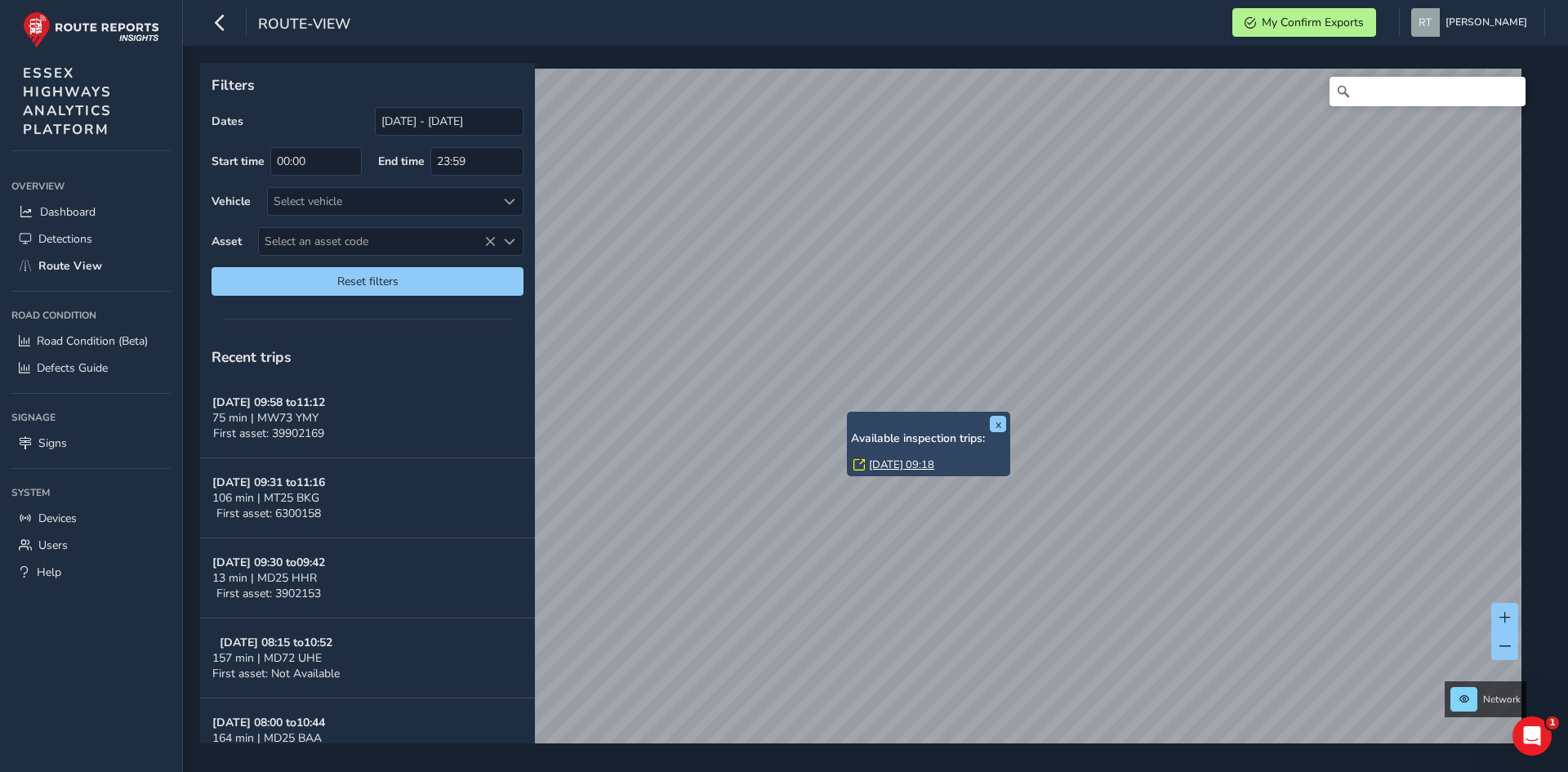
click at [877, 467] on link "Wed, 19 Mar, 09:18" at bounding box center [901, 464] width 65 height 14
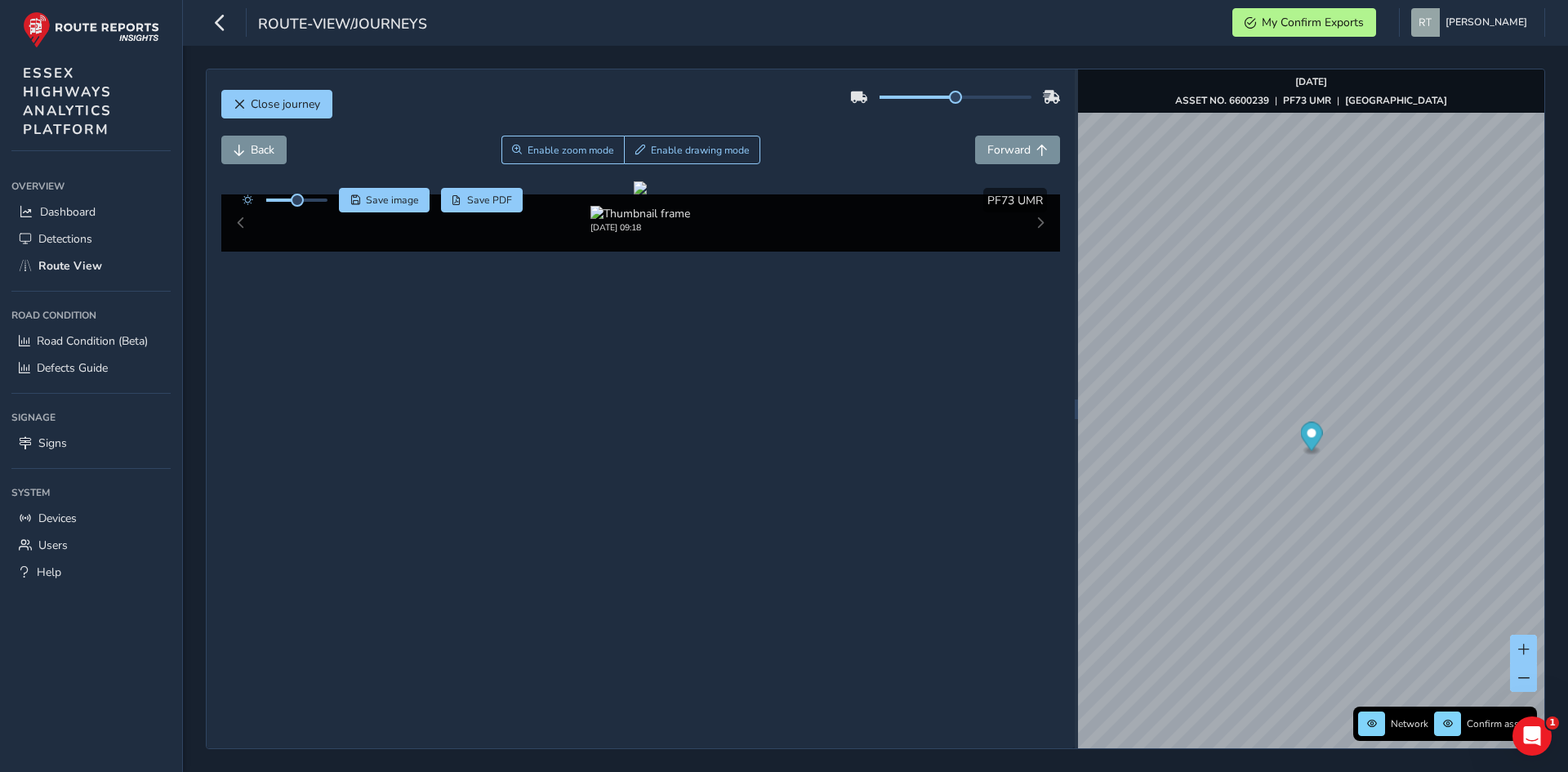
click at [1311, 440] on icon "Map marker" at bounding box center [1311, 437] width 22 height 29
click at [387, 203] on span "Save image" at bounding box center [393, 200] width 53 height 13
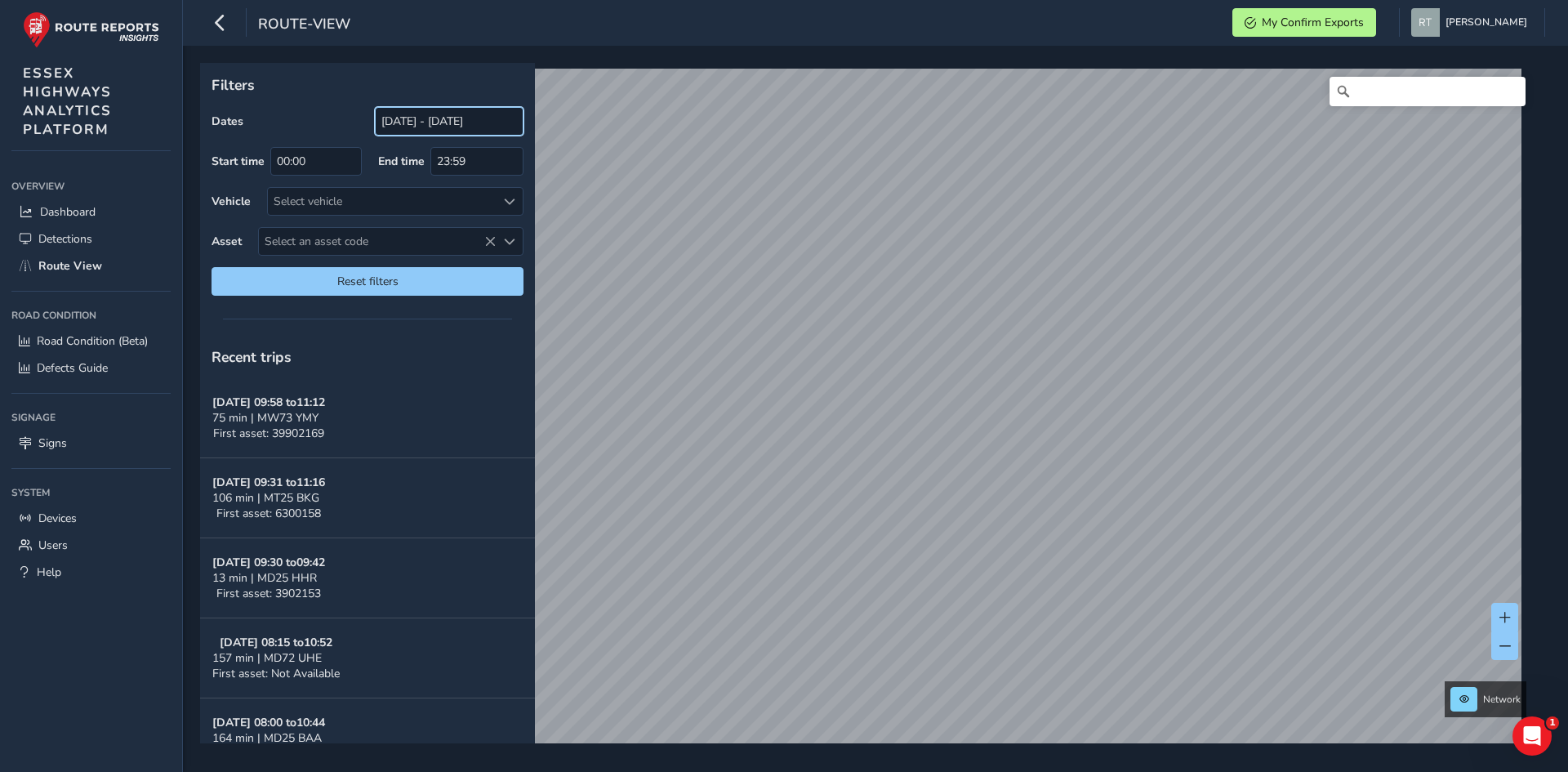
drag, startPoint x: 412, startPoint y: 119, endPoint x: 413, endPoint y: 132, distance: 13.0
click at [412, 119] on input "[DATE] - [DATE]" at bounding box center [449, 121] width 149 height 29
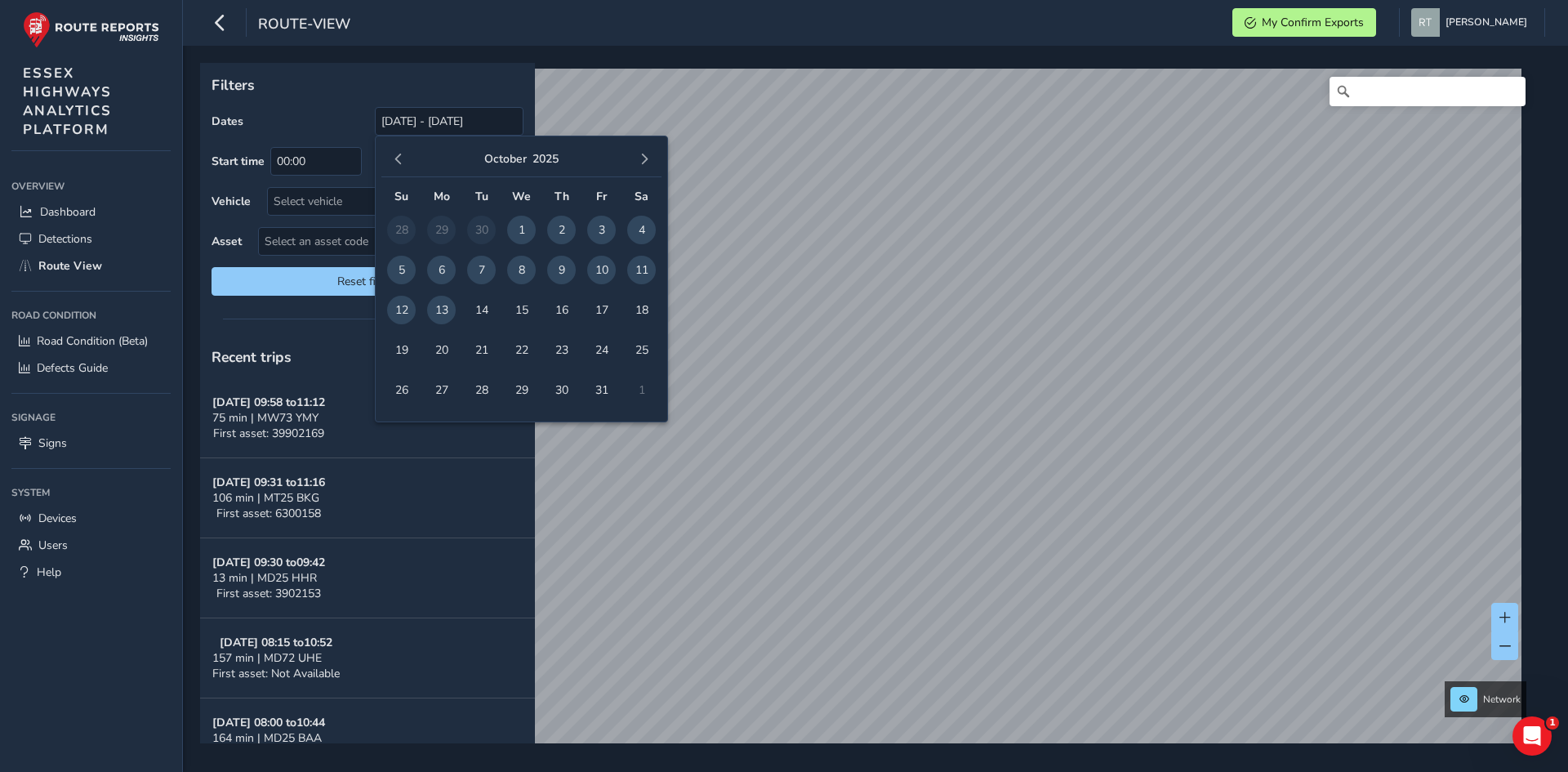
click at [404, 171] on div "[DATE]" at bounding box center [521, 159] width 280 height 35
click at [404, 169] on button "button" at bounding box center [398, 160] width 23 height 23
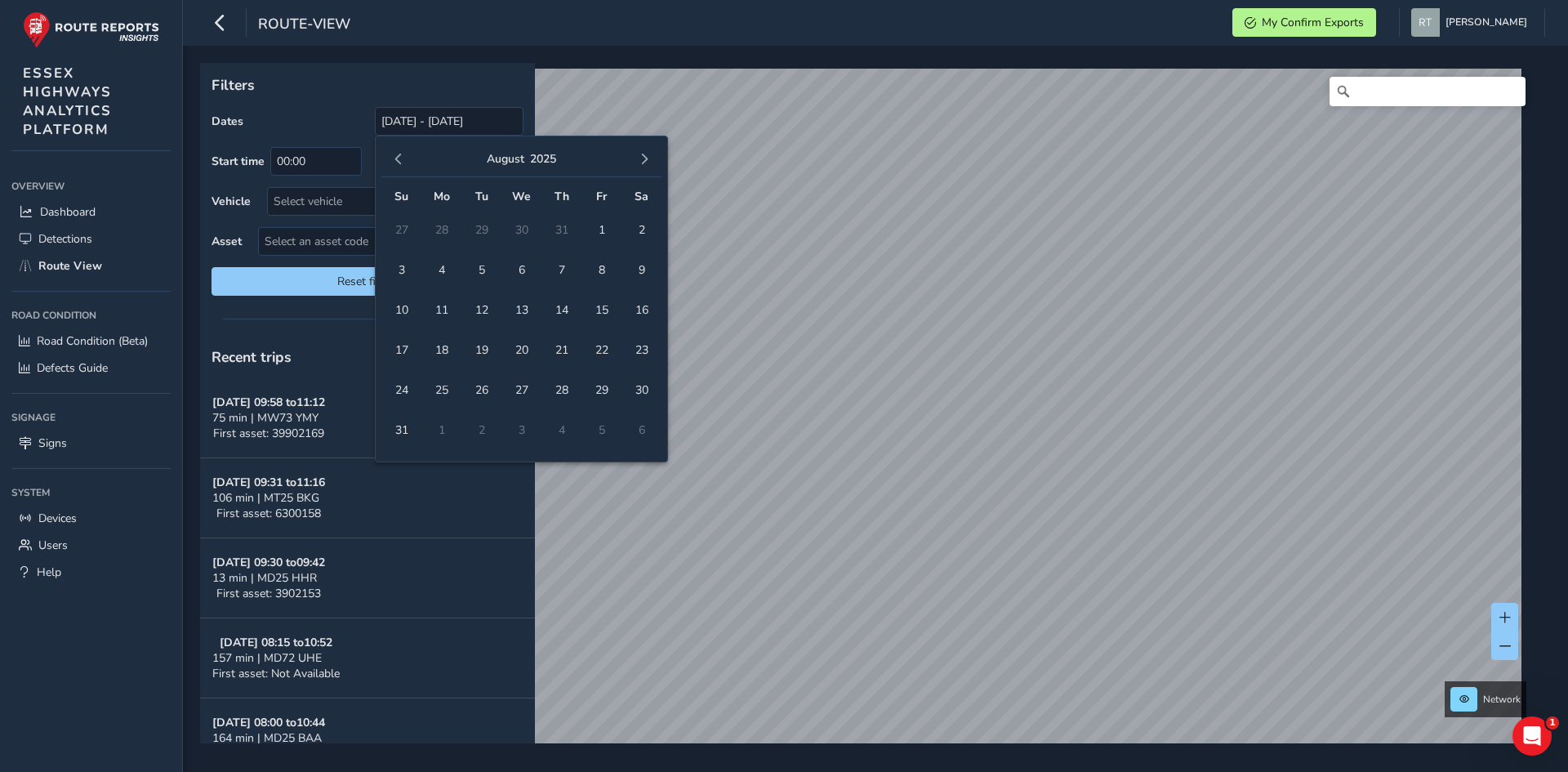
click at [404, 169] on button "button" at bounding box center [398, 160] width 23 height 23
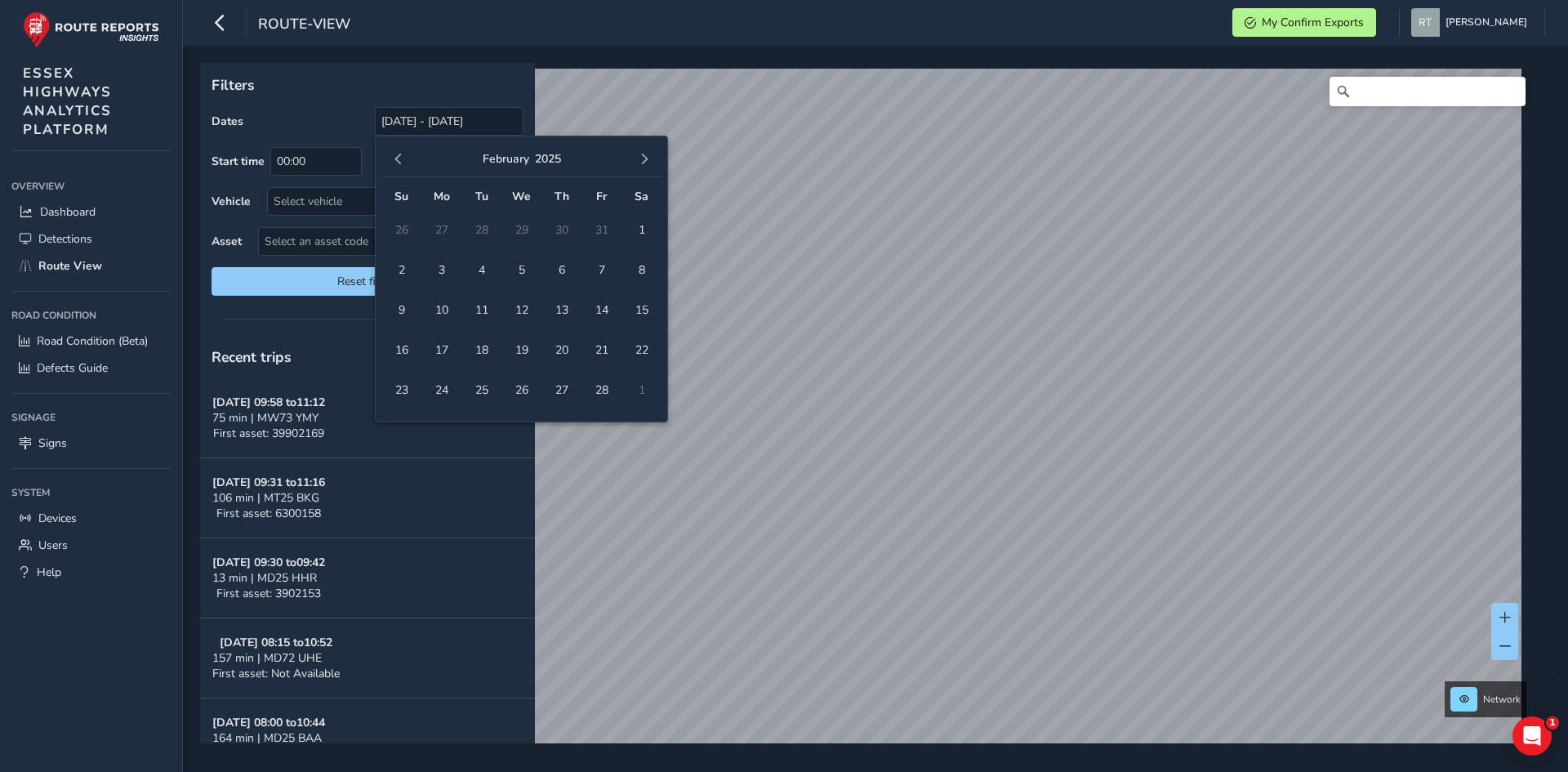
click at [404, 169] on button "button" at bounding box center [398, 160] width 23 height 23
click at [519, 234] on span "1" at bounding box center [521, 230] width 29 height 29
click at [641, 160] on span "button" at bounding box center [644, 159] width 12 height 12
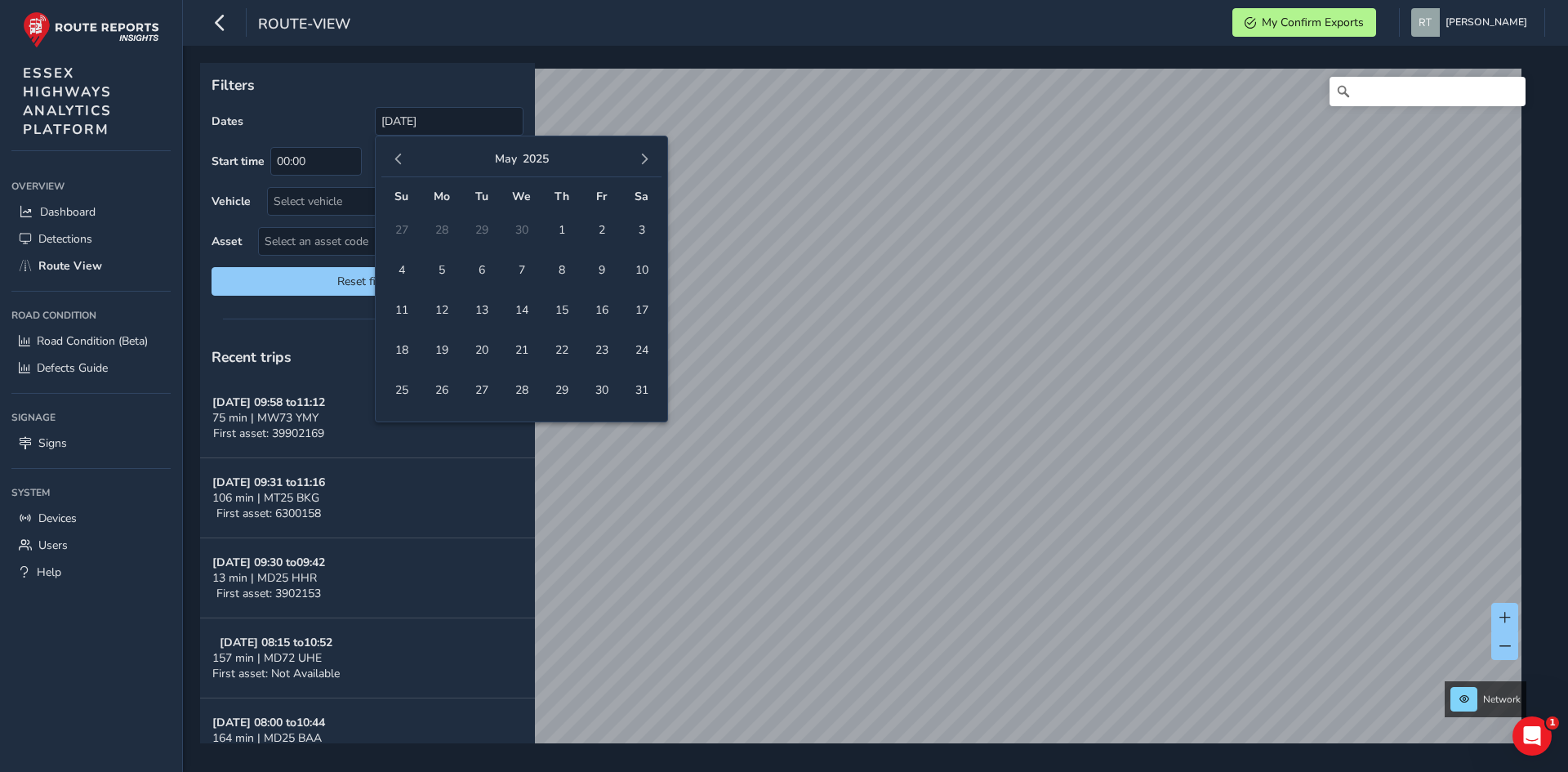
click at [641, 160] on span "button" at bounding box center [644, 159] width 12 height 12
click at [644, 349] on span "27" at bounding box center [641, 350] width 29 height 29
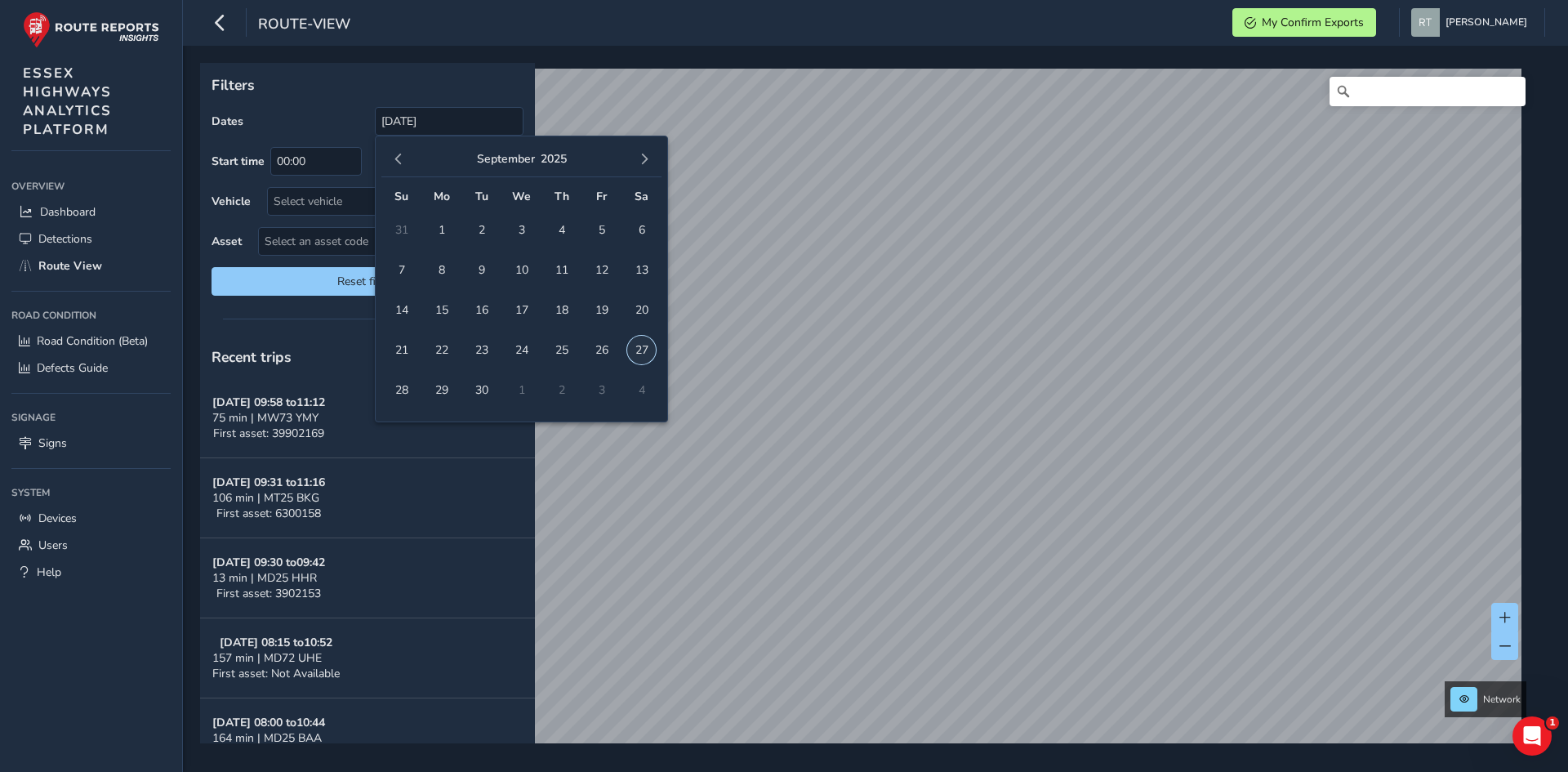
type input "01/01/2025 - 27/09/2025"
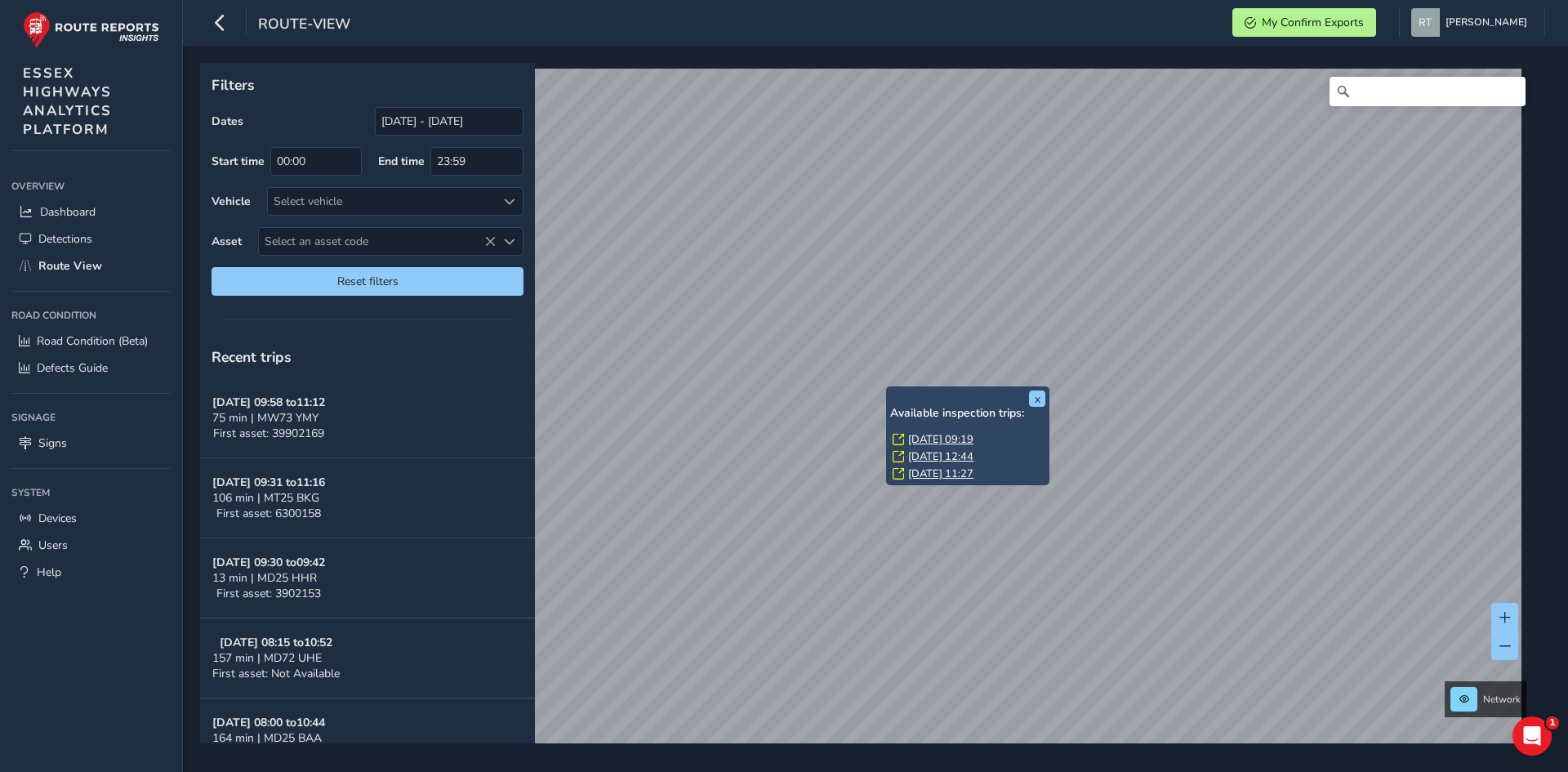
click at [943, 442] on link "[DATE] 09:19" at bounding box center [940, 439] width 65 height 14
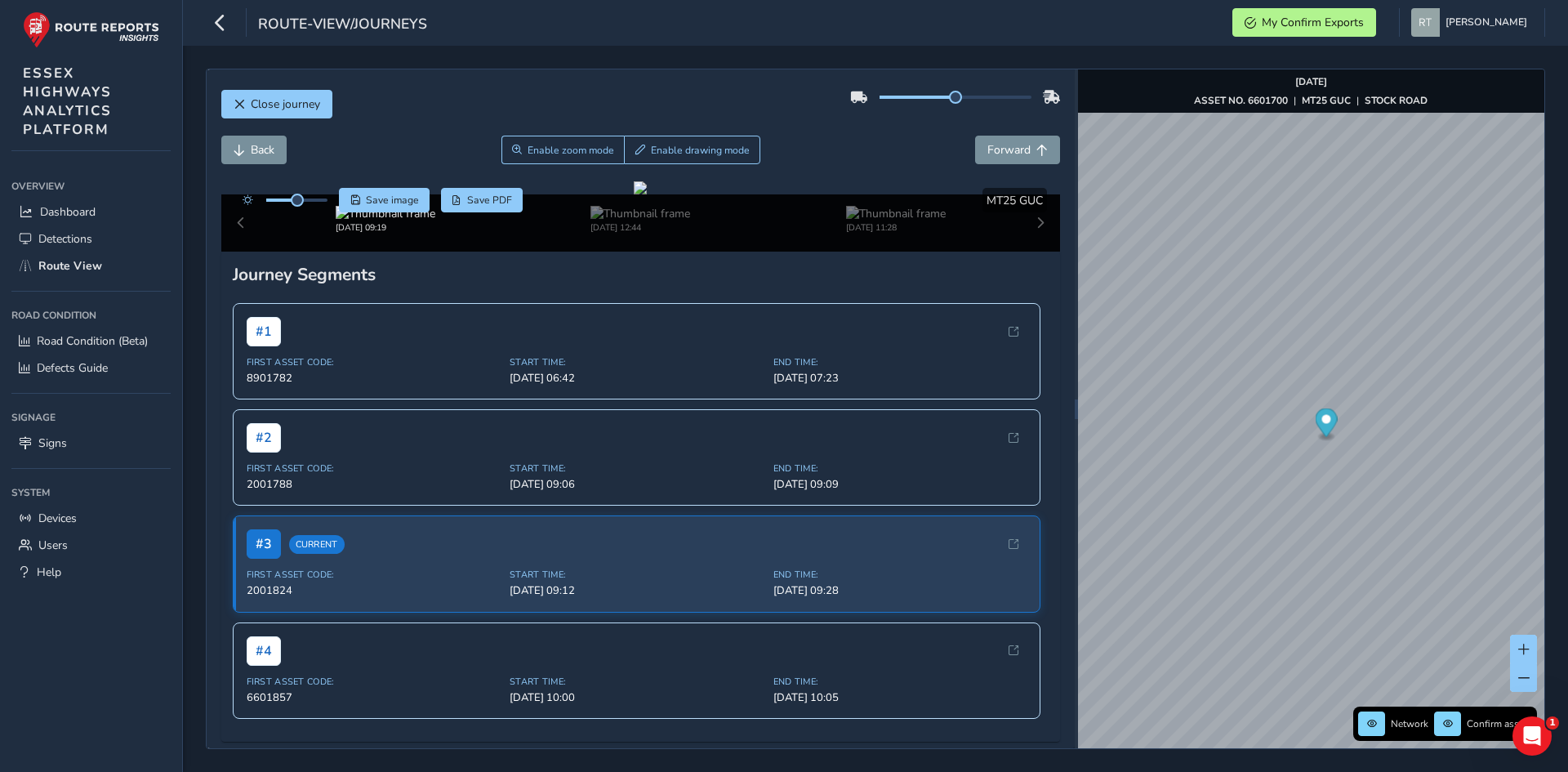
click at [1323, 420] on circle "Map marker" at bounding box center [1326, 420] width 9 height 9
click at [1322, 439] on icon "Map marker" at bounding box center [1311, 439] width 22 height 34
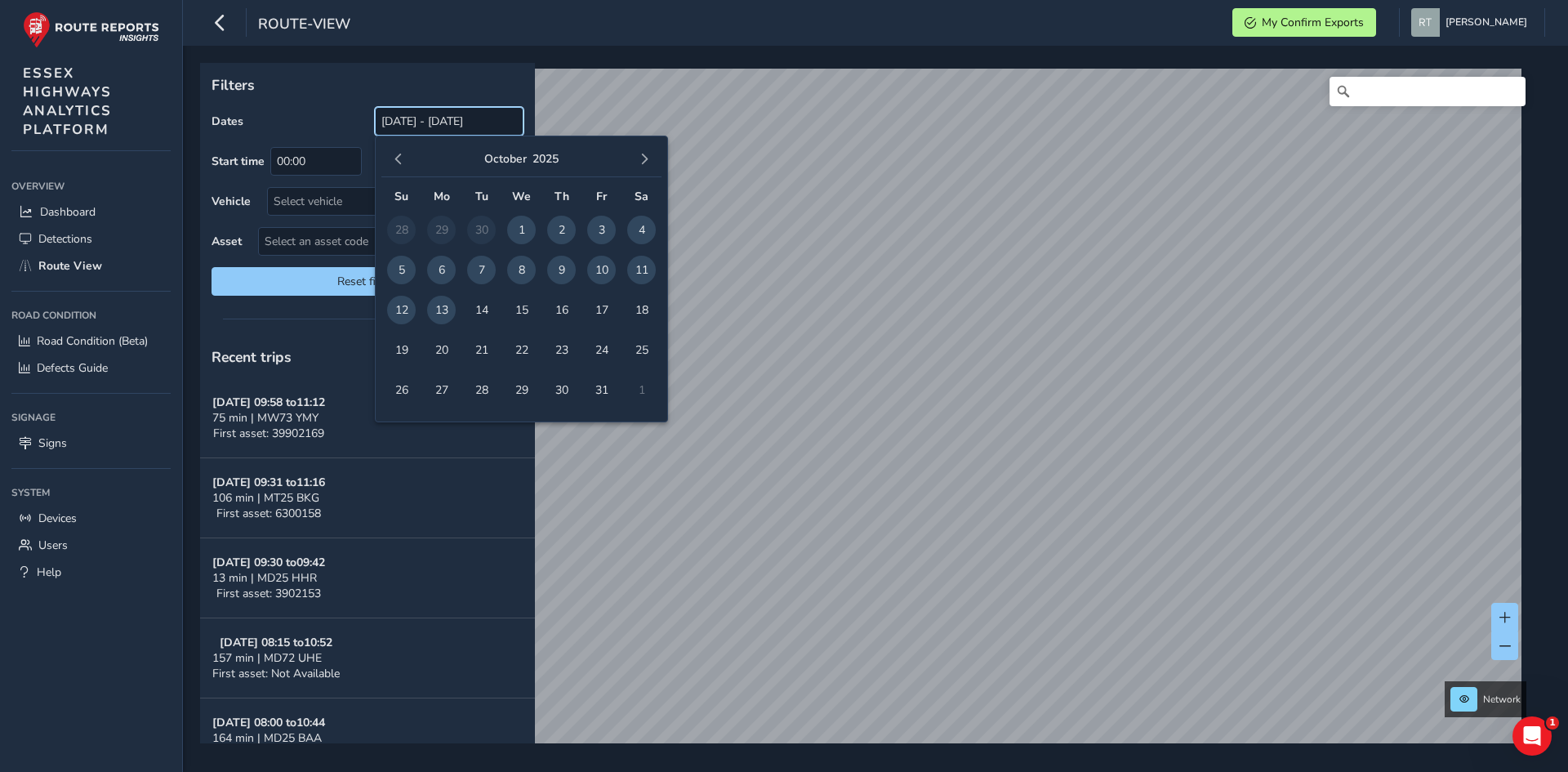
click at [406, 116] on input "[DATE] - [DATE]" at bounding box center [449, 121] width 149 height 29
click at [396, 152] on button "button" at bounding box center [398, 160] width 23 height 23
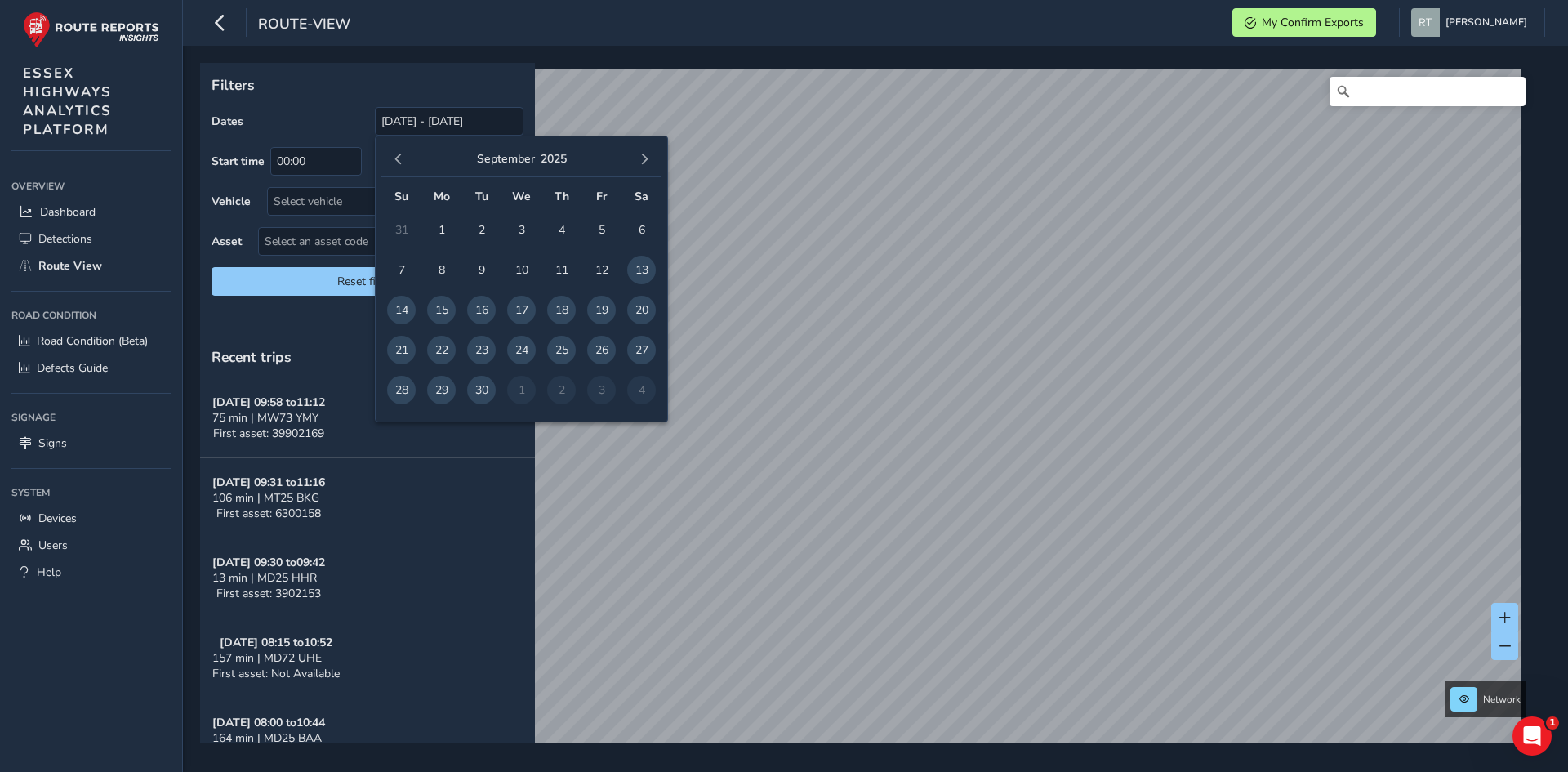
click at [396, 152] on button "button" at bounding box center [398, 160] width 23 height 23
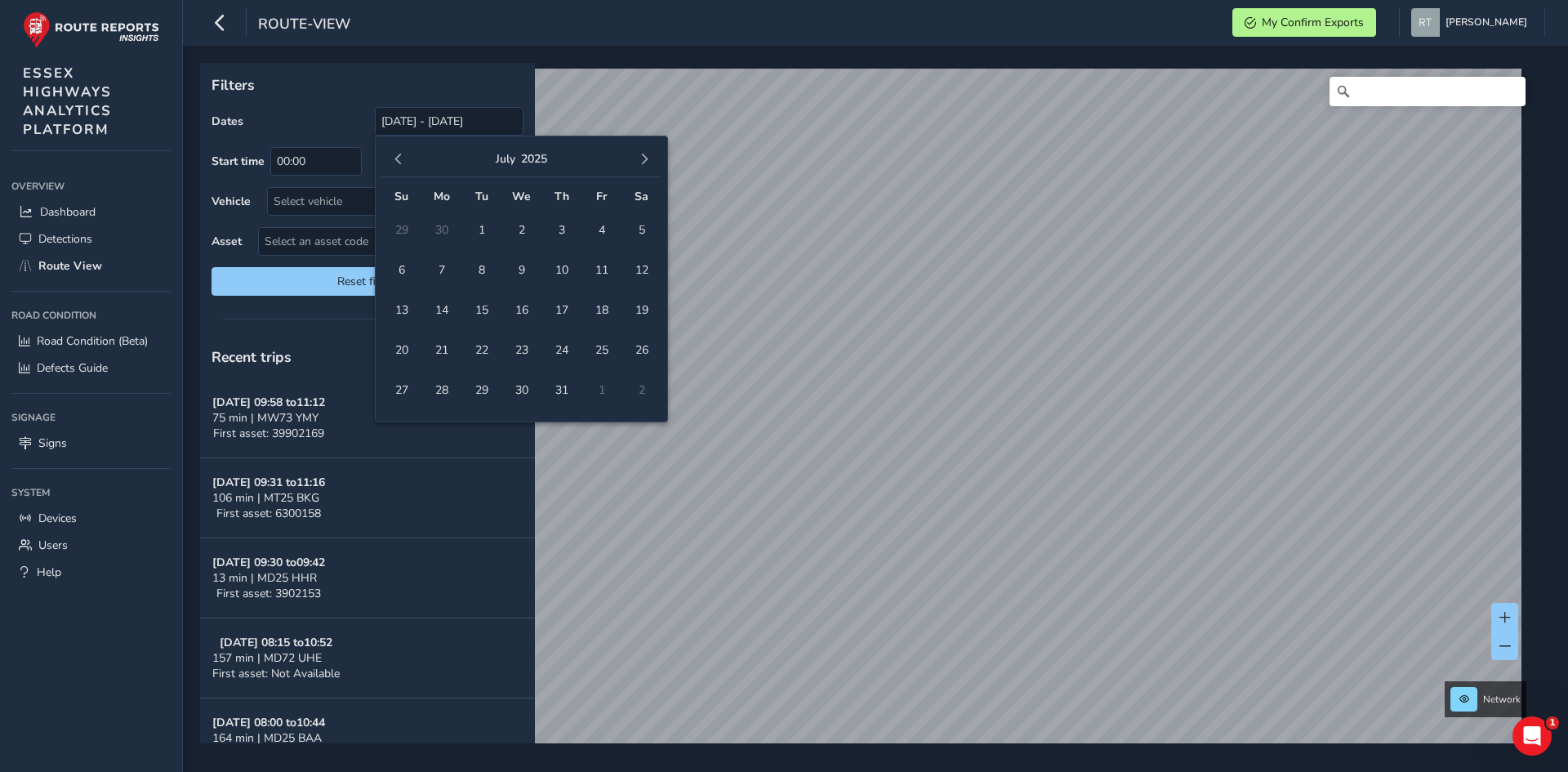
click at [397, 152] on button "button" at bounding box center [398, 160] width 23 height 23
